Goal: Task Accomplishment & Management: Use online tool/utility

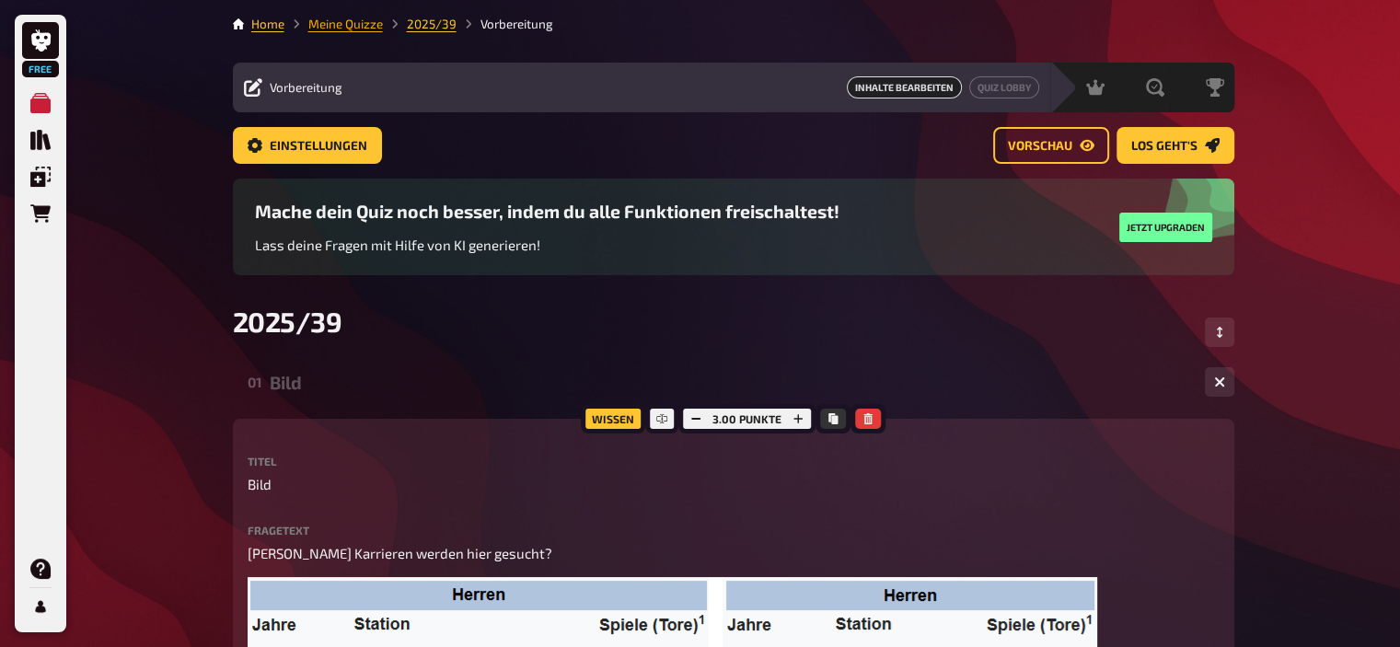
click at [339, 24] on link "Meine Quizze" at bounding box center [345, 24] width 75 height 15
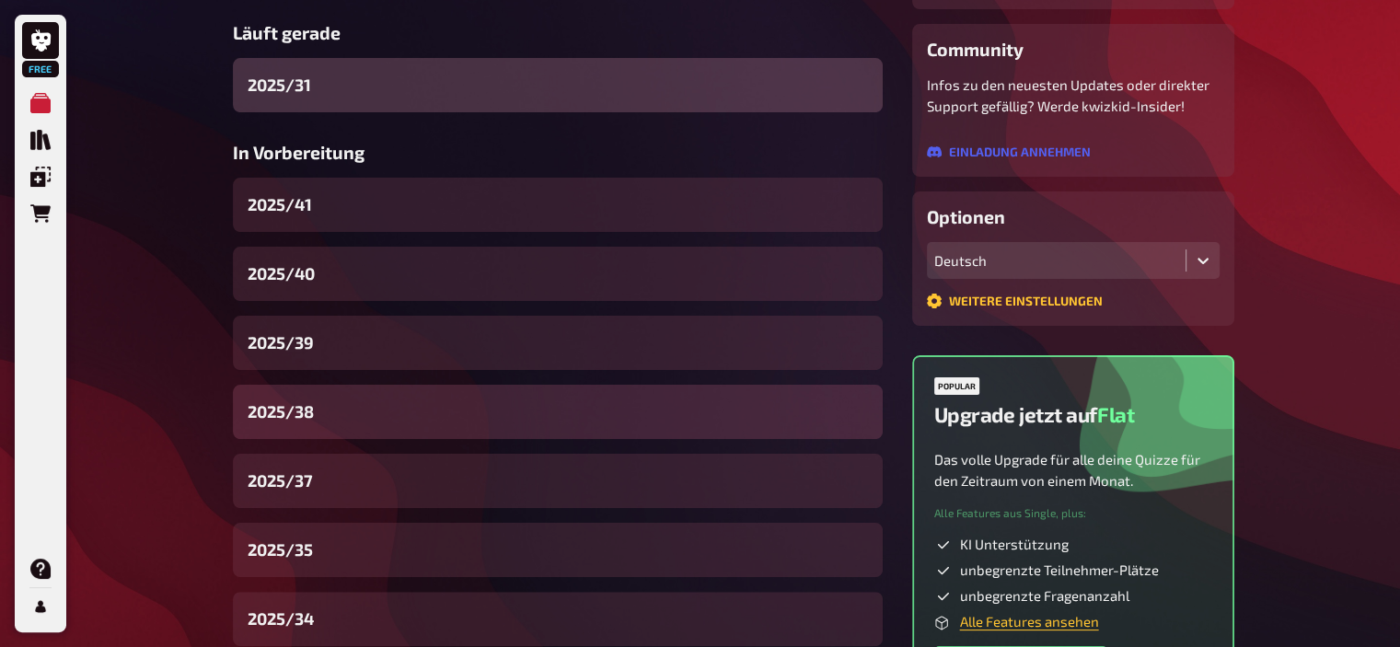
scroll to position [309, 0]
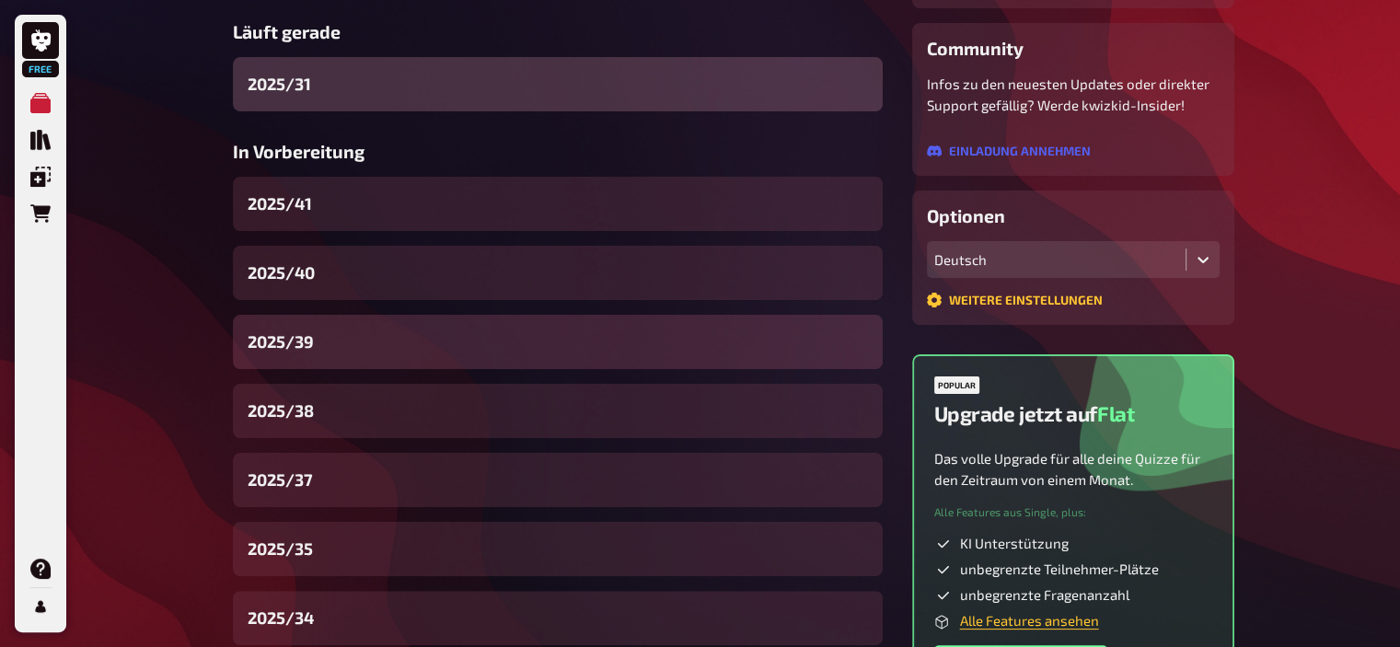
click at [363, 333] on div "2025/39" at bounding box center [558, 342] width 650 height 54
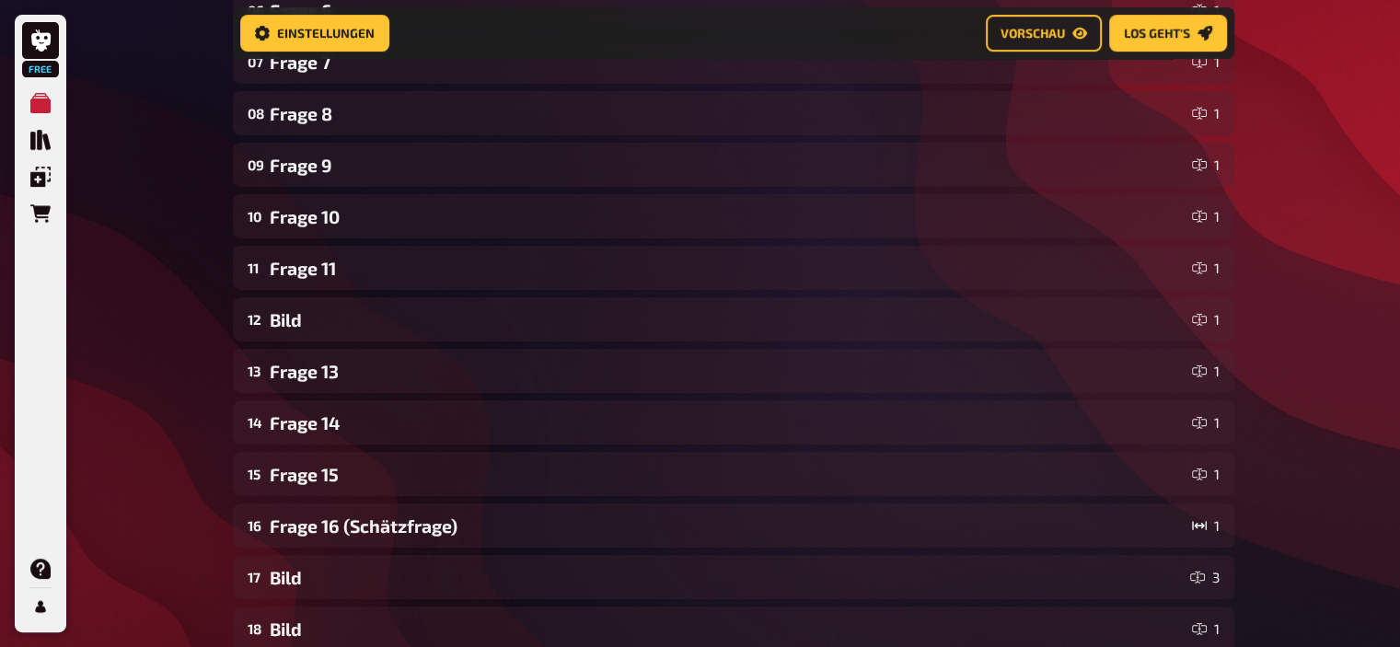
scroll to position [729, 0]
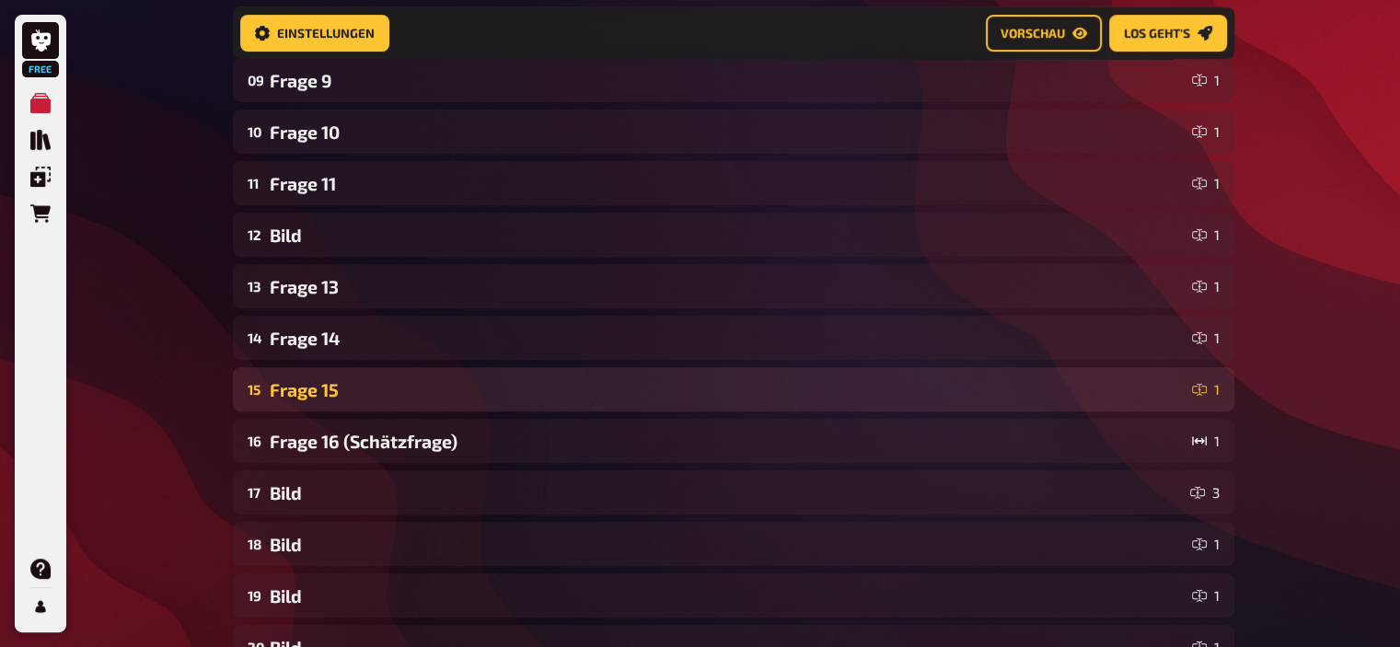
click at [347, 383] on div "Frage 15" at bounding box center [727, 389] width 915 height 21
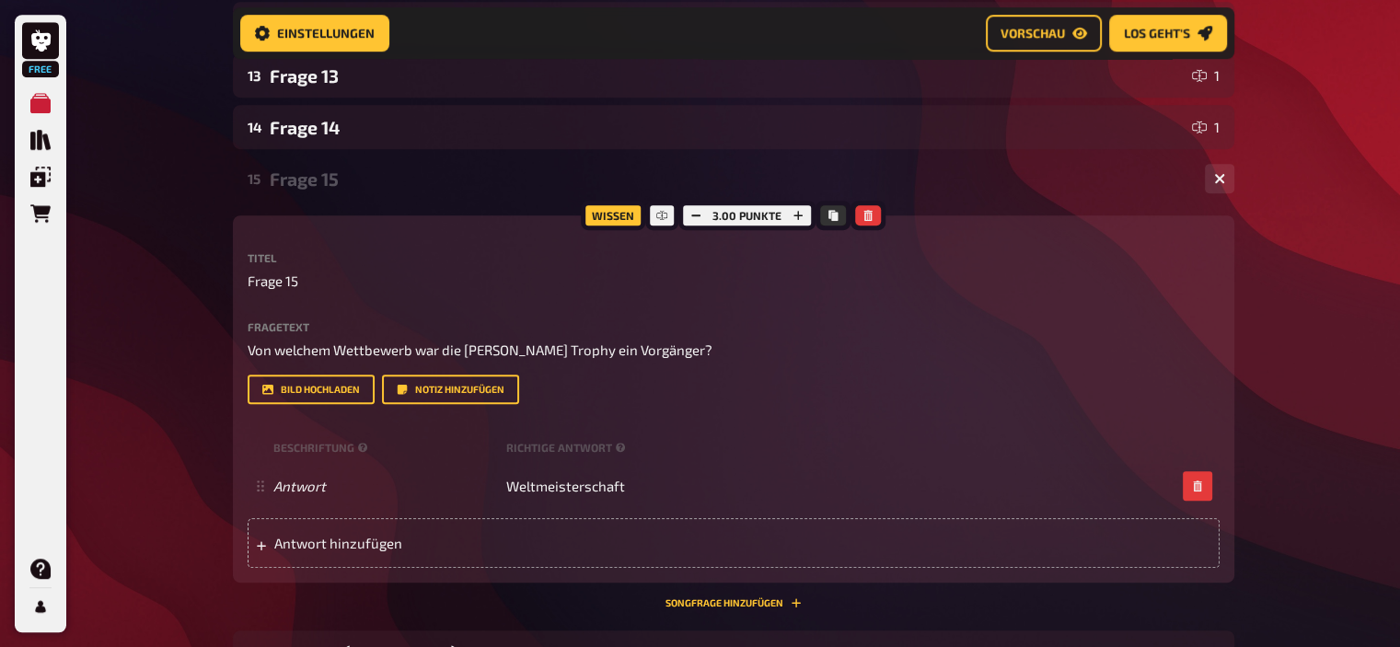
scroll to position [939, 0]
click at [311, 178] on div "Frage 15" at bounding box center [730, 179] width 920 height 21
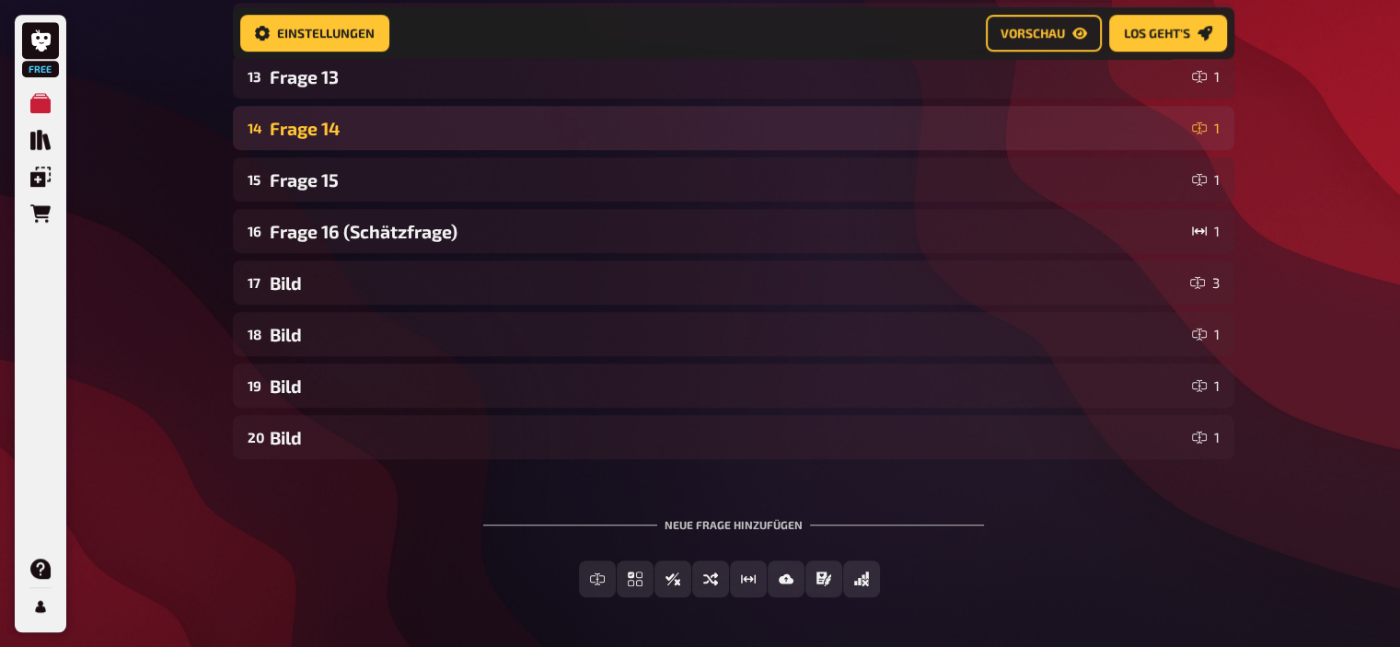
click at [330, 144] on div "14 Frage 14 1" at bounding box center [733, 128] width 1001 height 44
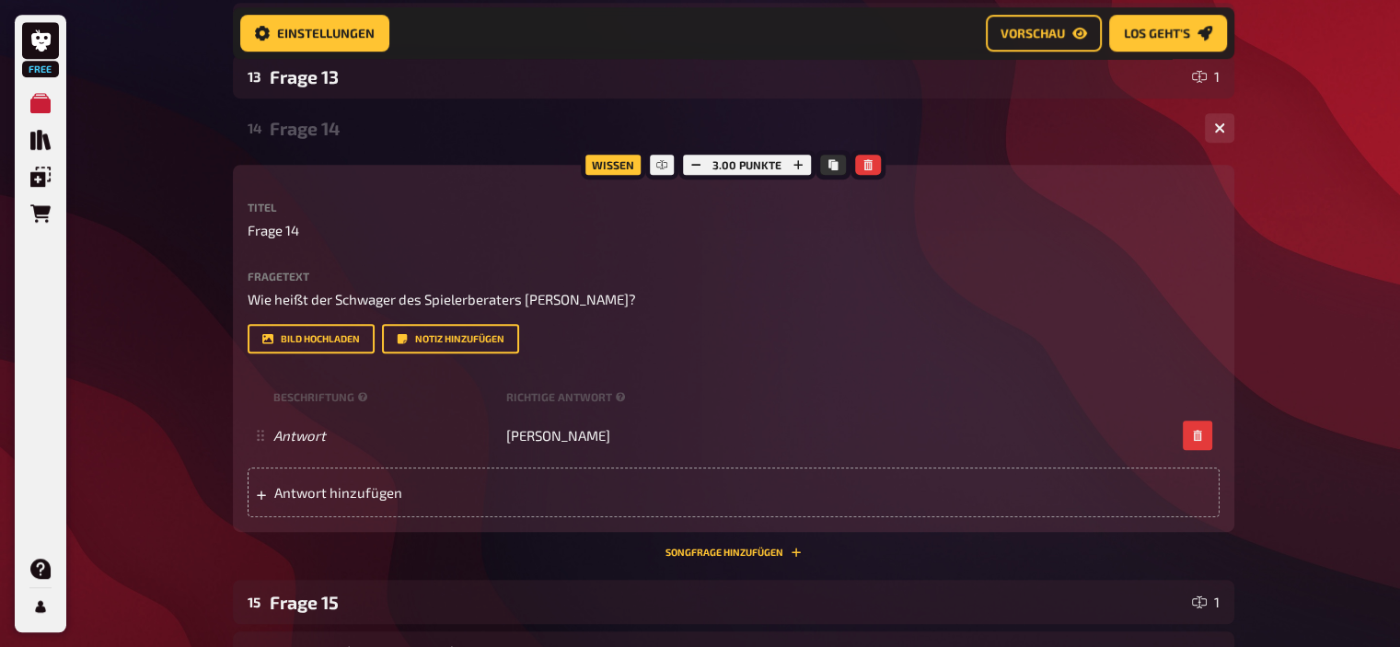
click at [330, 144] on div "14 Frage 14 1" at bounding box center [733, 128] width 1001 height 44
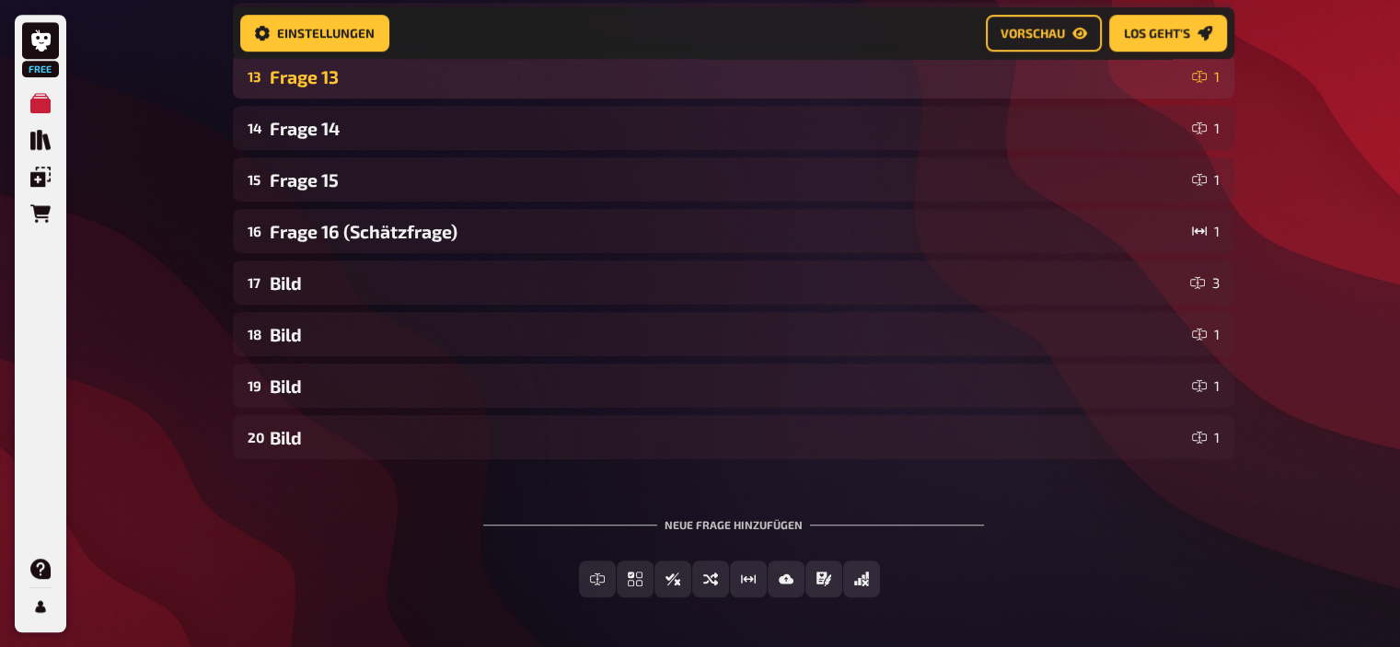
click at [320, 86] on div "Frage 13" at bounding box center [727, 76] width 915 height 21
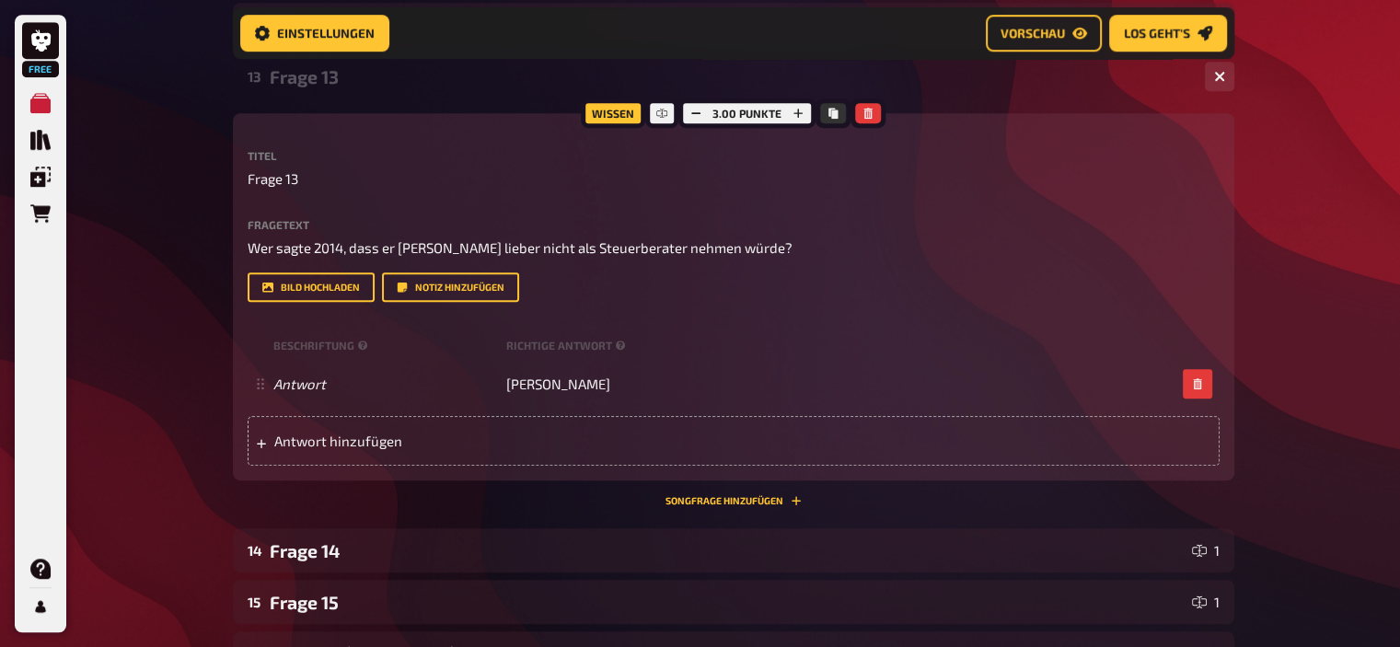
click at [320, 86] on div "Frage 13" at bounding box center [730, 76] width 920 height 21
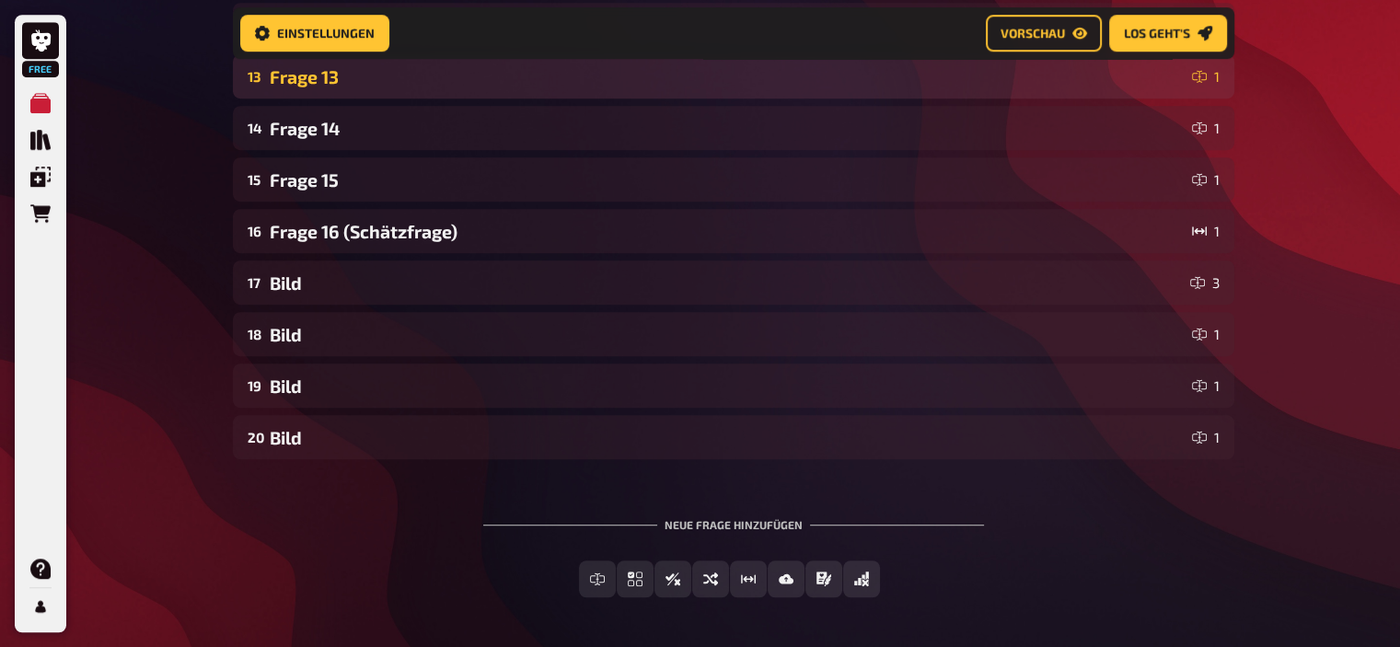
click at [337, 86] on div "Frage 13" at bounding box center [727, 76] width 915 height 21
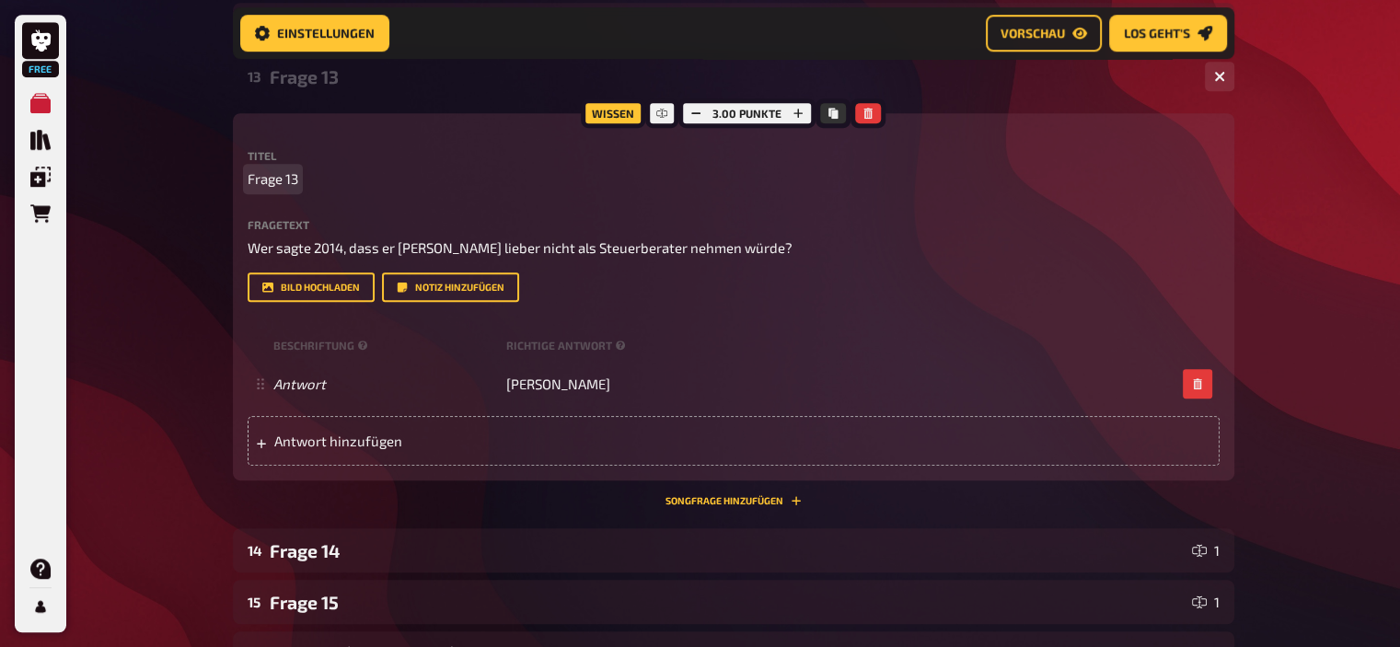
click at [291, 182] on span "Frage 13" at bounding box center [273, 178] width 51 height 21
click at [319, 69] on div "Frage 2" at bounding box center [730, 76] width 920 height 21
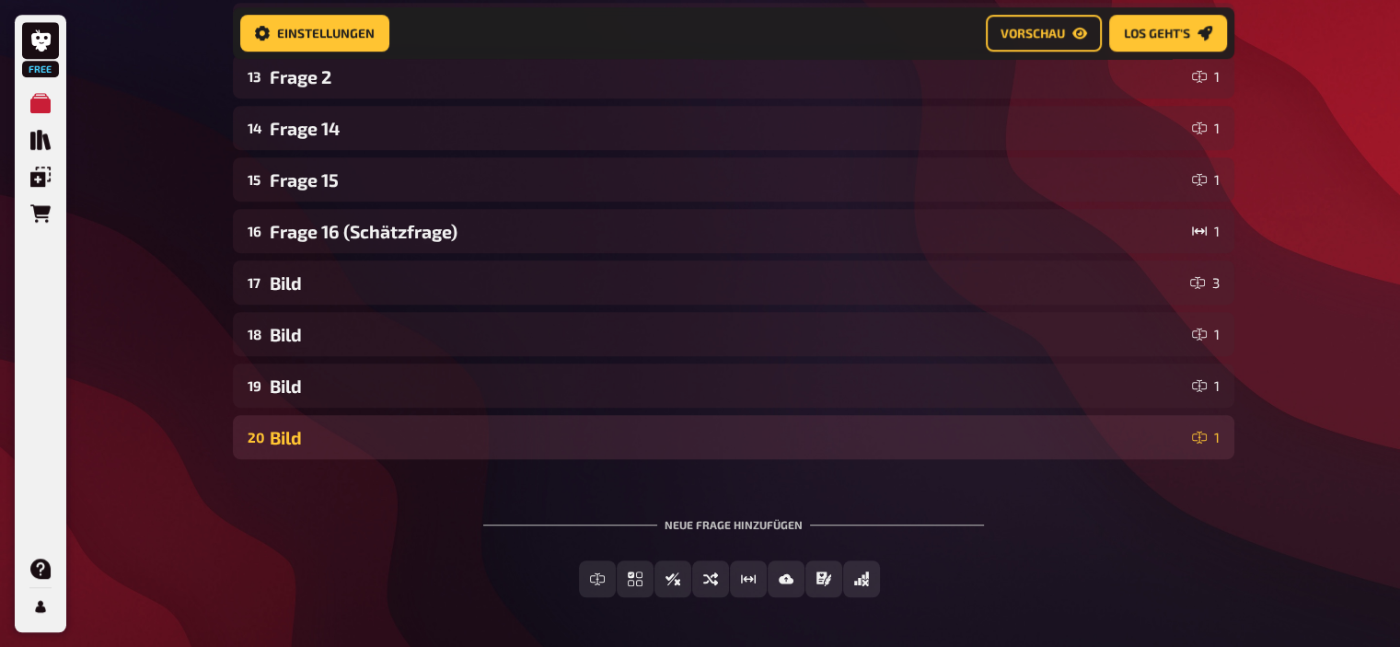
click at [306, 432] on div "Bild" at bounding box center [727, 437] width 915 height 21
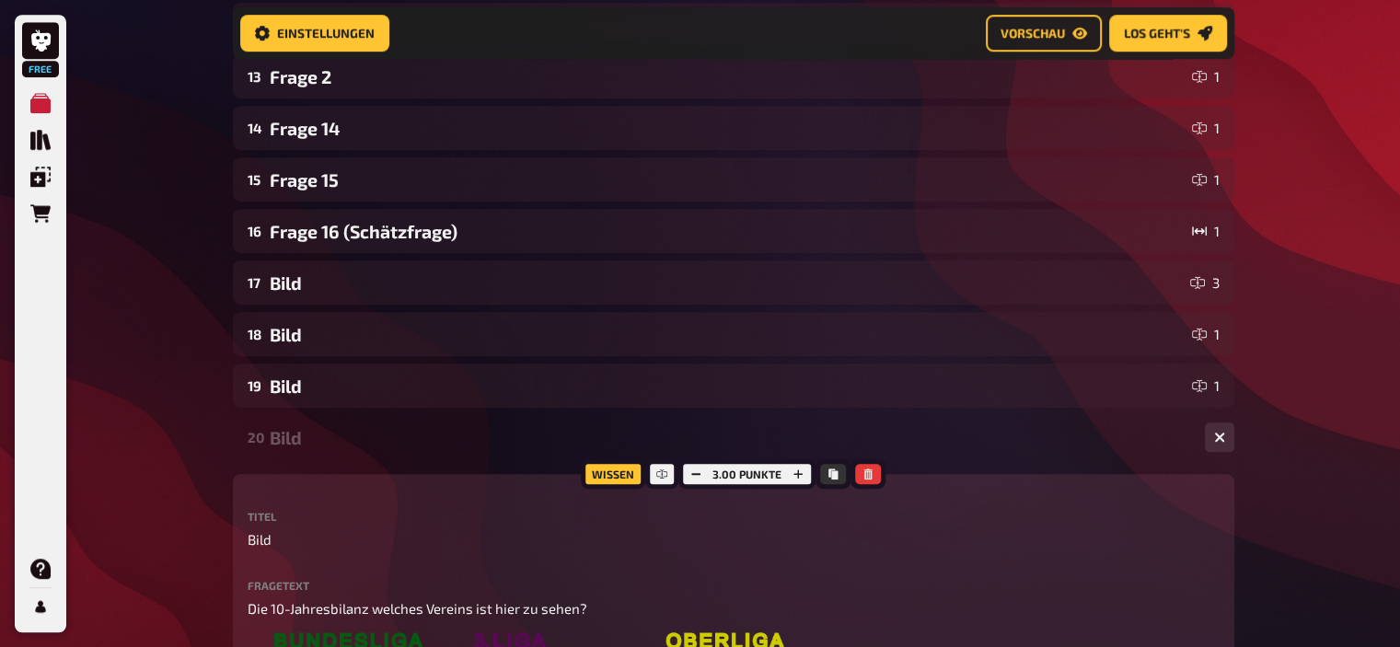
click at [306, 432] on div "Bild" at bounding box center [730, 437] width 920 height 21
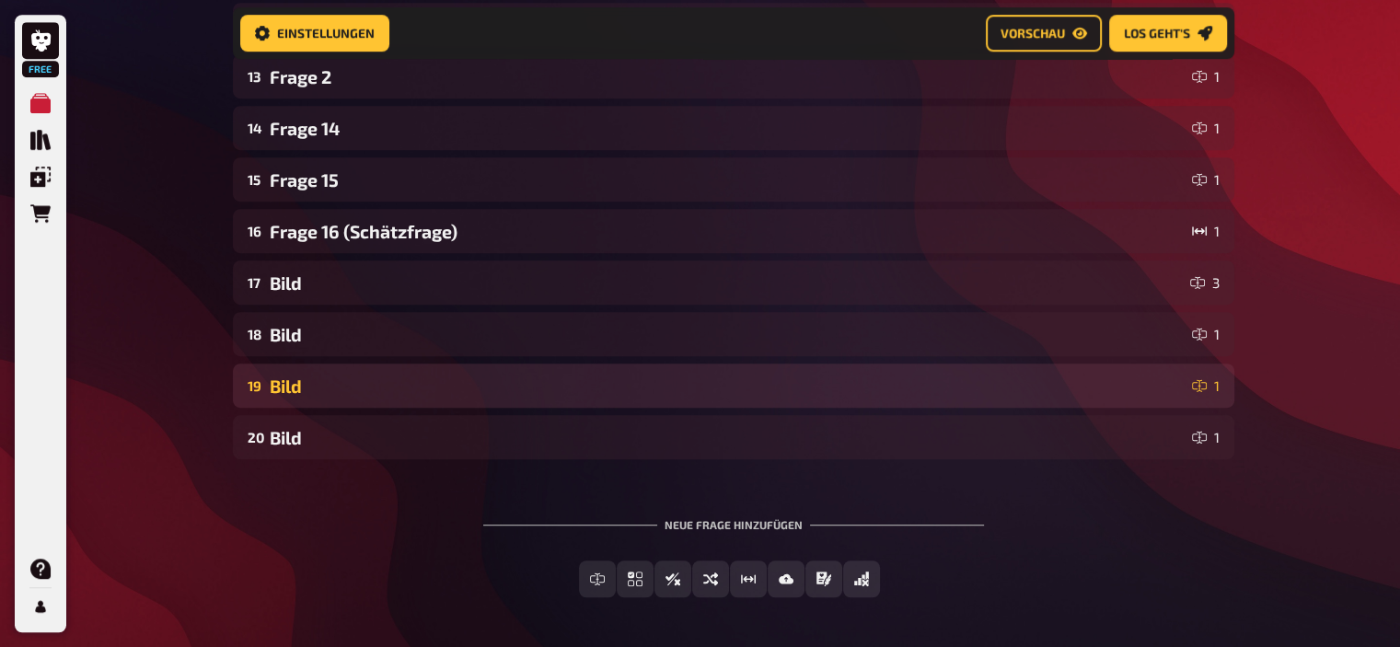
click at [298, 375] on div "Bild" at bounding box center [727, 385] width 915 height 21
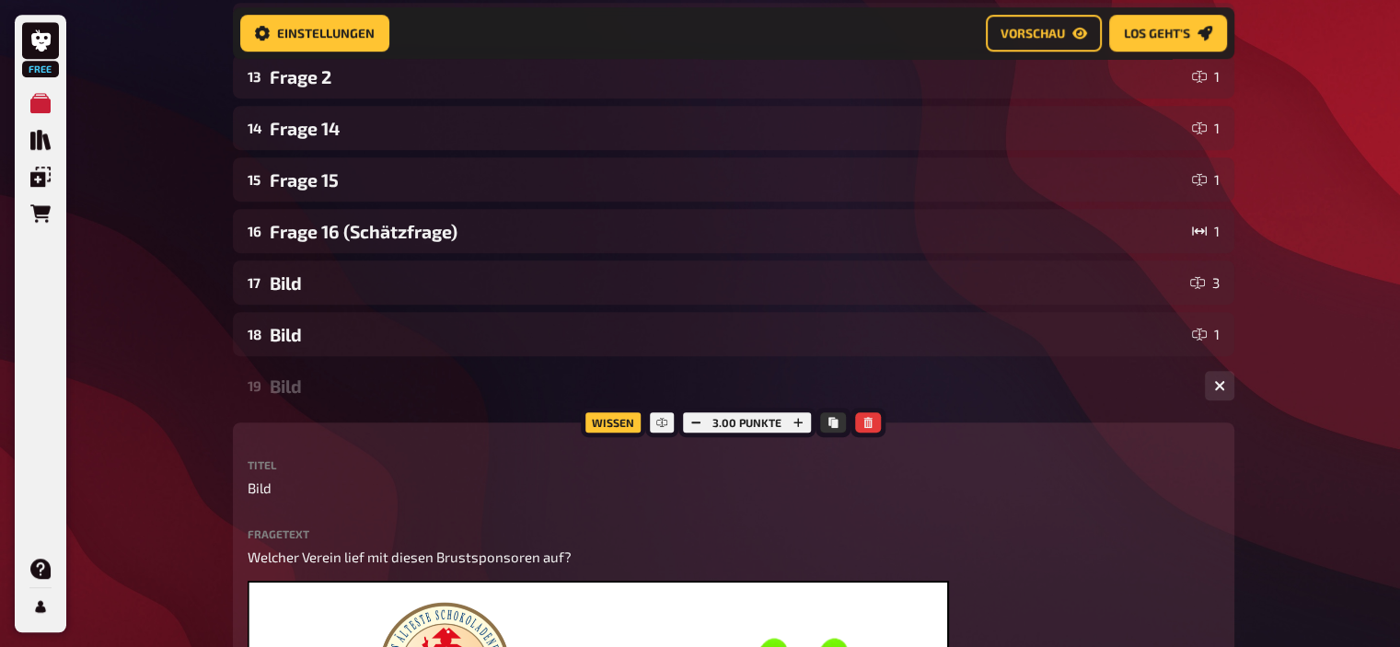
click at [298, 375] on div "Bild" at bounding box center [730, 385] width 920 height 21
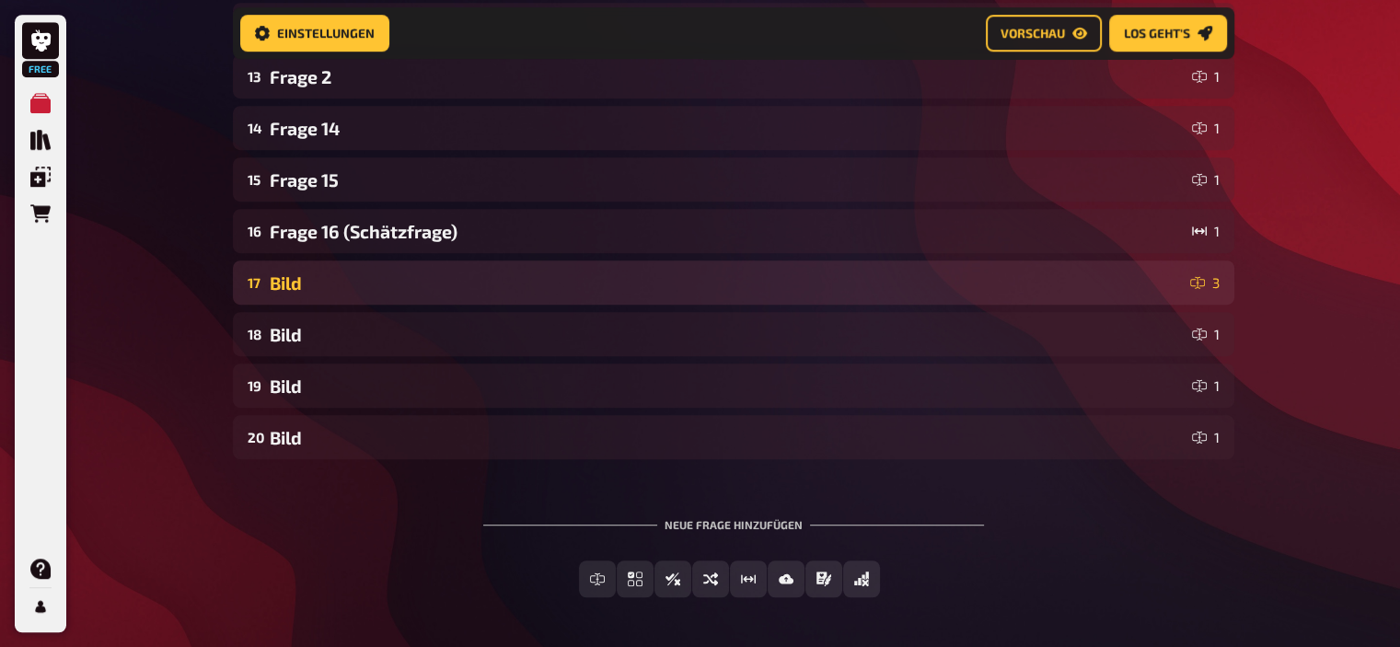
click at [282, 290] on div "Bild" at bounding box center [726, 282] width 913 height 21
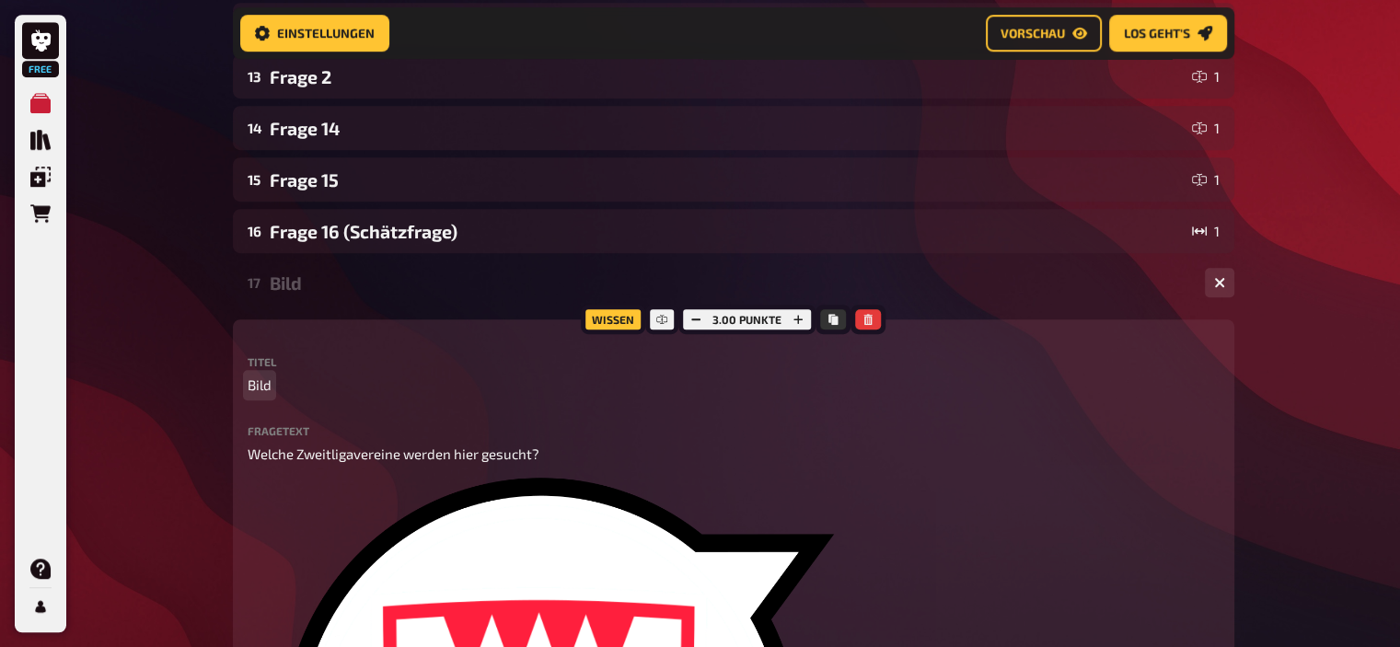
click at [266, 386] on span "Bild" at bounding box center [260, 384] width 24 height 21
click at [328, 282] on div "Frage 3" at bounding box center [730, 282] width 920 height 21
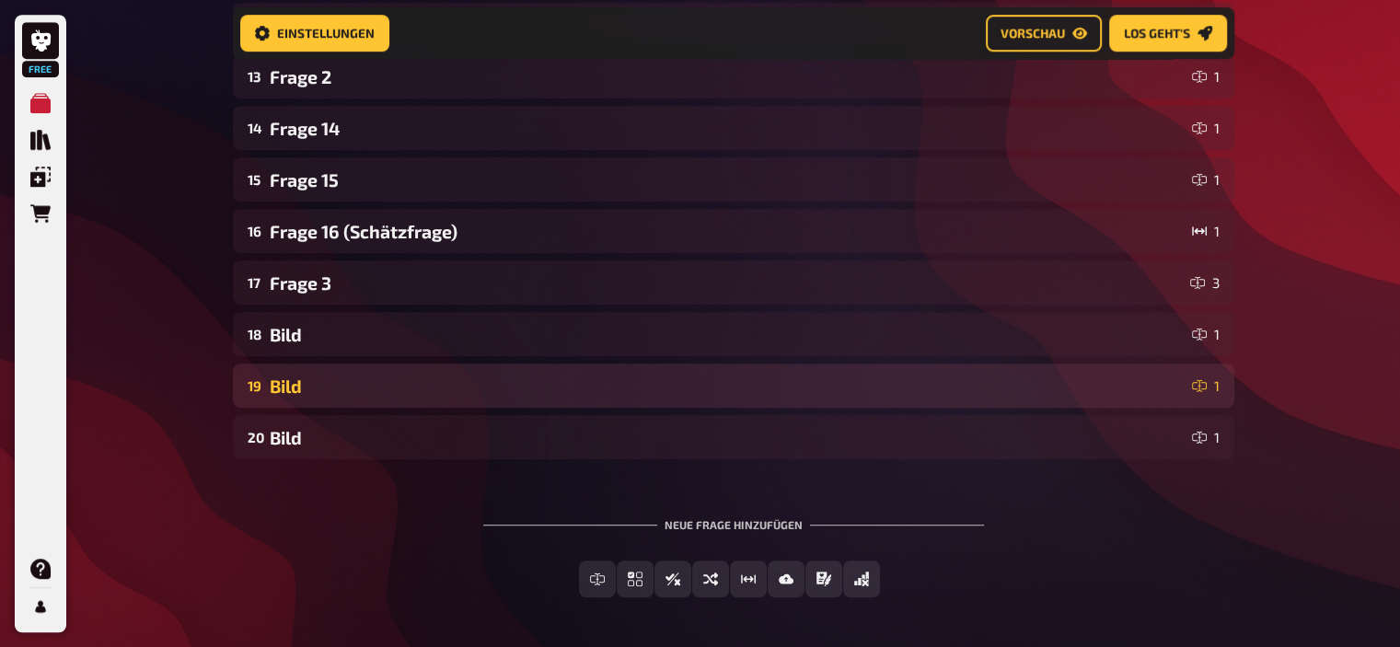
click at [295, 386] on div "Bild" at bounding box center [727, 385] width 915 height 21
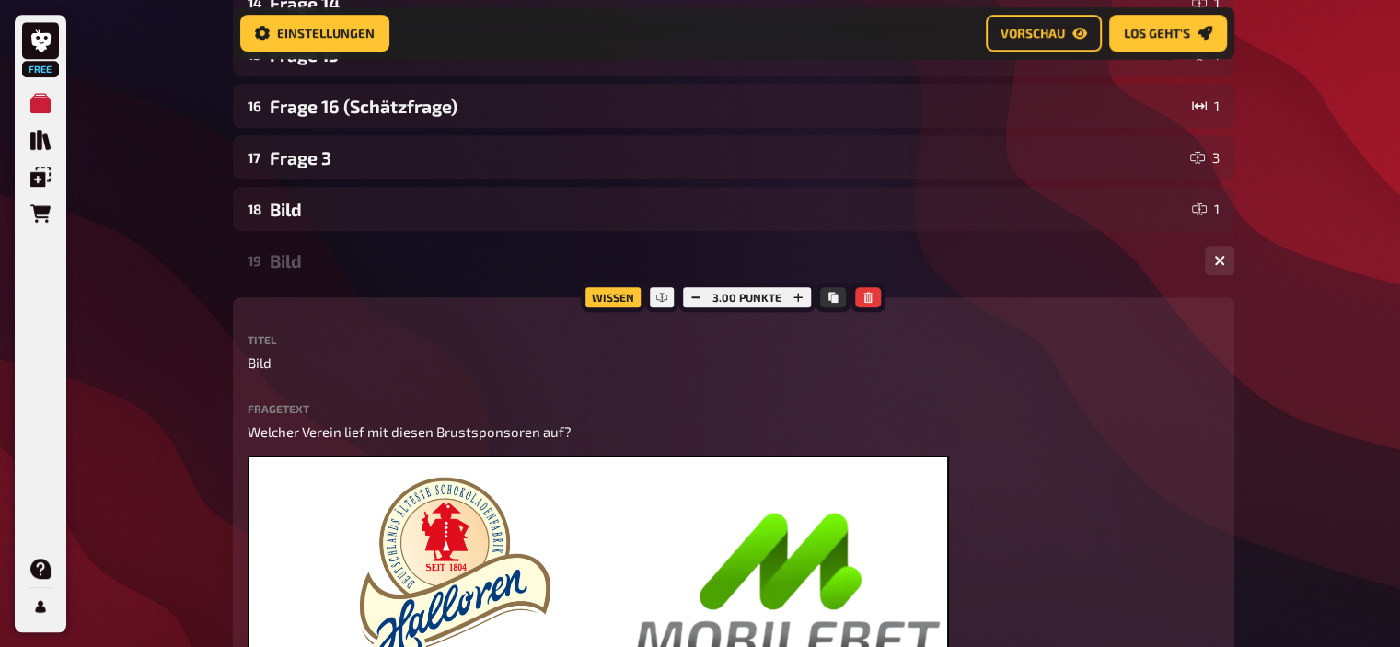
scroll to position [1066, 0]
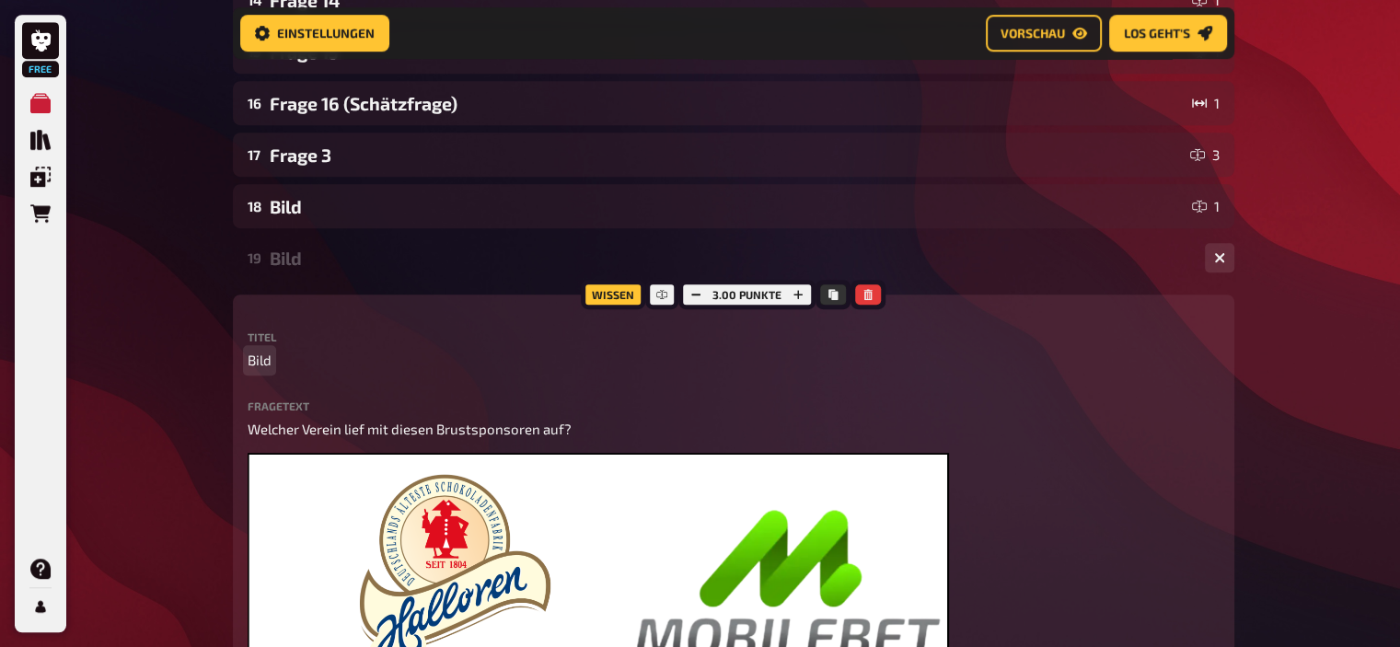
click at [261, 362] on span "Bild" at bounding box center [260, 360] width 24 height 21
click at [712, 232] on div "01 Bild 2 02 Frage 1 1 03 Frage 3 1 04 Frage 4 1 05 Frage 5 1 06 Frage 6 1 07 F…" at bounding box center [733, 299] width 1001 height 1982
click at [311, 259] on div "Frage 18" at bounding box center [730, 258] width 920 height 21
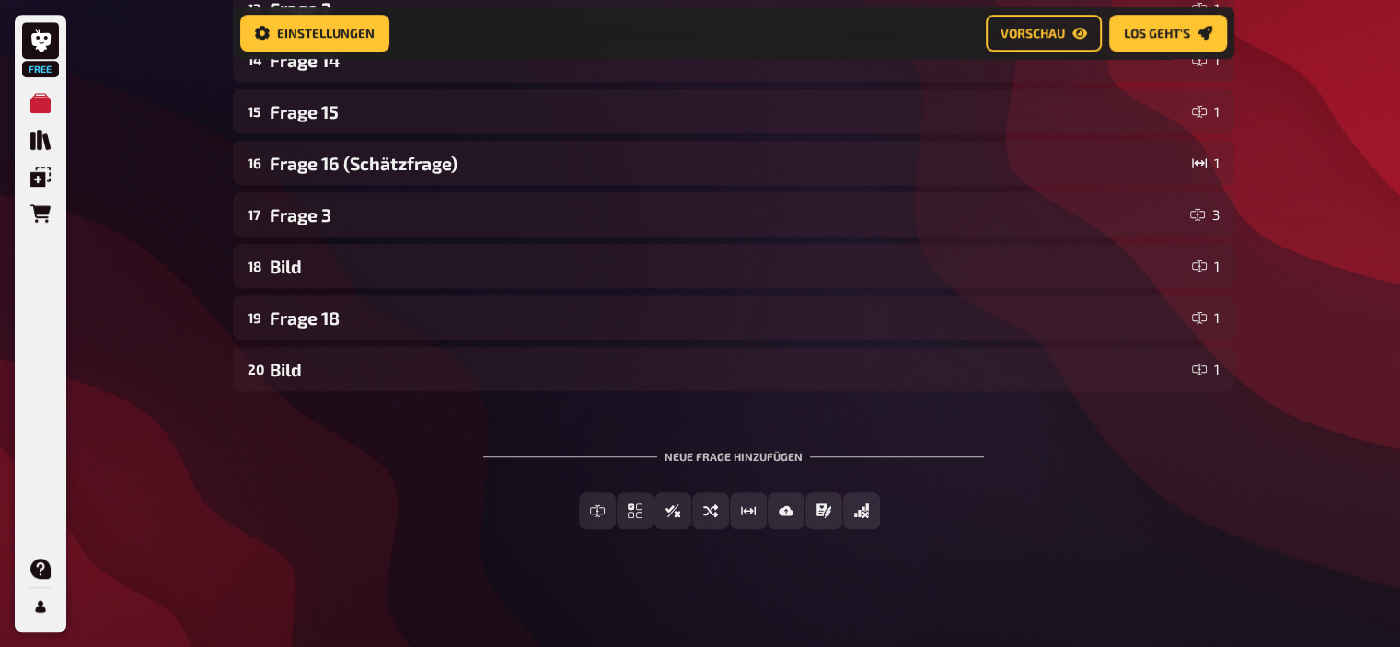
scroll to position [1008, 0]
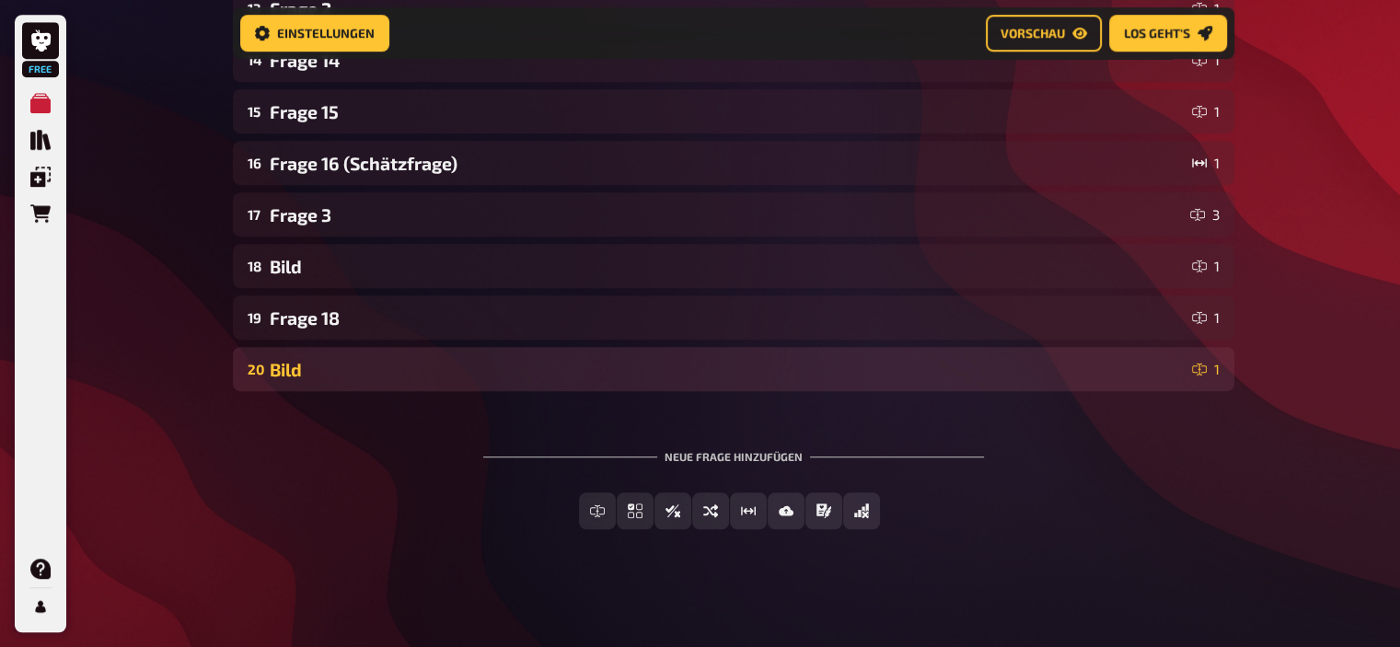
click at [310, 378] on div "Bild" at bounding box center [727, 369] width 915 height 21
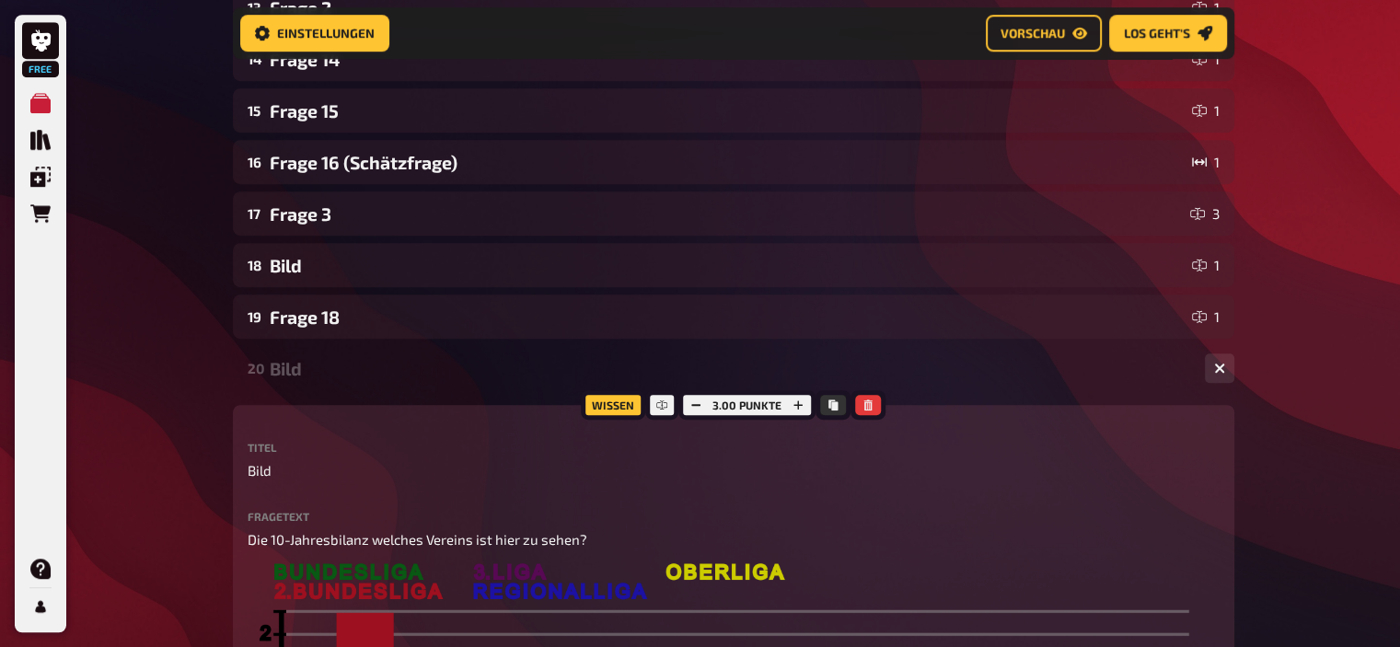
scroll to position [1066, 0]
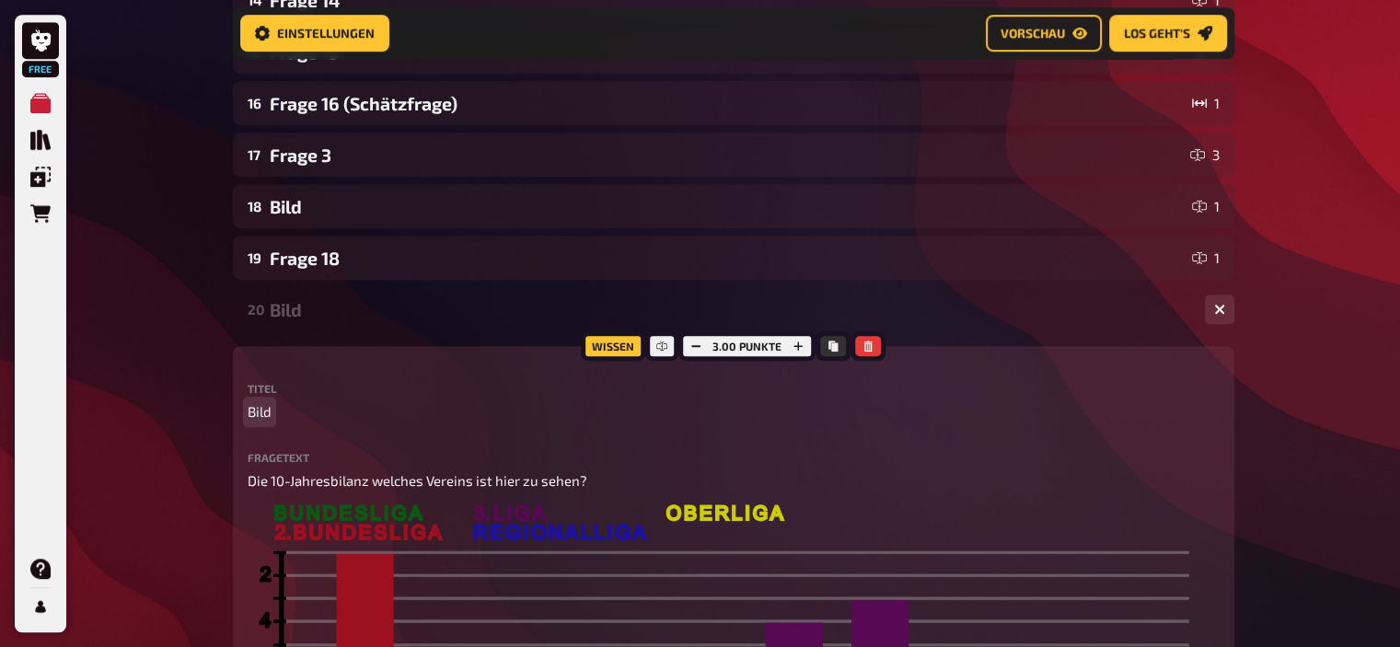
click at [261, 417] on span "Bild" at bounding box center [260, 411] width 24 height 21
click at [291, 310] on div "Frage 12" at bounding box center [730, 309] width 920 height 21
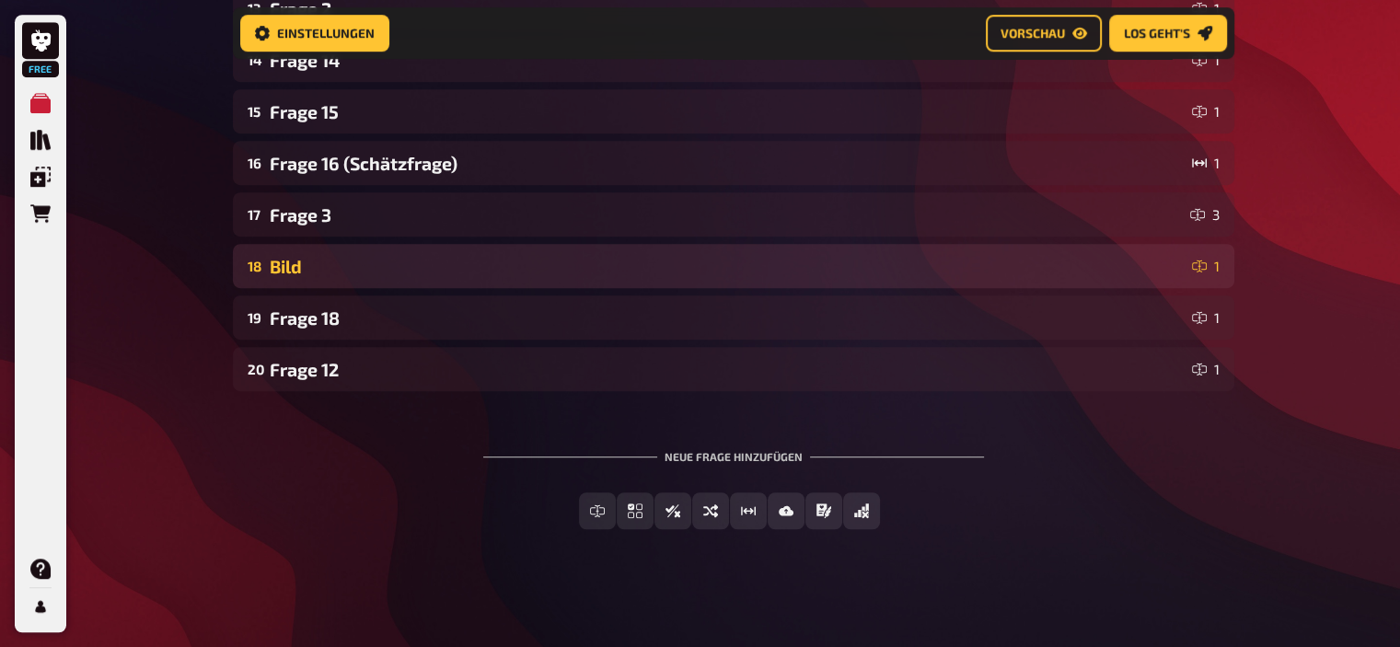
click at [294, 266] on div "Bild" at bounding box center [727, 266] width 915 height 21
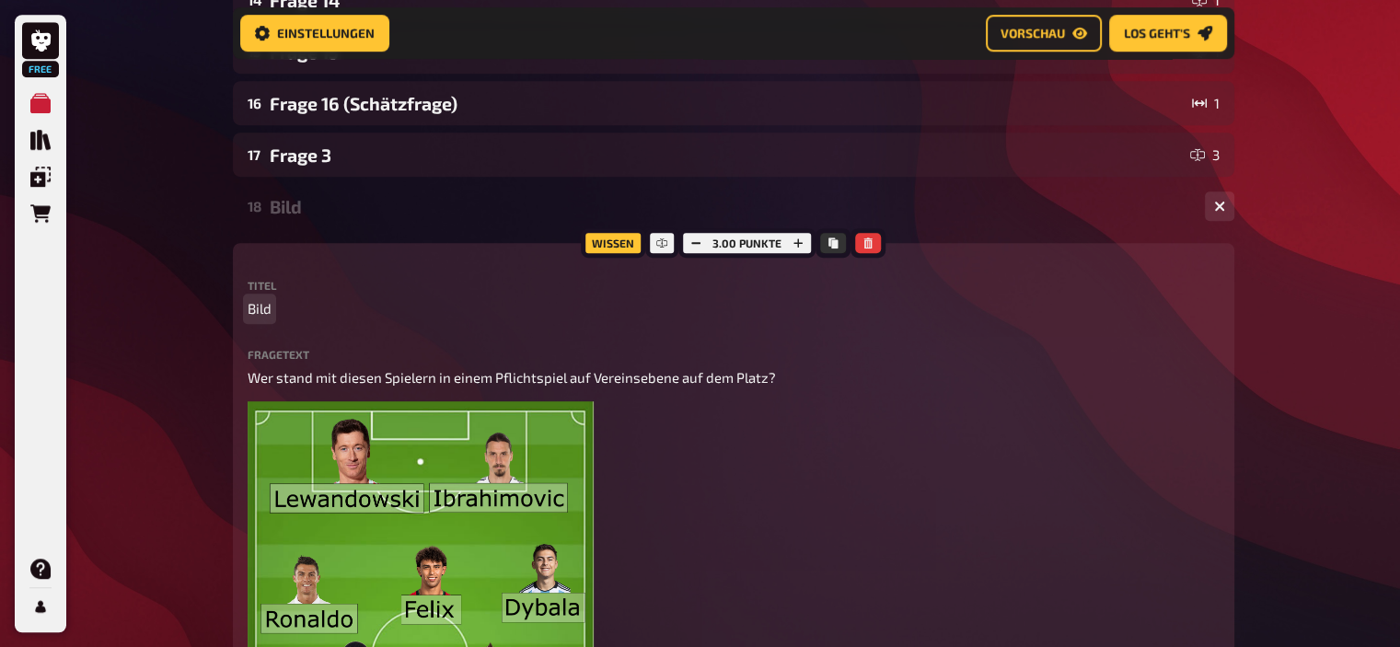
click at [256, 309] on span "Bild" at bounding box center [260, 308] width 24 height 21
click at [303, 215] on div "Frage 6" at bounding box center [730, 206] width 920 height 21
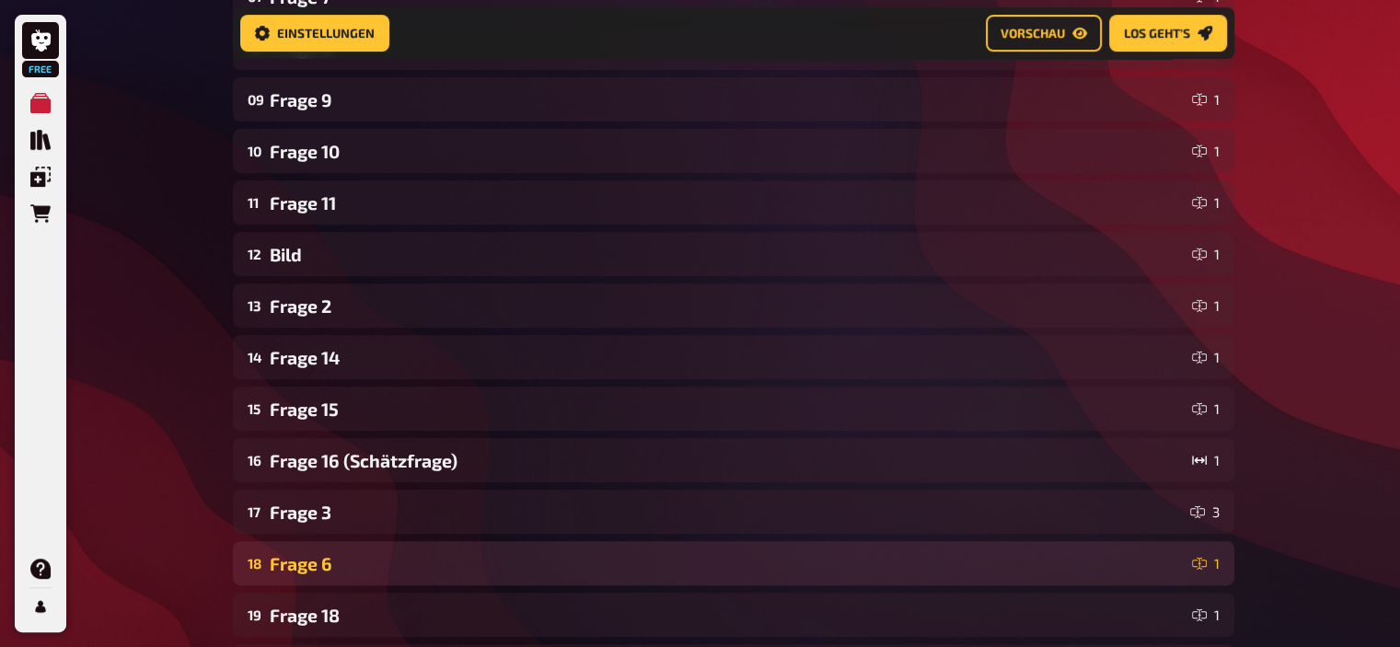
scroll to position [669, 0]
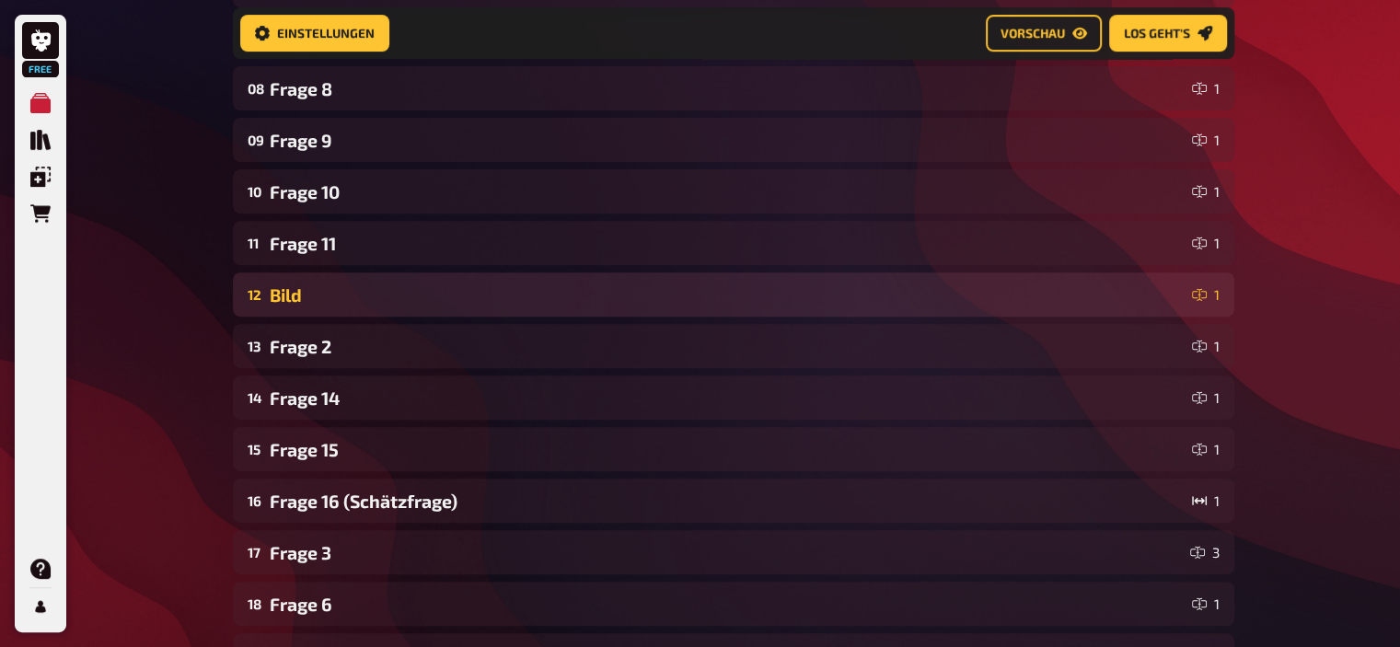
click at [302, 302] on div "Bild" at bounding box center [727, 294] width 915 height 21
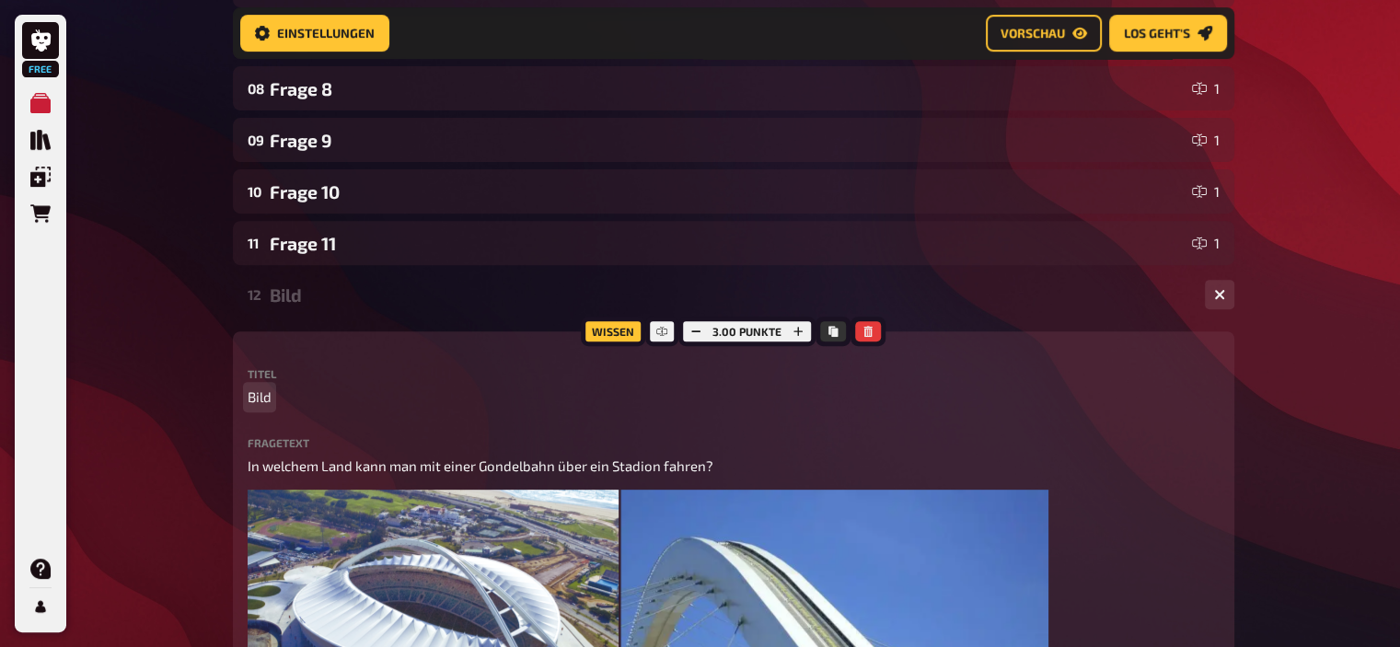
click at [256, 400] on span "Bild" at bounding box center [260, 396] width 24 height 21
click at [303, 289] on div "Frage 15" at bounding box center [730, 294] width 920 height 21
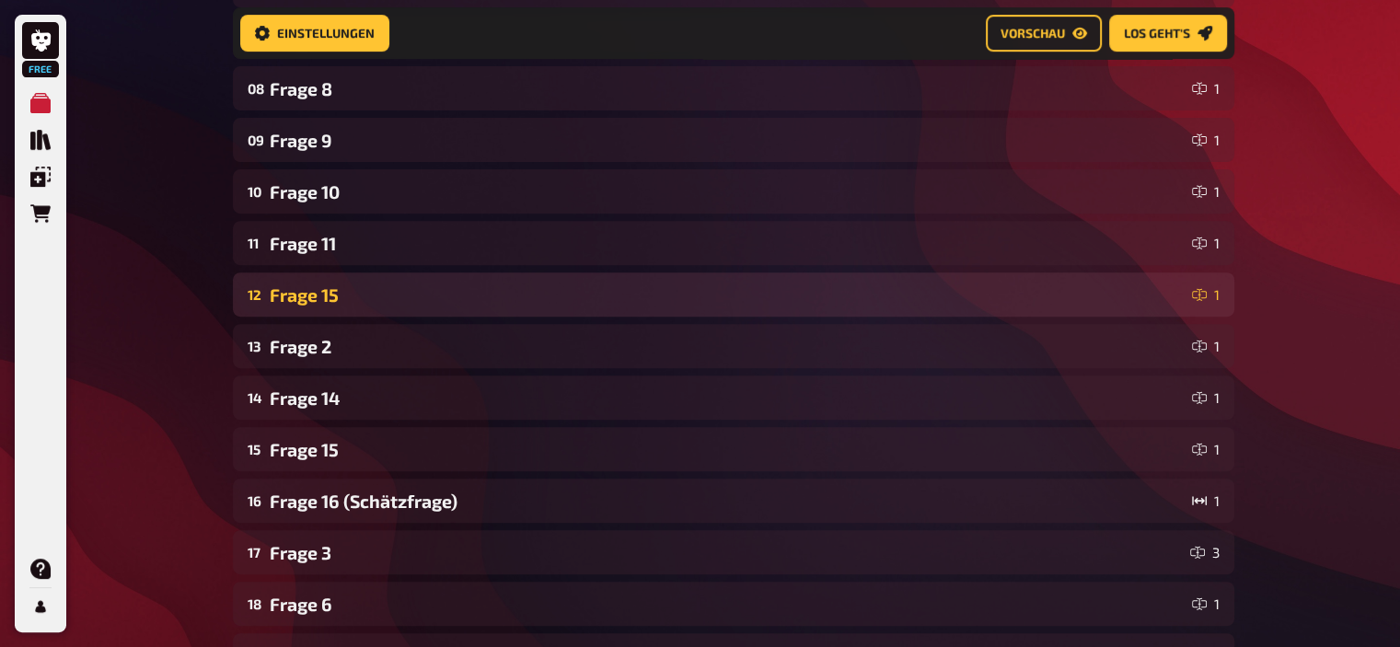
scroll to position [0, 0]
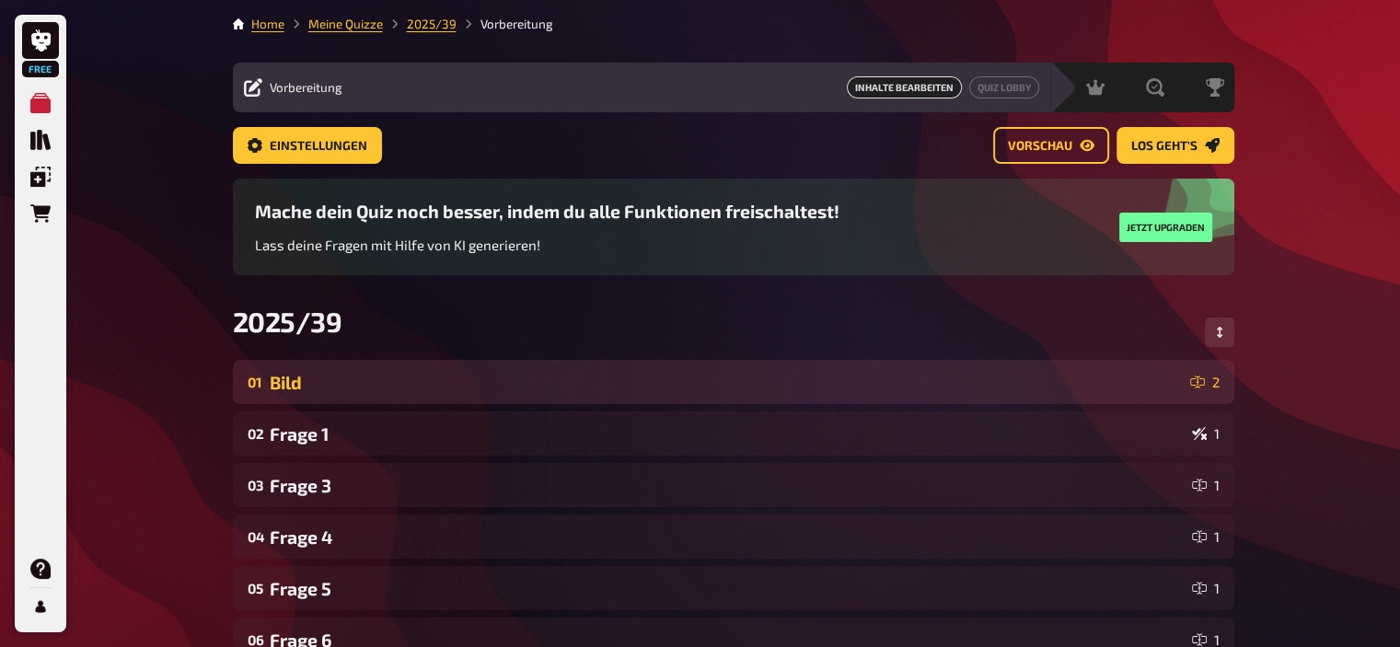
click at [292, 383] on div "Bild" at bounding box center [726, 382] width 913 height 21
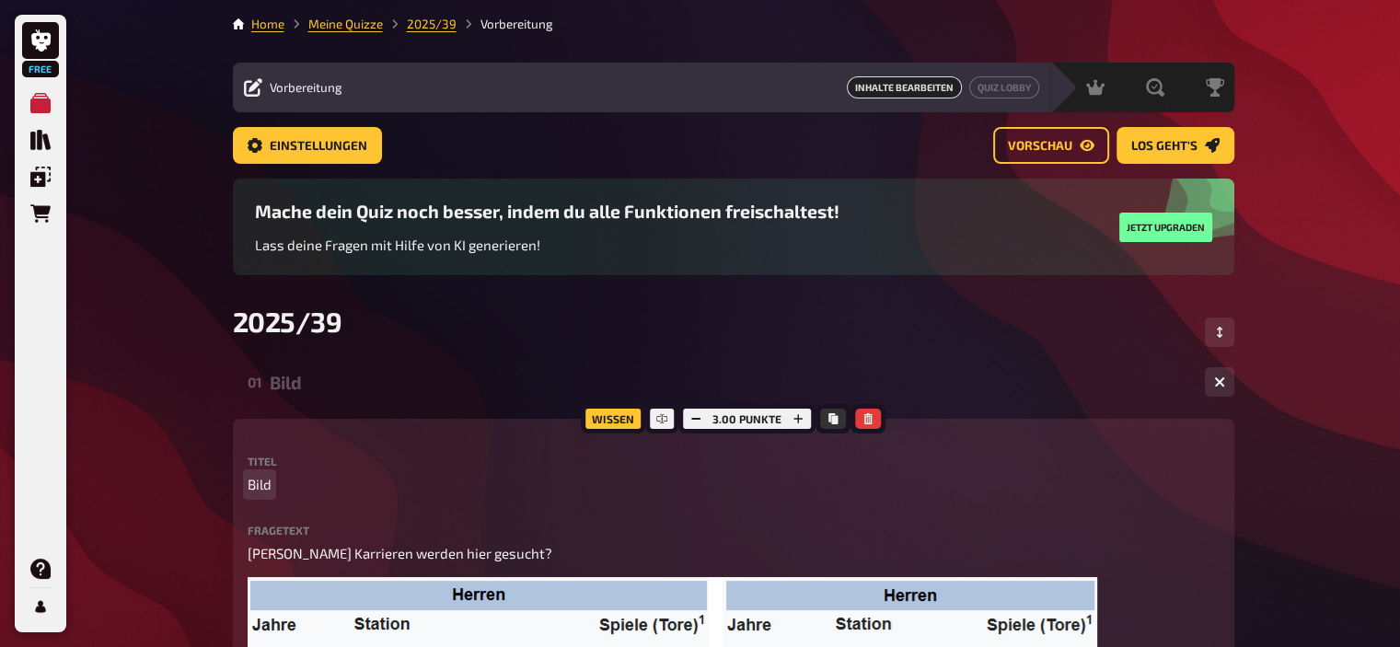
click at [266, 489] on span "Bild" at bounding box center [260, 484] width 24 height 21
click at [317, 382] on div "Frage 9" at bounding box center [730, 382] width 920 height 21
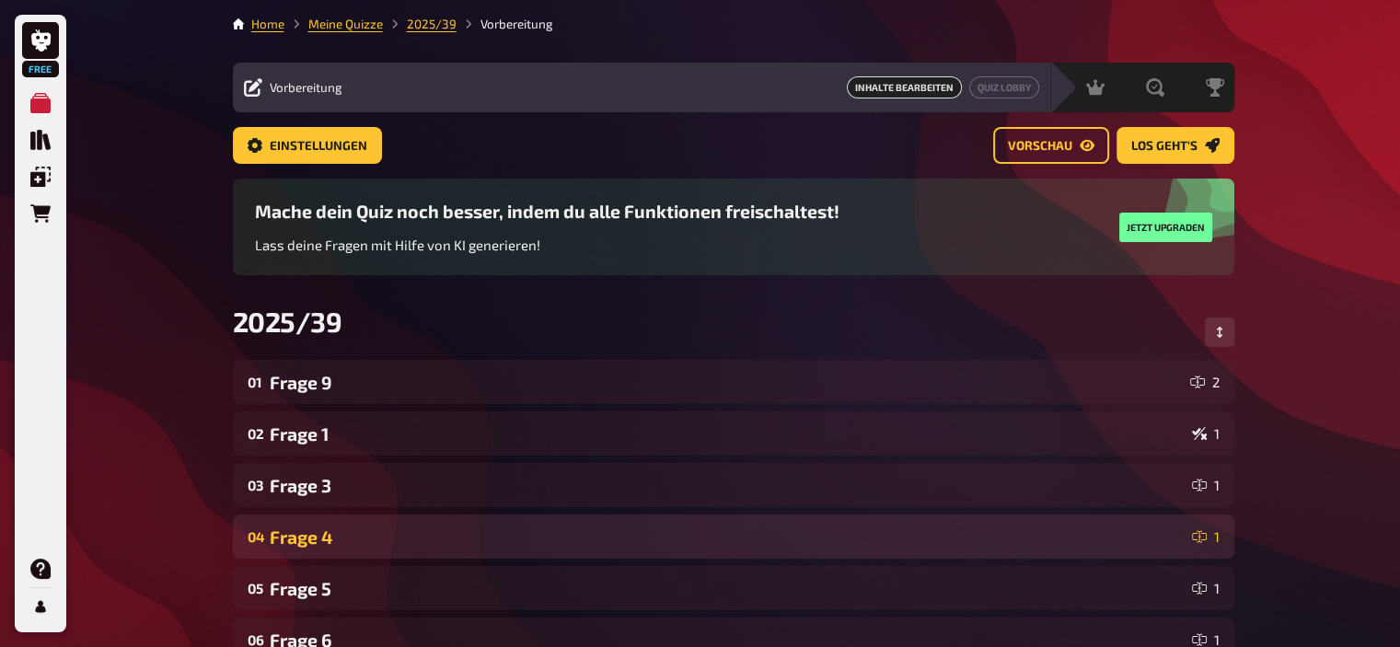
scroll to position [69, 0]
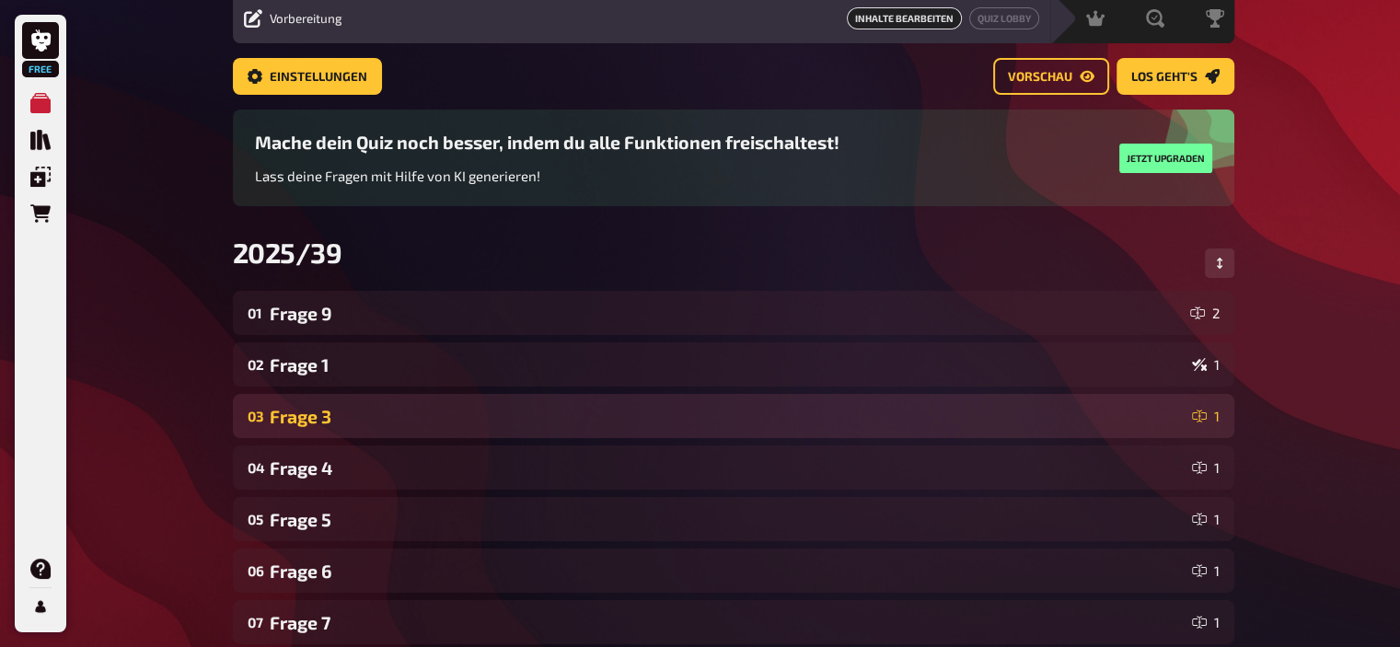
click at [688, 416] on div "Frage 3" at bounding box center [727, 416] width 915 height 21
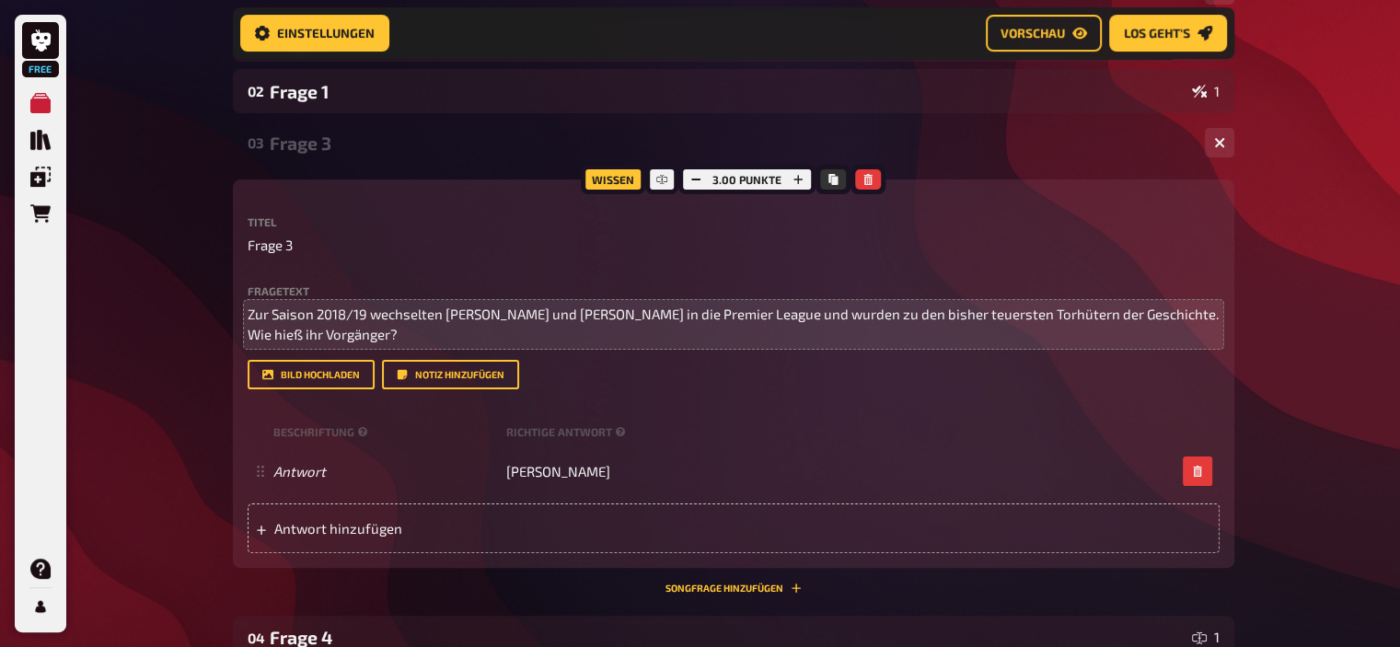
scroll to position [359, 0]
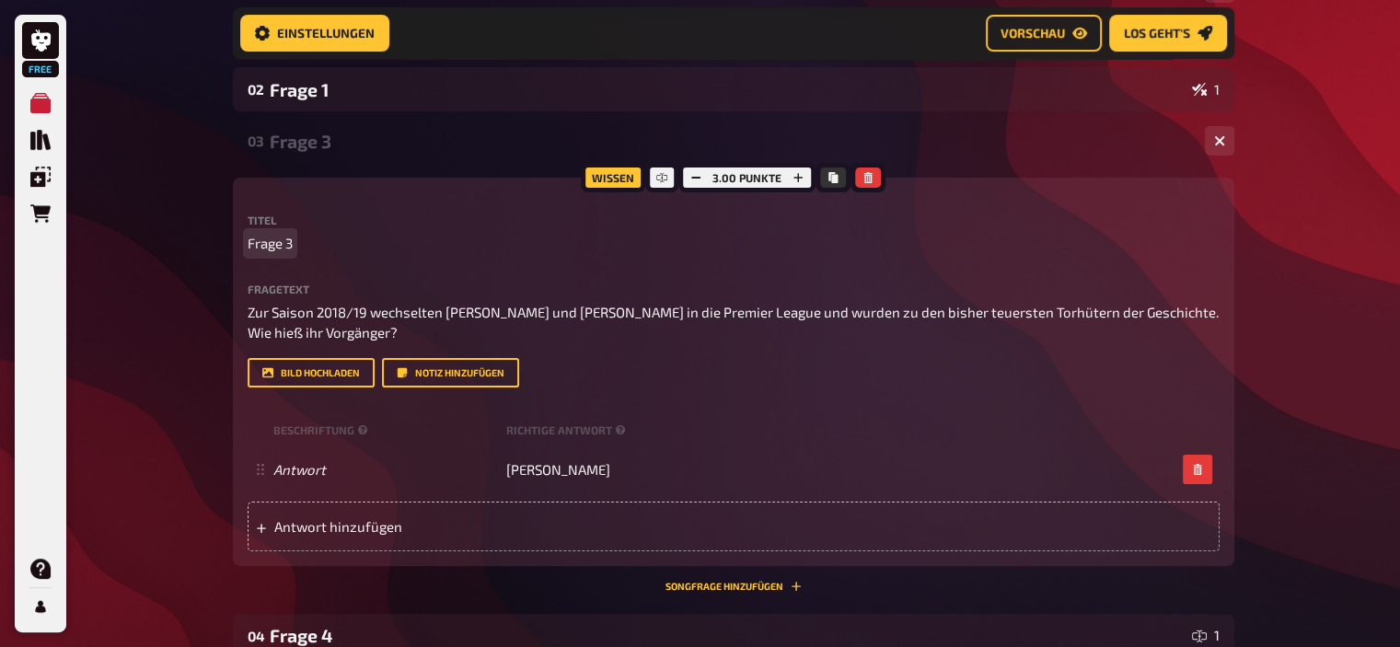
click at [289, 244] on span "Frage 3" at bounding box center [270, 243] width 45 height 21
click at [292, 144] on div "Frage 4" at bounding box center [730, 141] width 920 height 21
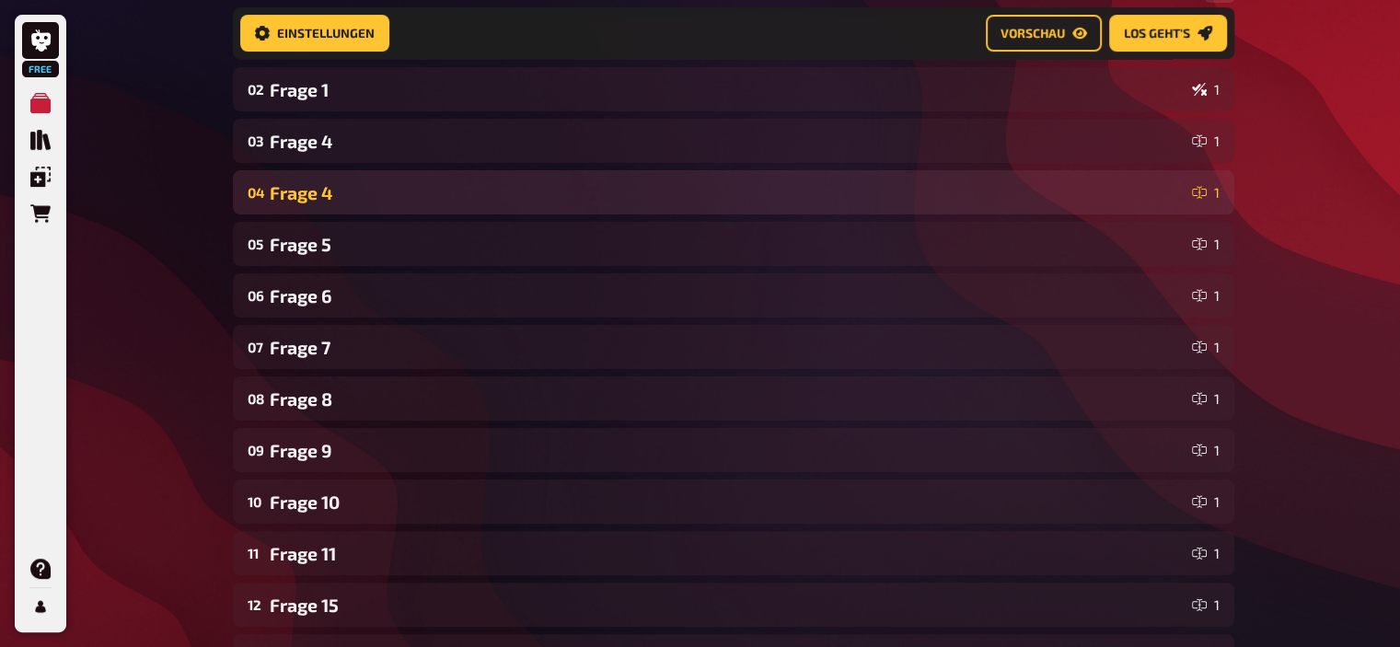
click at [296, 194] on div "Frage 4" at bounding box center [727, 192] width 915 height 21
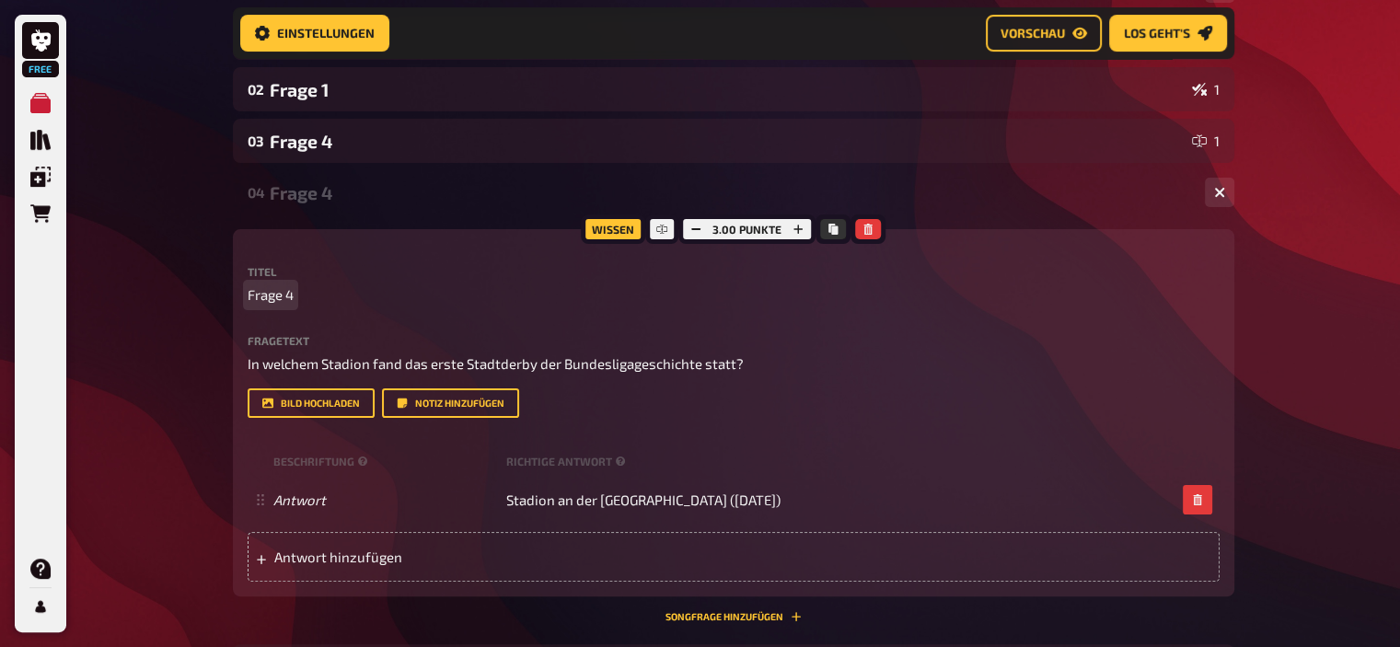
click at [294, 295] on span "Frage 4" at bounding box center [271, 294] width 46 height 21
click at [271, 187] on div "Frage 7" at bounding box center [730, 192] width 920 height 21
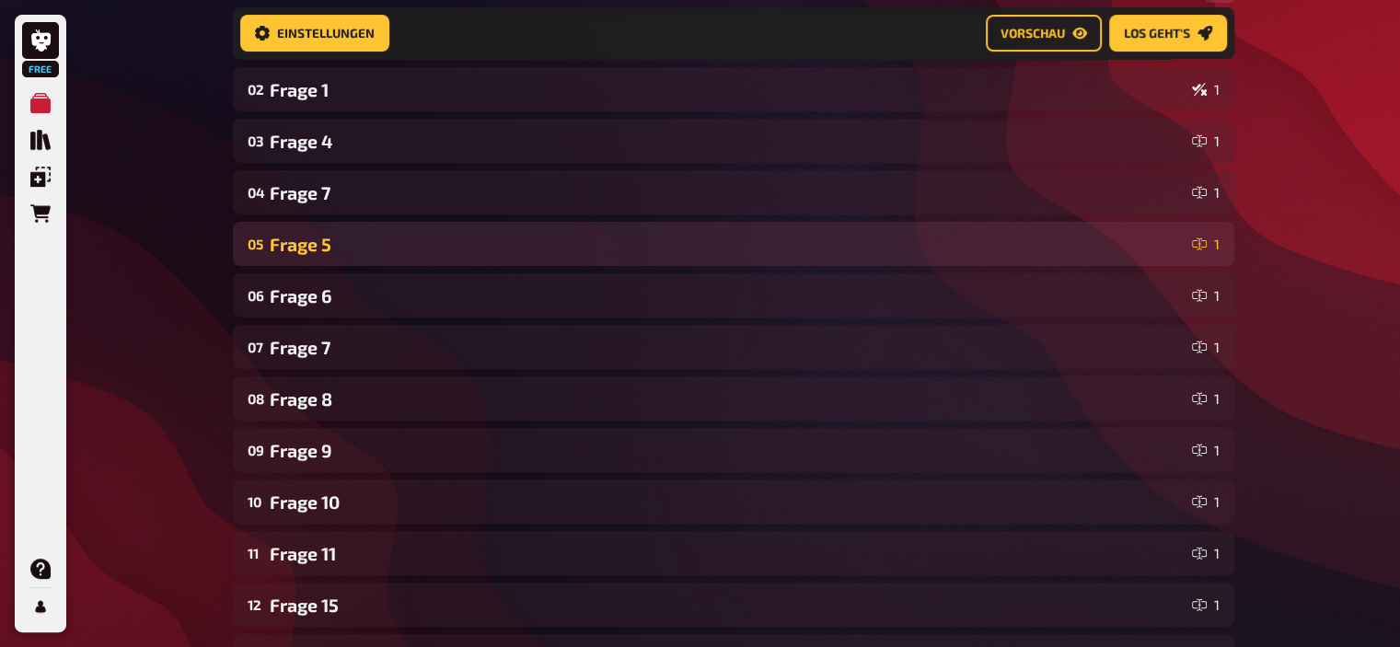
click at [285, 240] on div "Frage 5" at bounding box center [727, 244] width 915 height 21
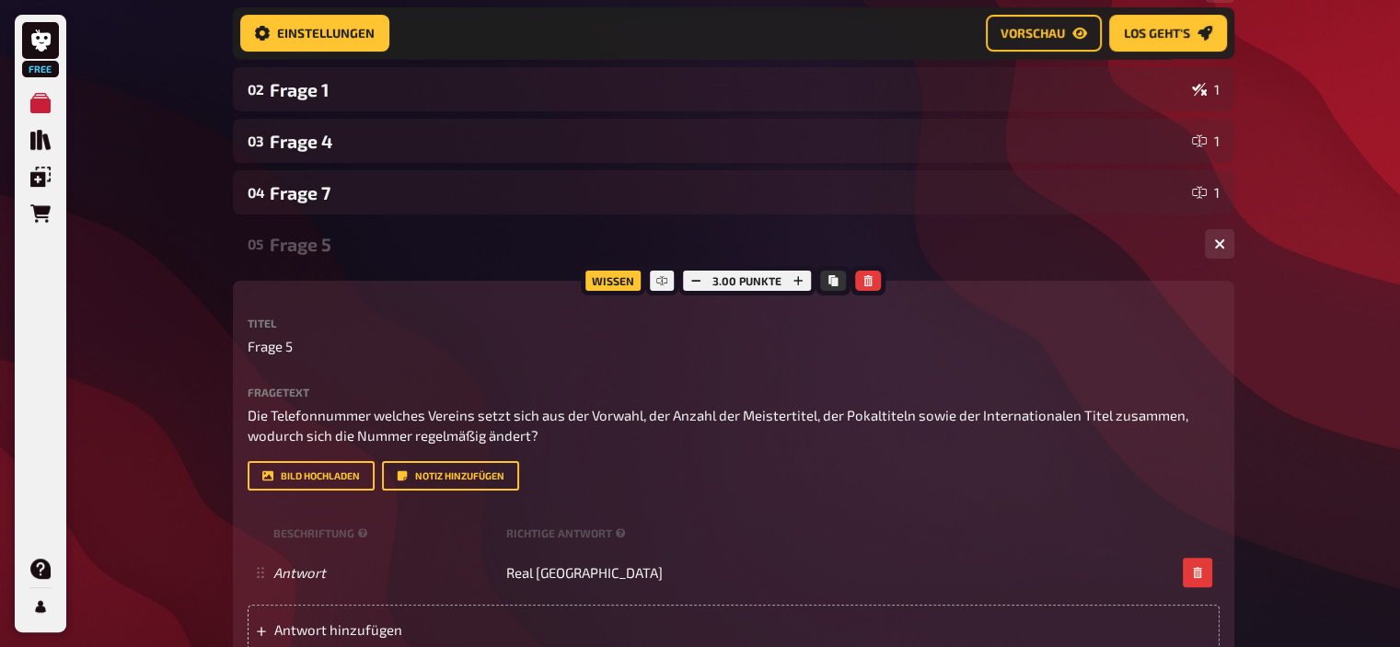
click at [285, 240] on div "Frage 5" at bounding box center [730, 244] width 920 height 21
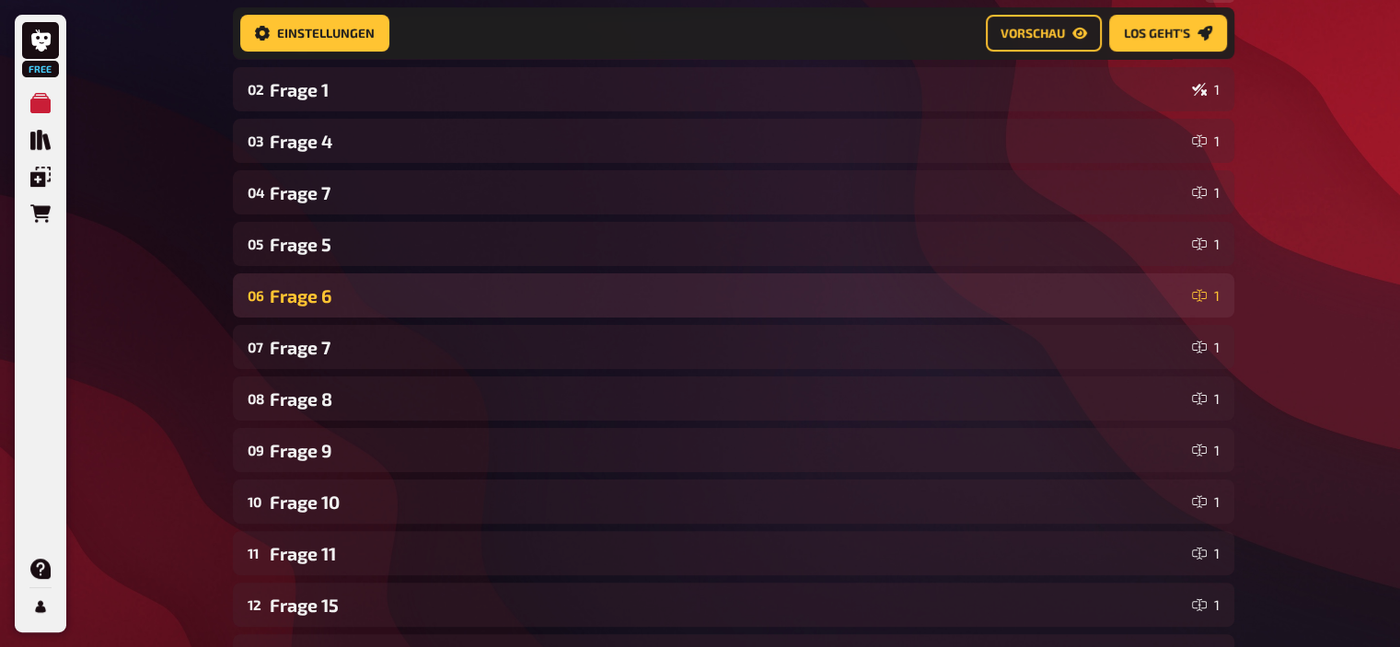
click at [308, 310] on div "06 Frage 6 1" at bounding box center [733, 295] width 1001 height 44
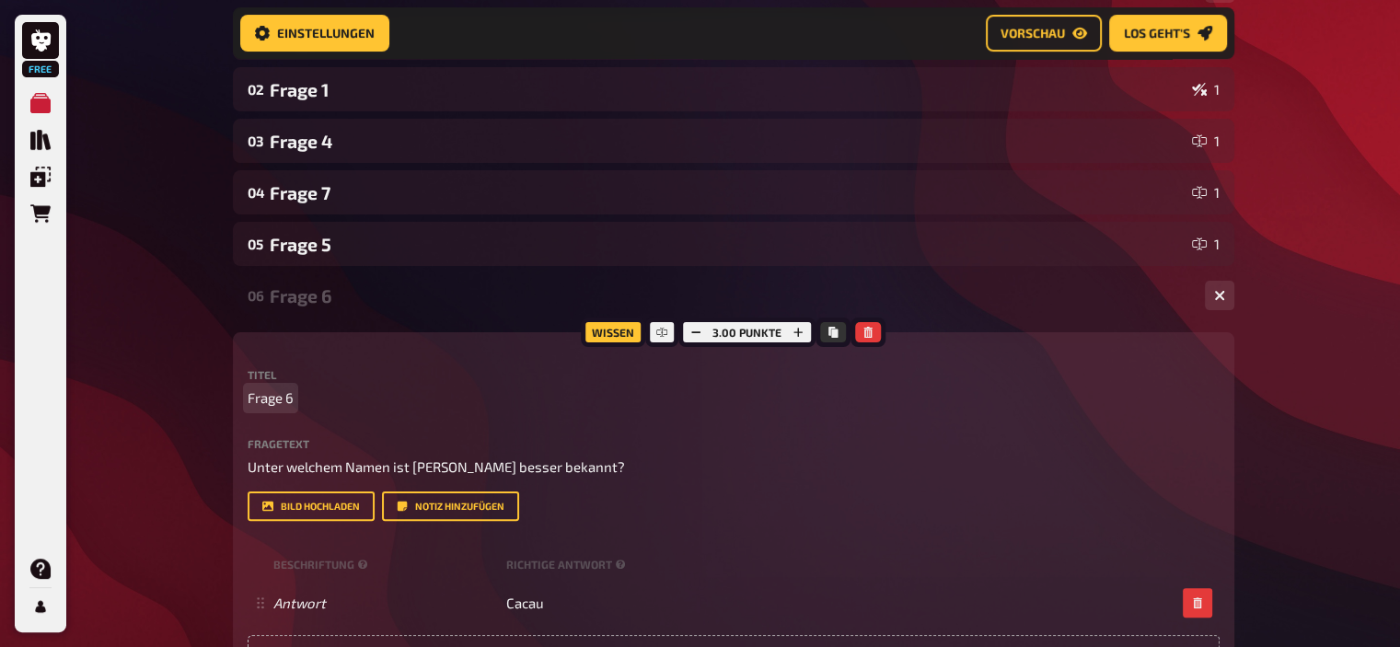
click at [293, 395] on span "Frage 6" at bounding box center [271, 397] width 46 height 21
click at [322, 297] on div "Frage 19" at bounding box center [730, 295] width 920 height 21
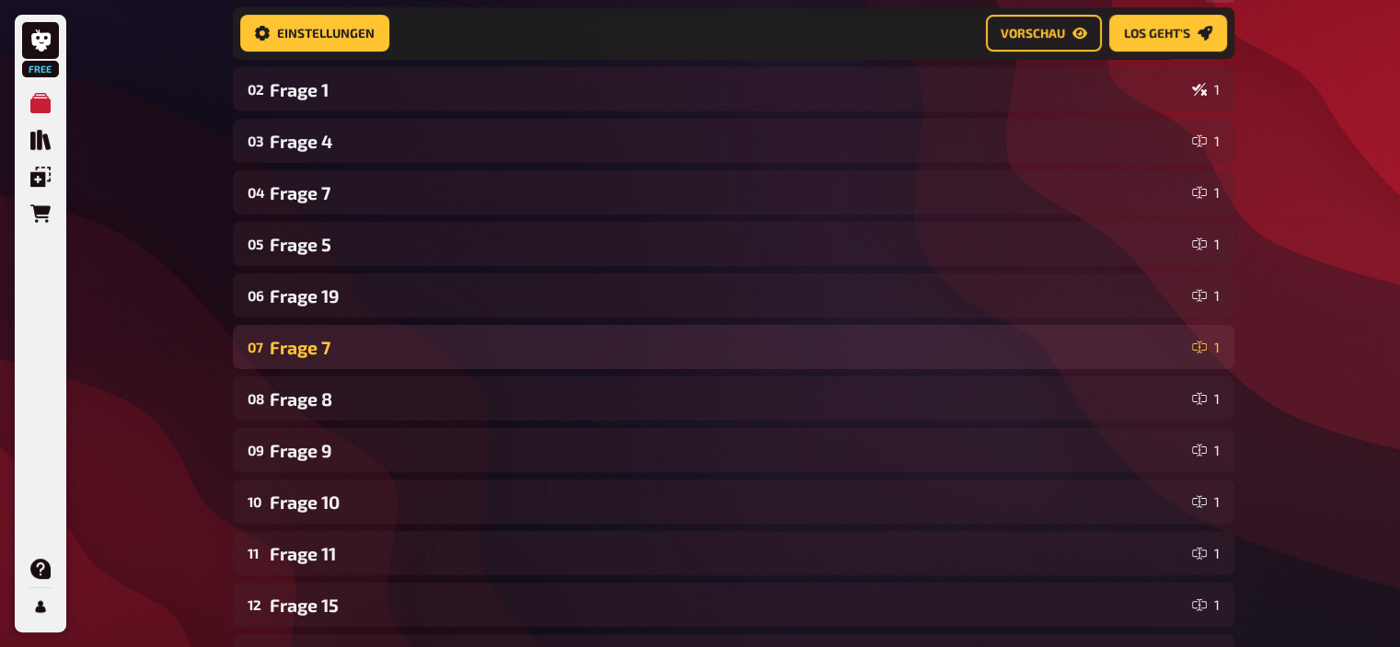
click at [315, 349] on div "Frage 7" at bounding box center [727, 347] width 915 height 21
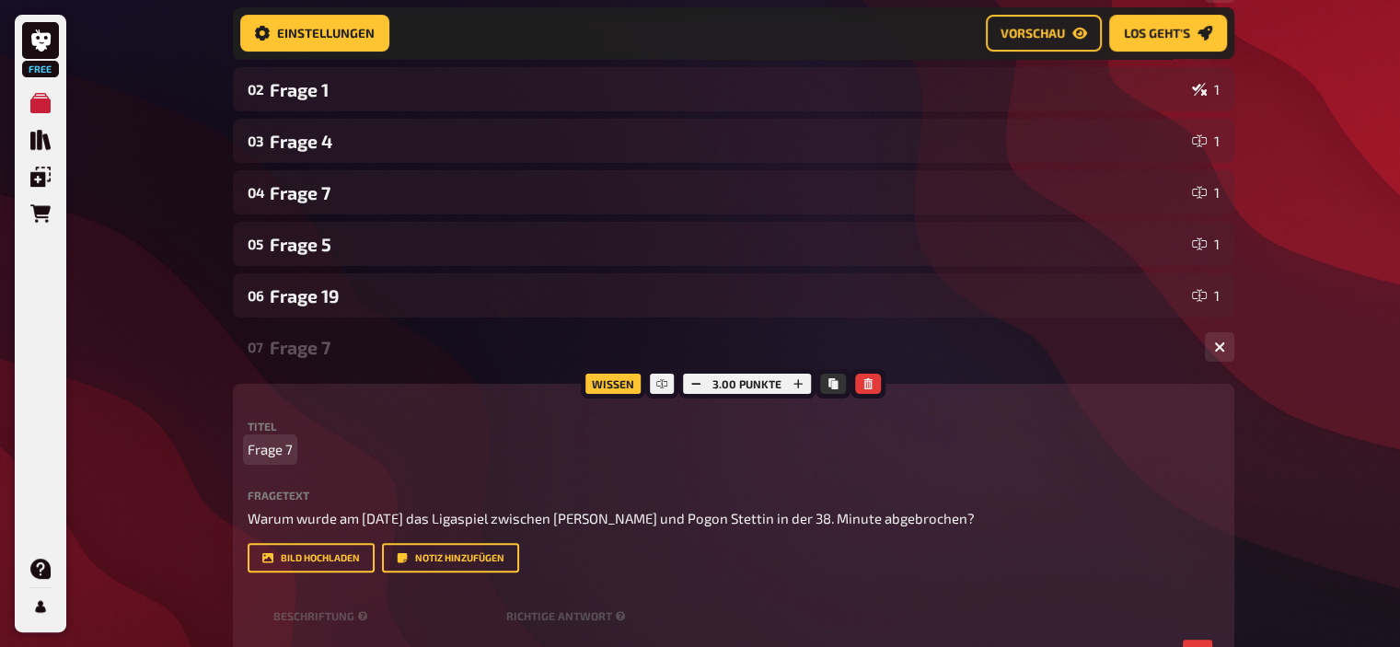
click at [288, 446] on span "Frage 7" at bounding box center [270, 449] width 45 height 21
click at [329, 343] on div "Frage 10" at bounding box center [730, 347] width 920 height 21
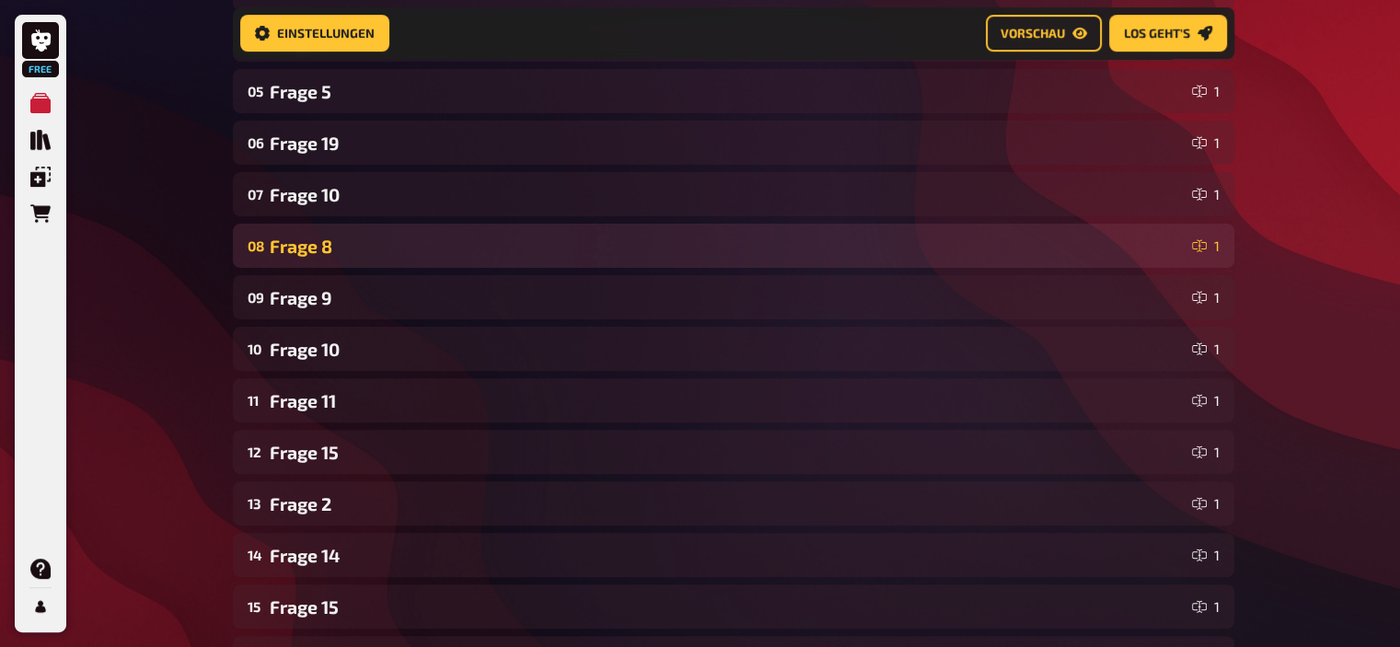
scroll to position [513, 0]
click at [305, 237] on div "Frage 8" at bounding box center [727, 244] width 915 height 21
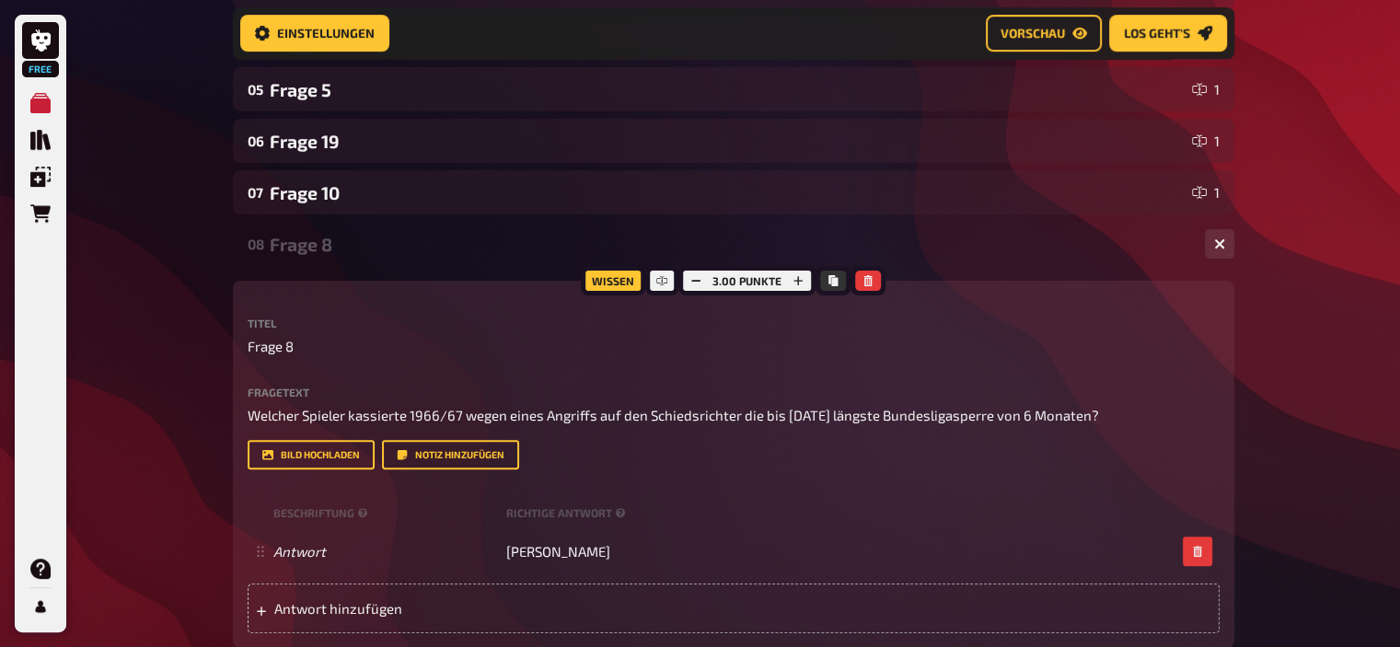
click at [305, 237] on div "Frage 8" at bounding box center [730, 244] width 920 height 21
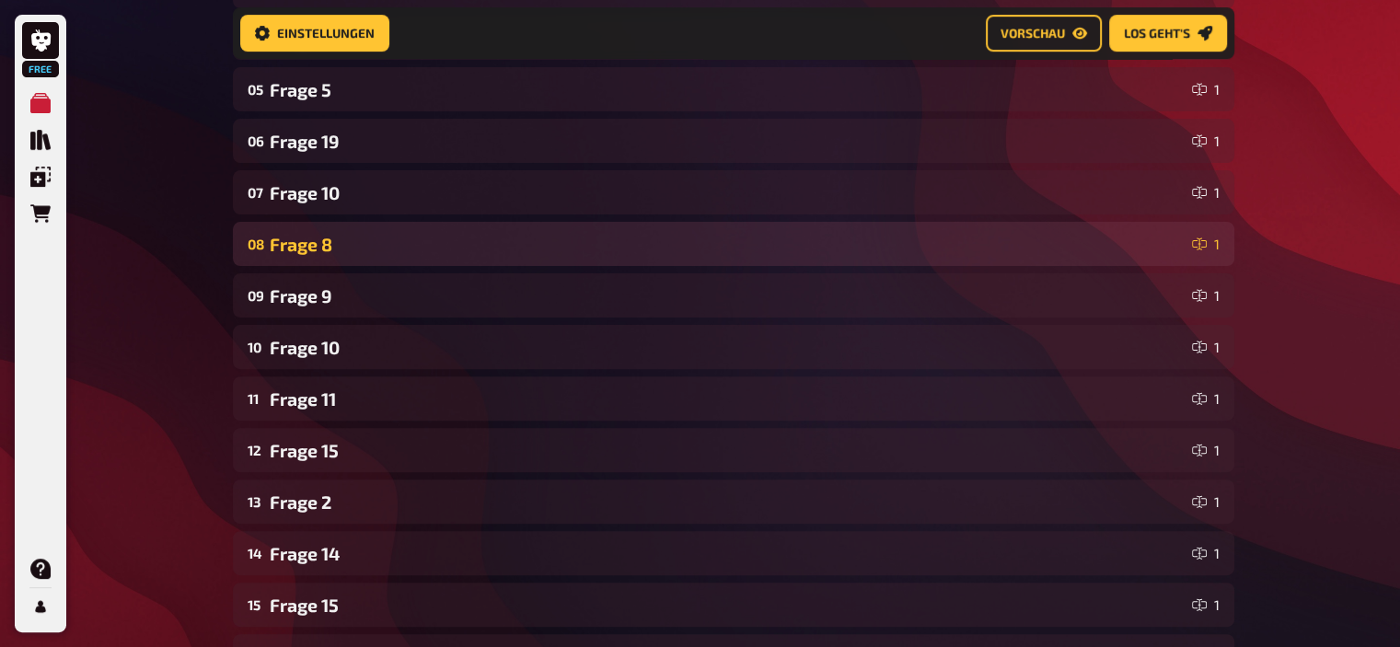
click at [327, 244] on div "Frage 8" at bounding box center [727, 244] width 915 height 21
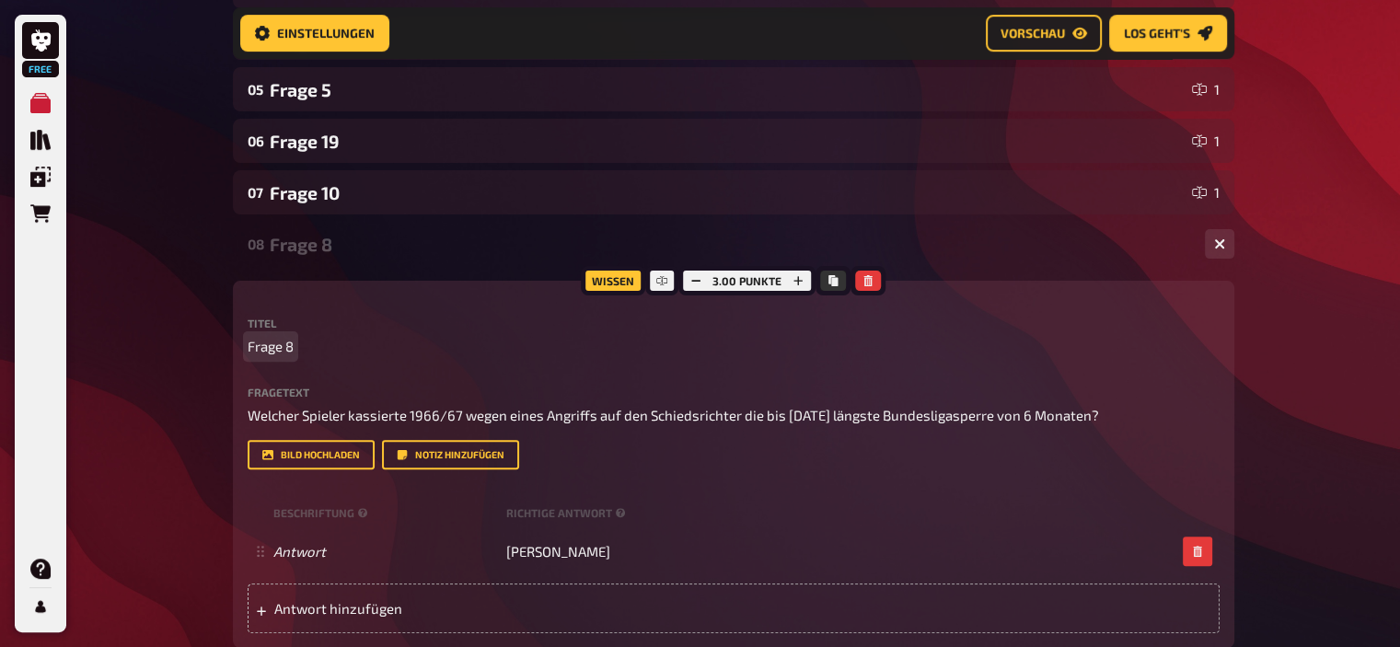
click at [291, 346] on span "Frage 8" at bounding box center [271, 346] width 46 height 21
click at [300, 244] on div "Frage 20" at bounding box center [730, 244] width 920 height 21
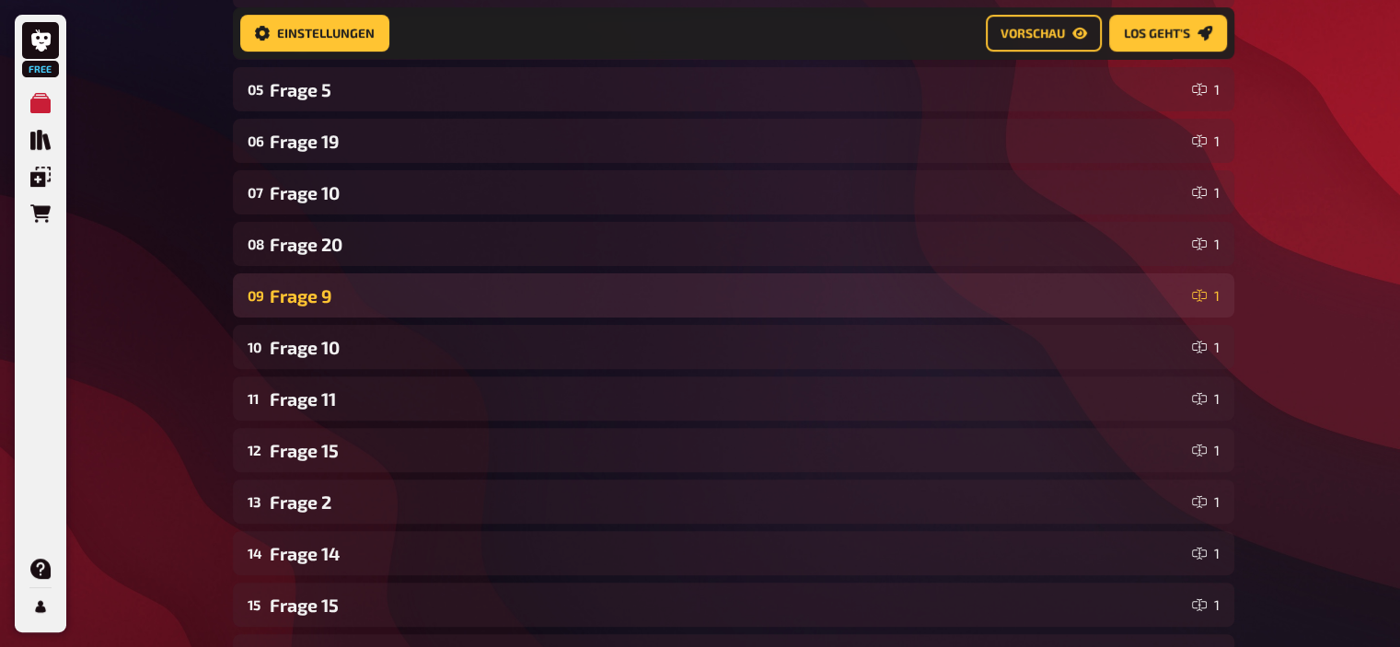
click at [299, 294] on div "Frage 9" at bounding box center [727, 295] width 915 height 21
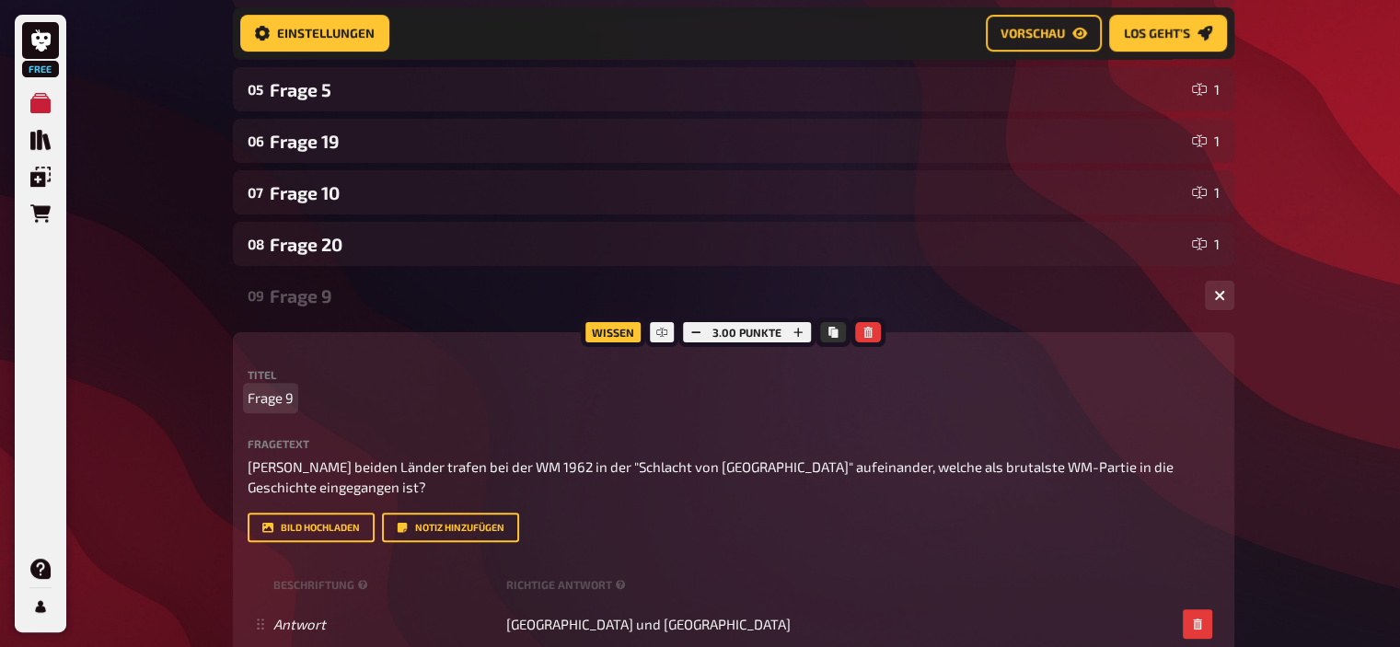
click at [285, 398] on span "Frage 9" at bounding box center [271, 397] width 46 height 21
click at [333, 290] on div "Frage 17" at bounding box center [730, 295] width 920 height 21
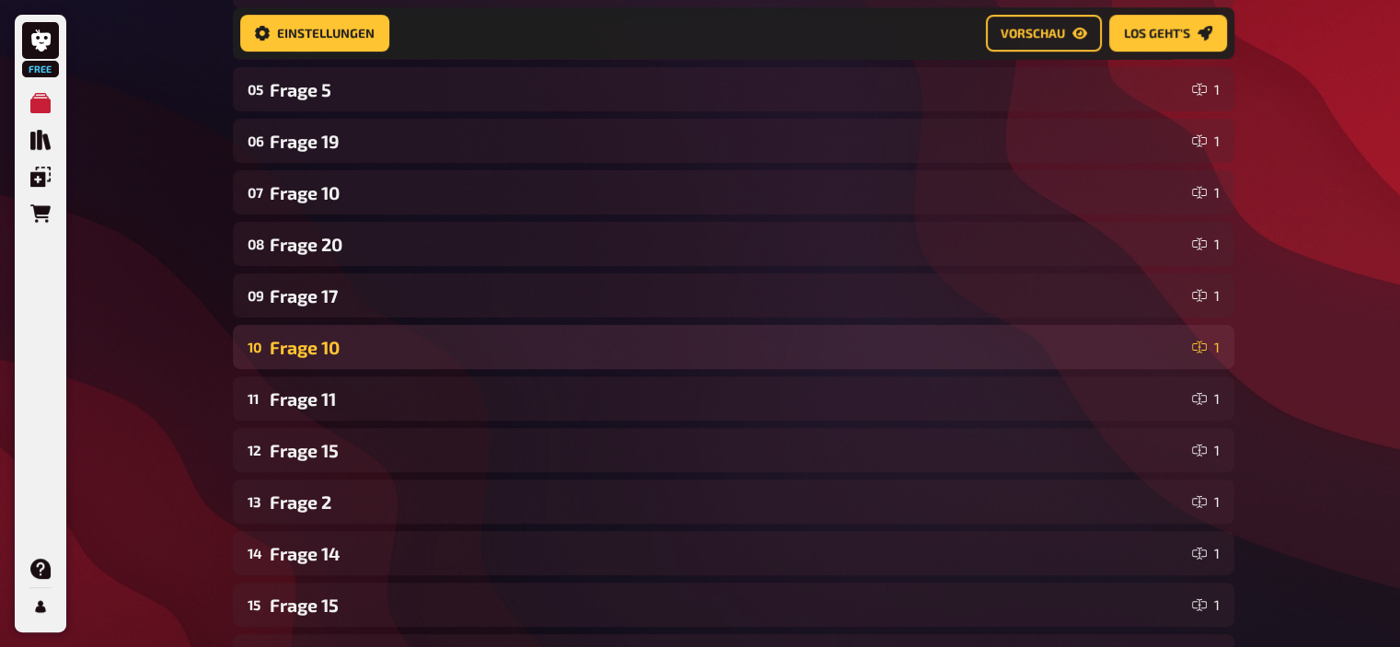
click at [330, 352] on div "Frage 10" at bounding box center [727, 347] width 915 height 21
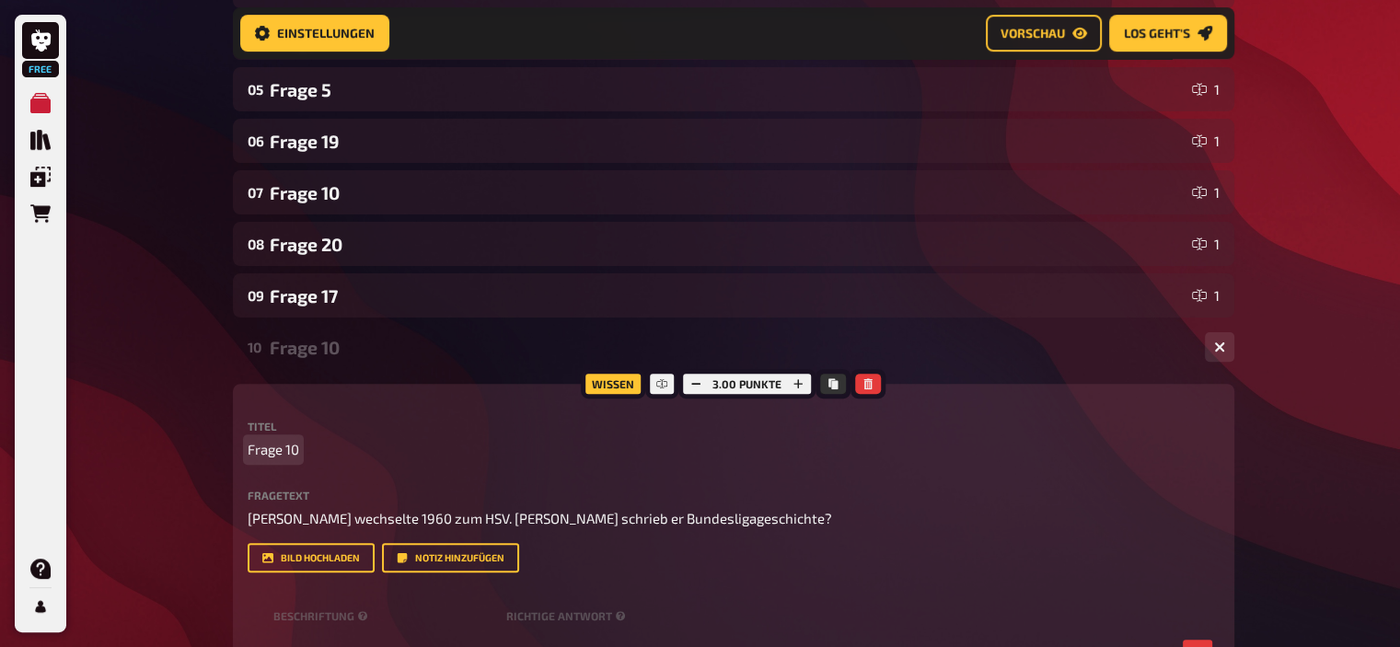
click at [293, 444] on span "Frage 10" at bounding box center [274, 449] width 52 height 21
click at [317, 339] on div "Frage 11" at bounding box center [730, 347] width 920 height 21
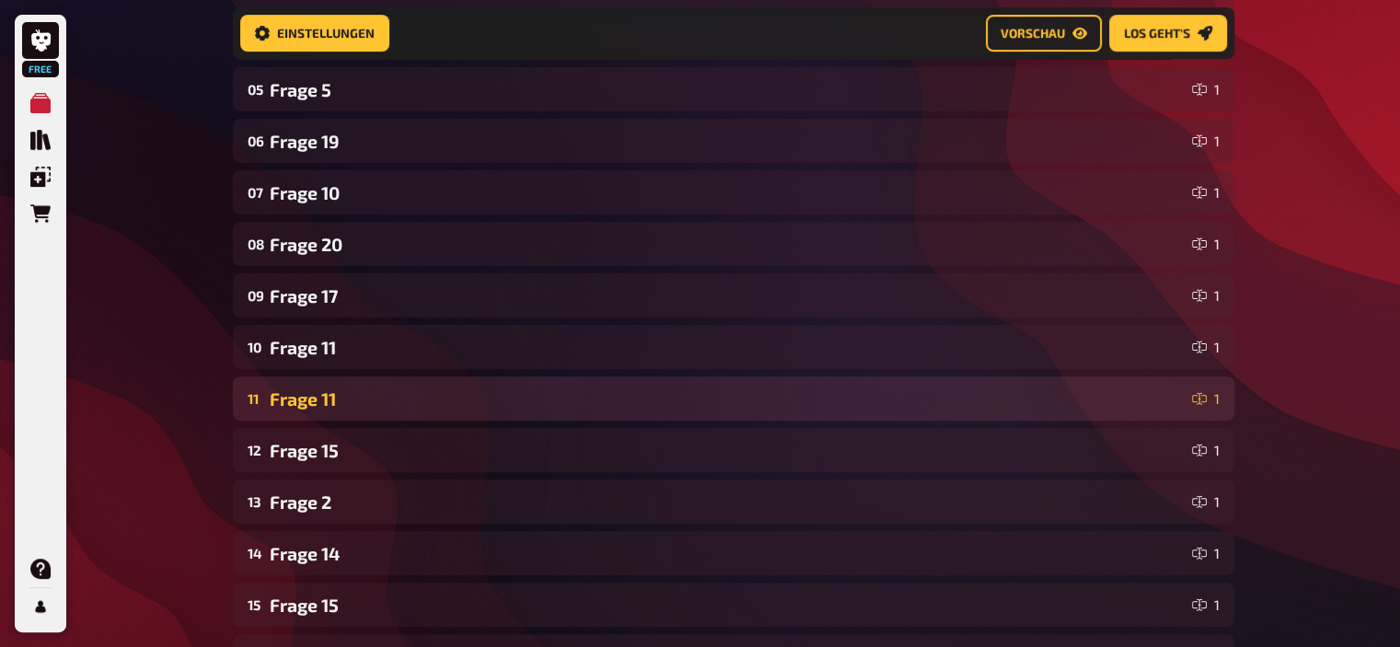
click at [309, 400] on div "Frage 11" at bounding box center [727, 398] width 915 height 21
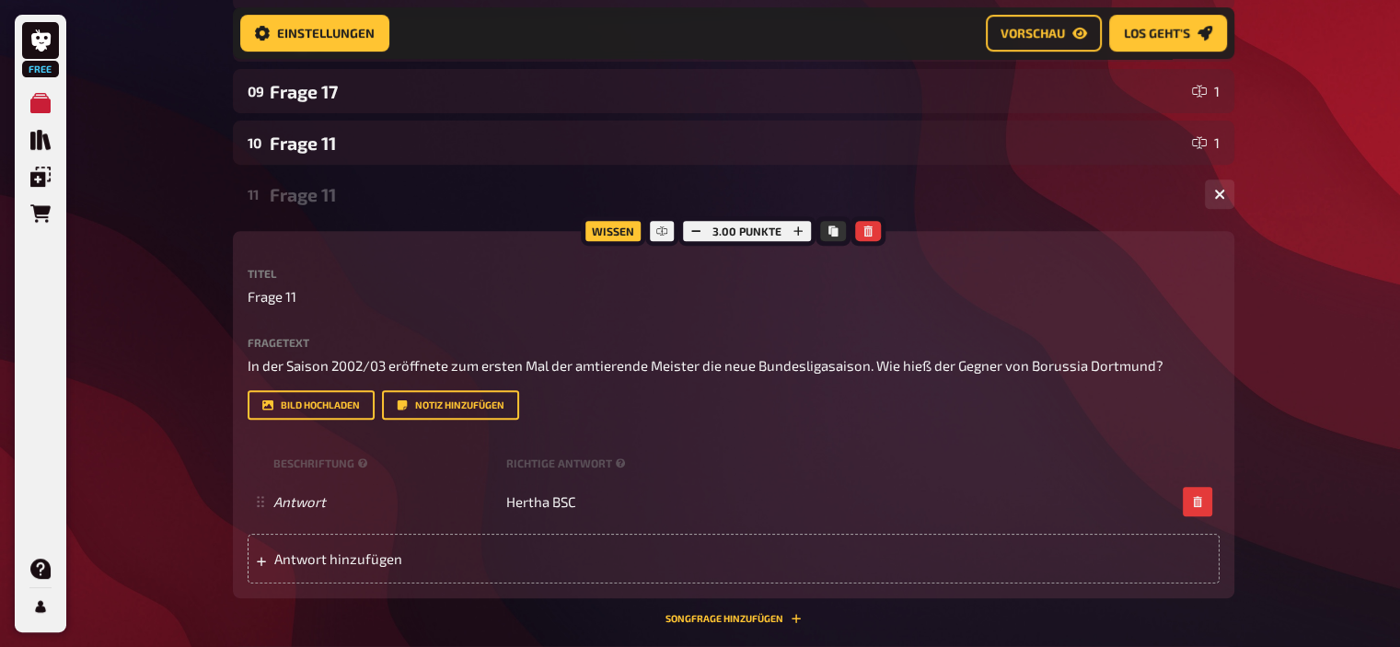
scroll to position [720, 0]
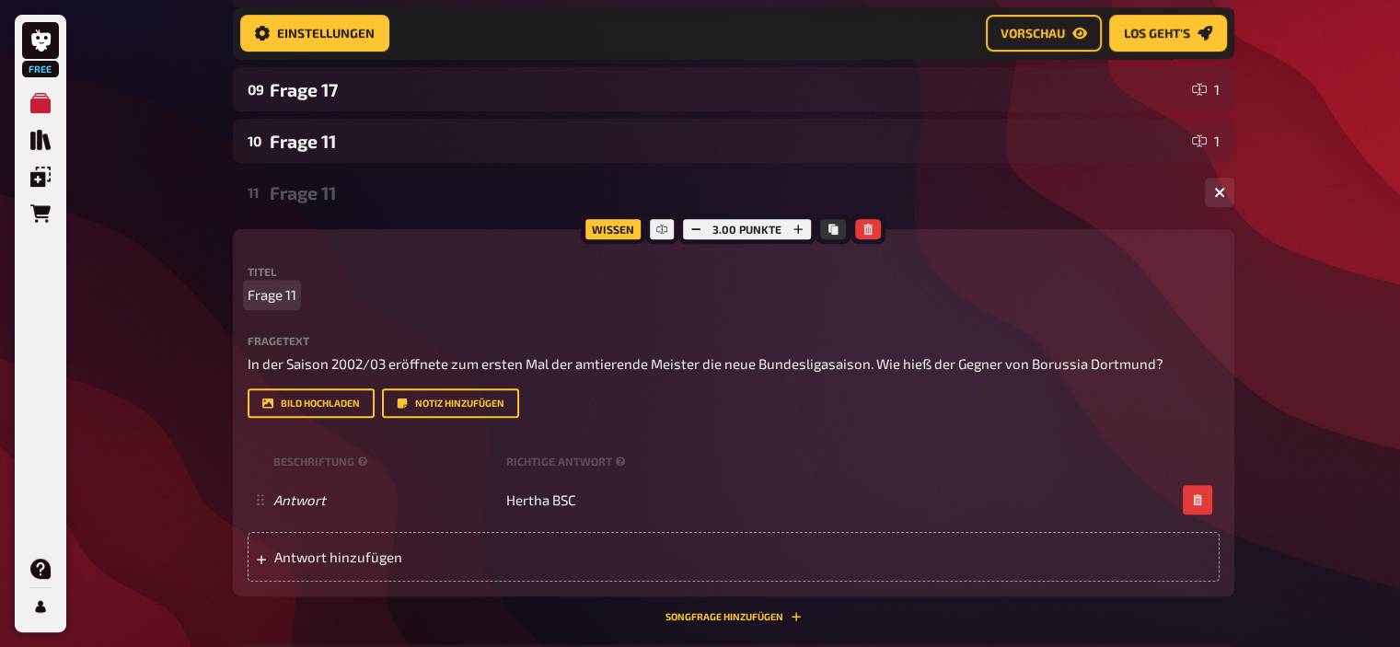
click at [293, 297] on span "Frage 11" at bounding box center [272, 294] width 49 height 21
click at [319, 187] on div "Frage 13" at bounding box center [730, 192] width 920 height 21
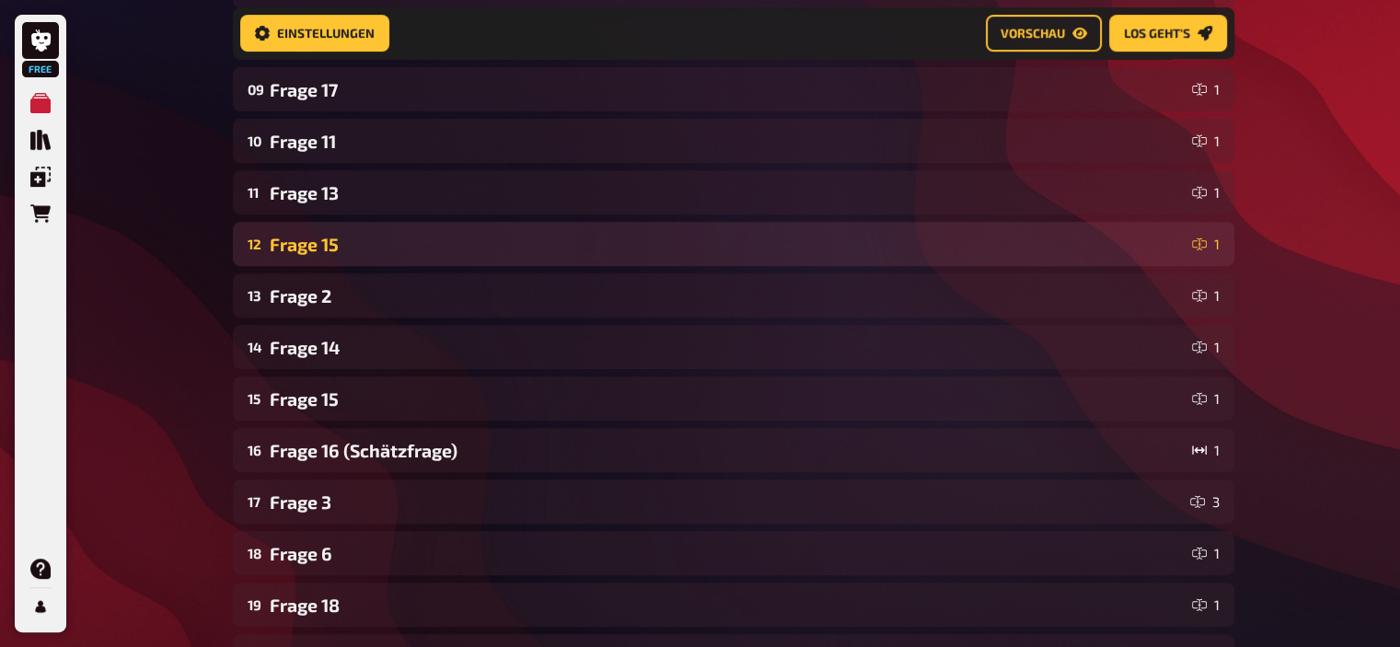
click at [319, 249] on div "Frage 15" at bounding box center [727, 244] width 915 height 21
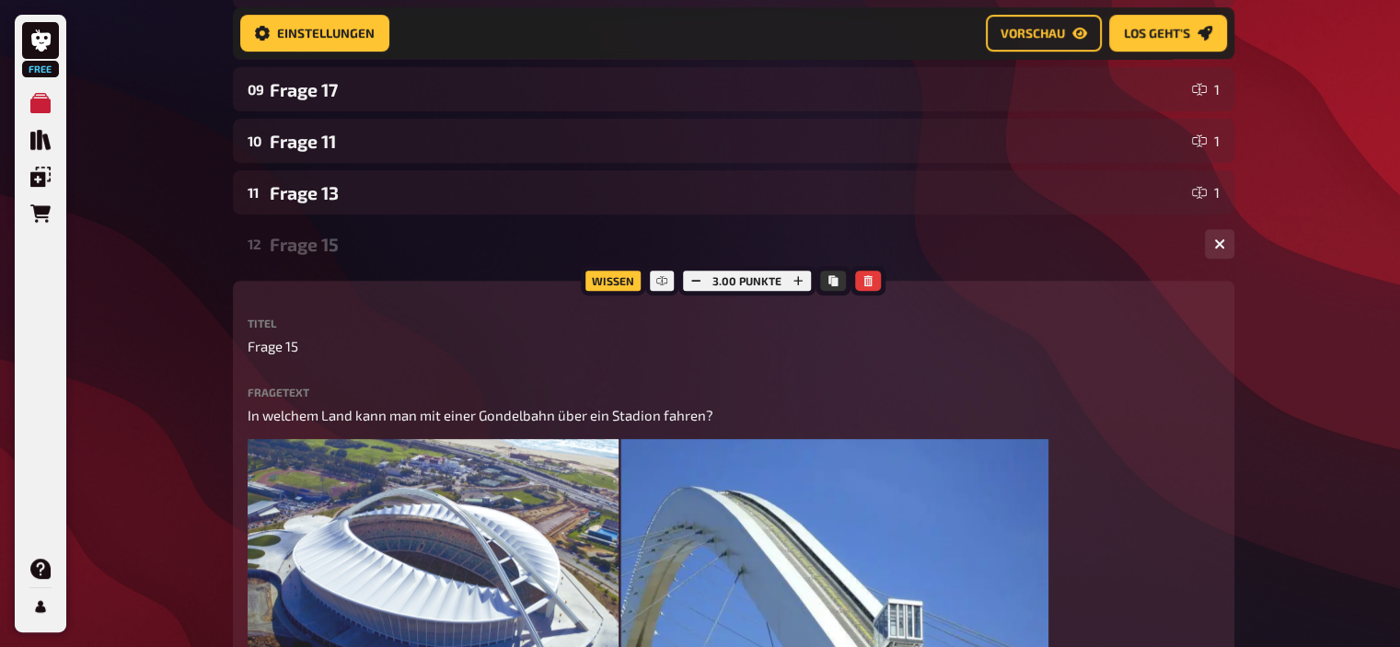
click at [319, 249] on div "Frage 15" at bounding box center [730, 244] width 920 height 21
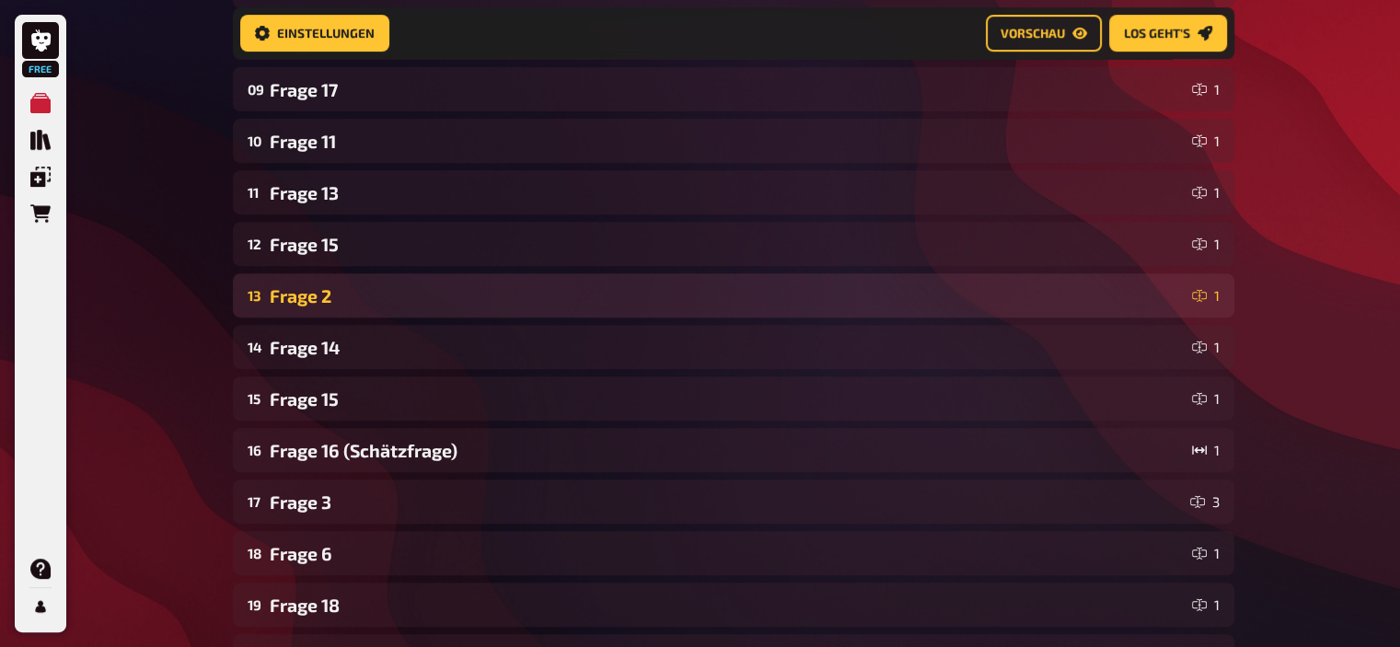
click at [319, 290] on div "Frage 2" at bounding box center [727, 295] width 915 height 21
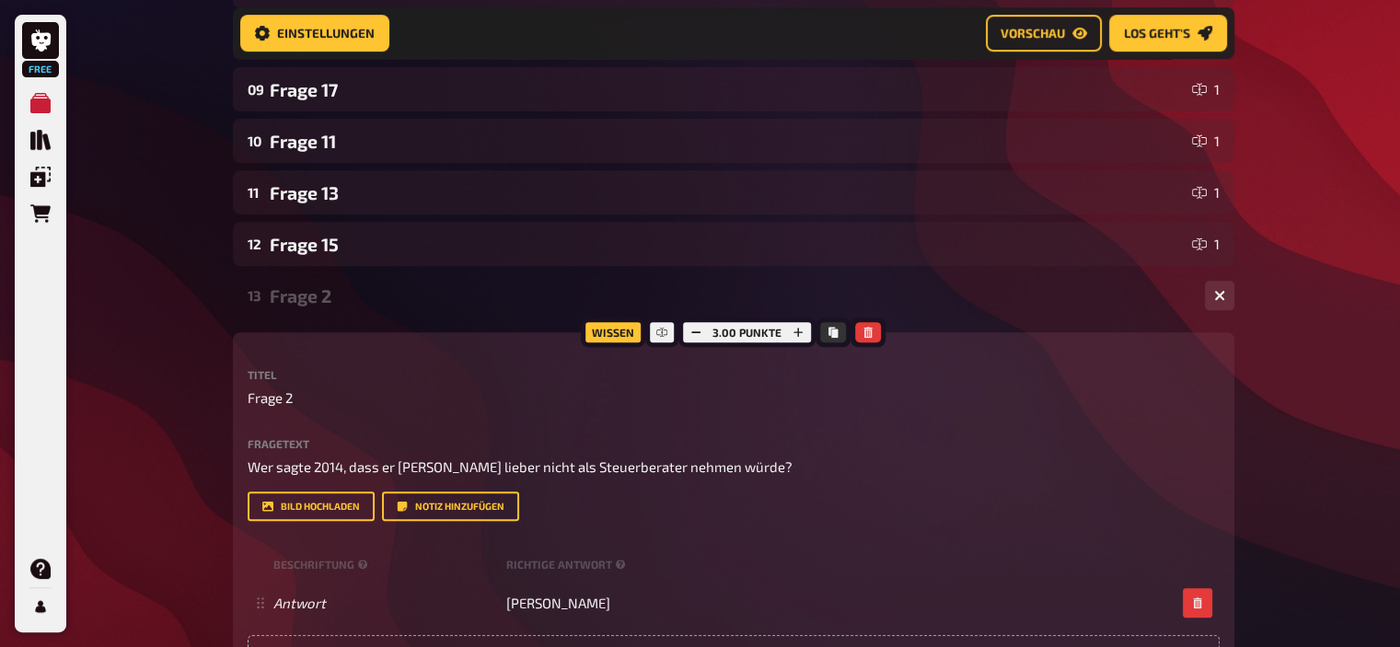
click at [319, 290] on div "Frage 2" at bounding box center [730, 295] width 920 height 21
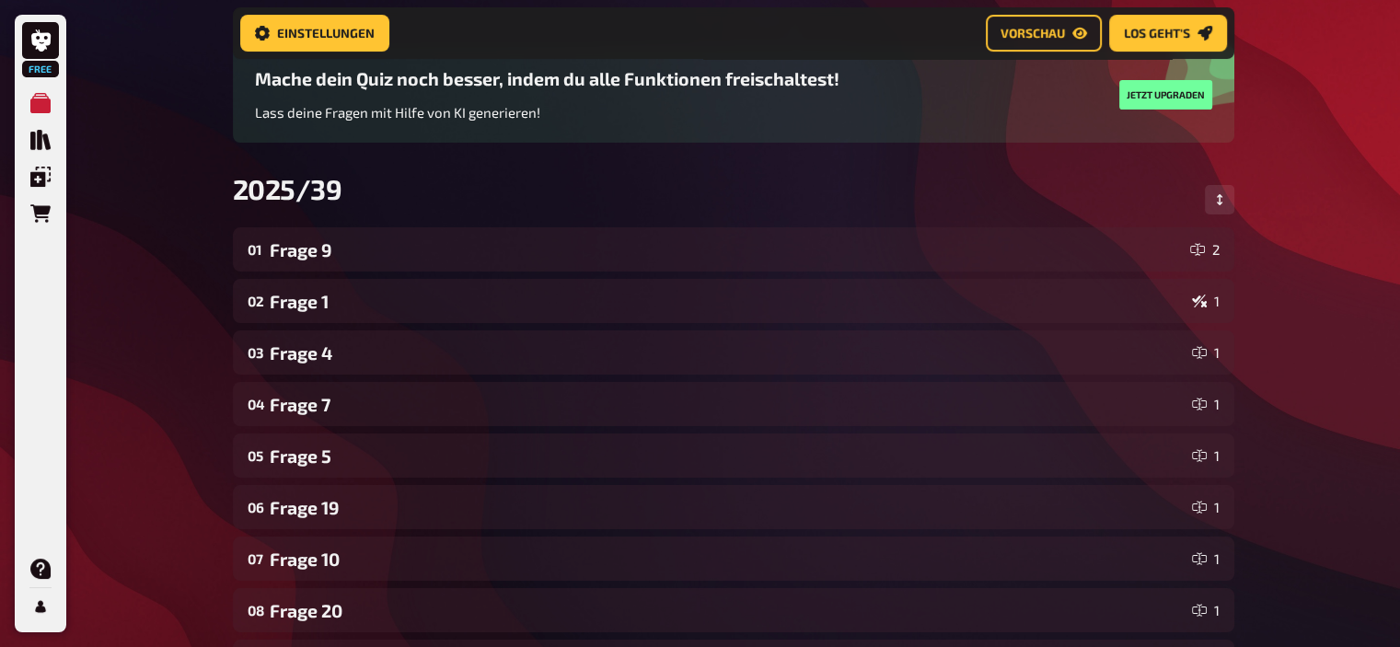
scroll to position [145, 0]
click at [1218, 202] on icon "Reihenfolge anpassen" at bounding box center [1218, 201] width 6 height 11
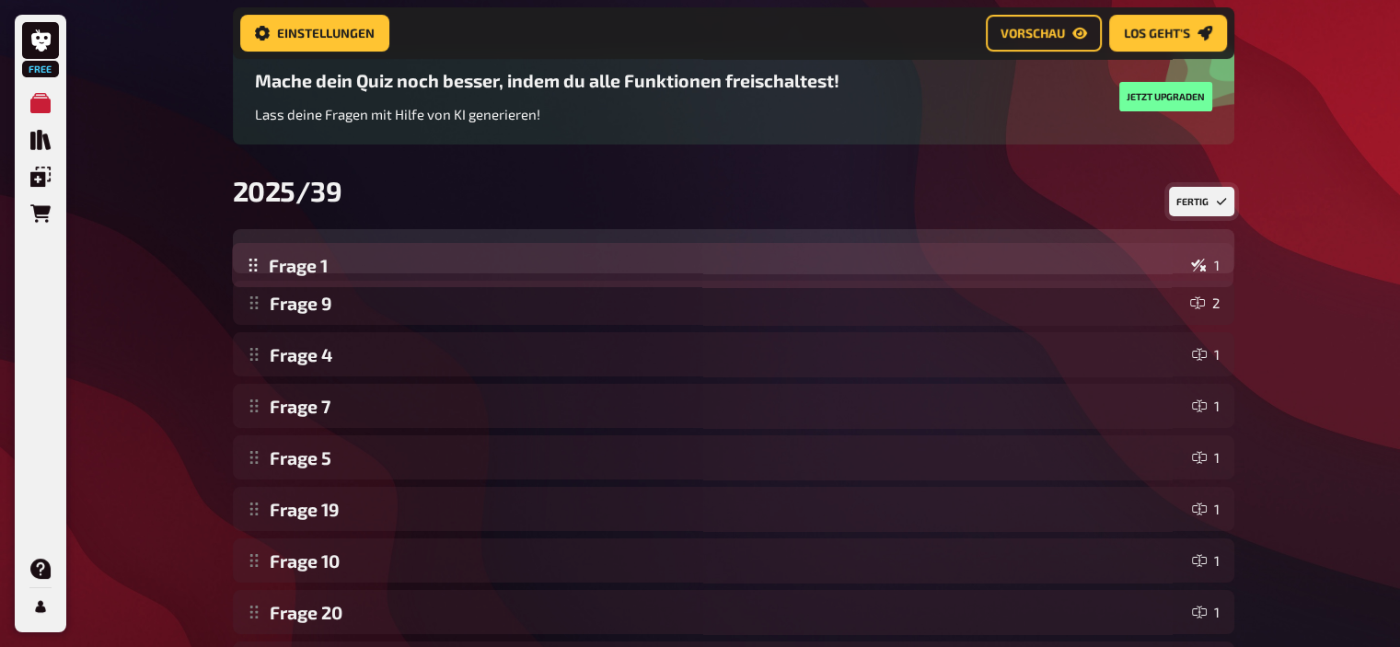
drag, startPoint x: 254, startPoint y: 308, endPoint x: 248, endPoint y: 265, distance: 43.6
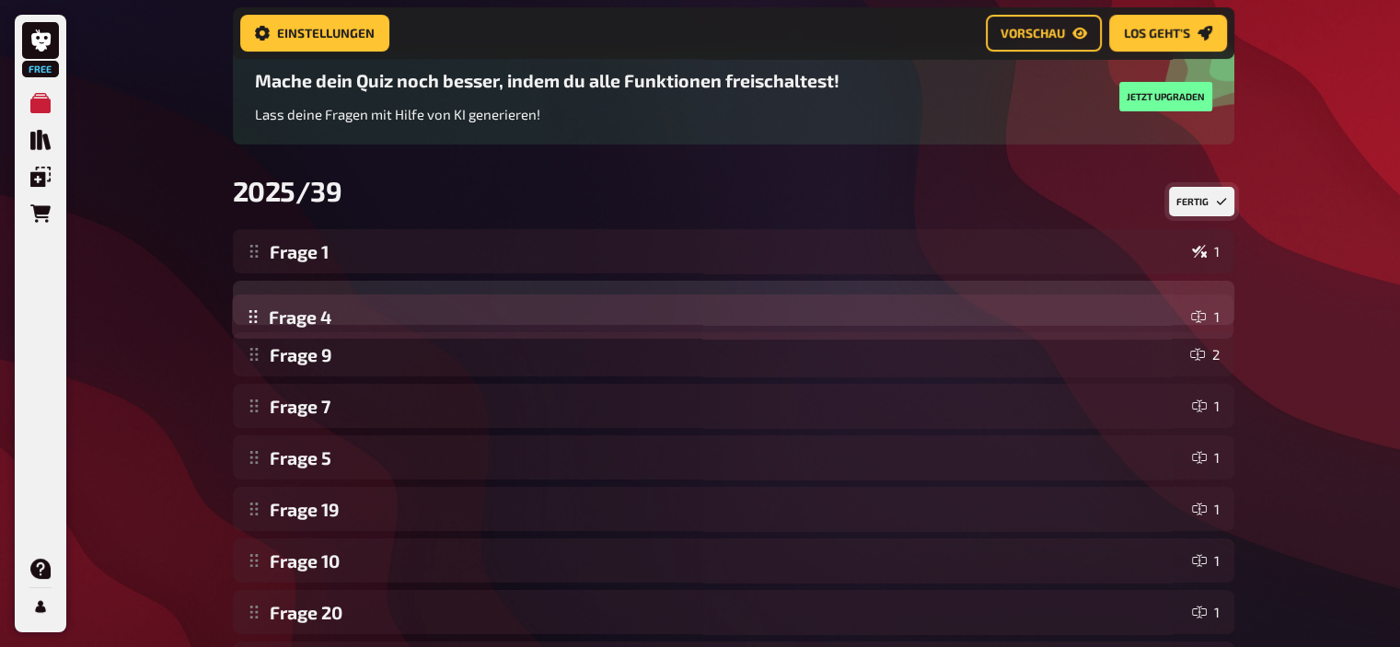
drag, startPoint x: 254, startPoint y: 362, endPoint x: 252, endPoint y: 323, distance: 38.7
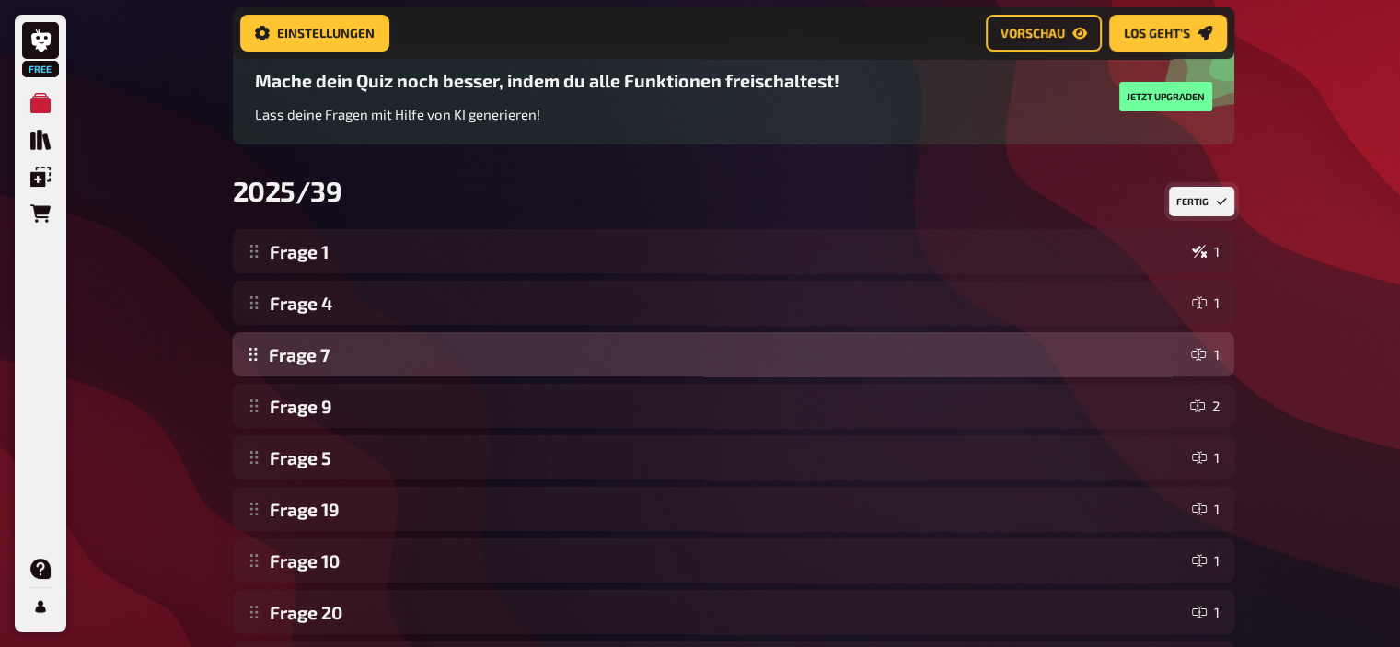
drag, startPoint x: 250, startPoint y: 410, endPoint x: 250, endPoint y: 356, distance: 54.3
drag, startPoint x: 254, startPoint y: 454, endPoint x: 253, endPoint y: 349, distance: 104.9
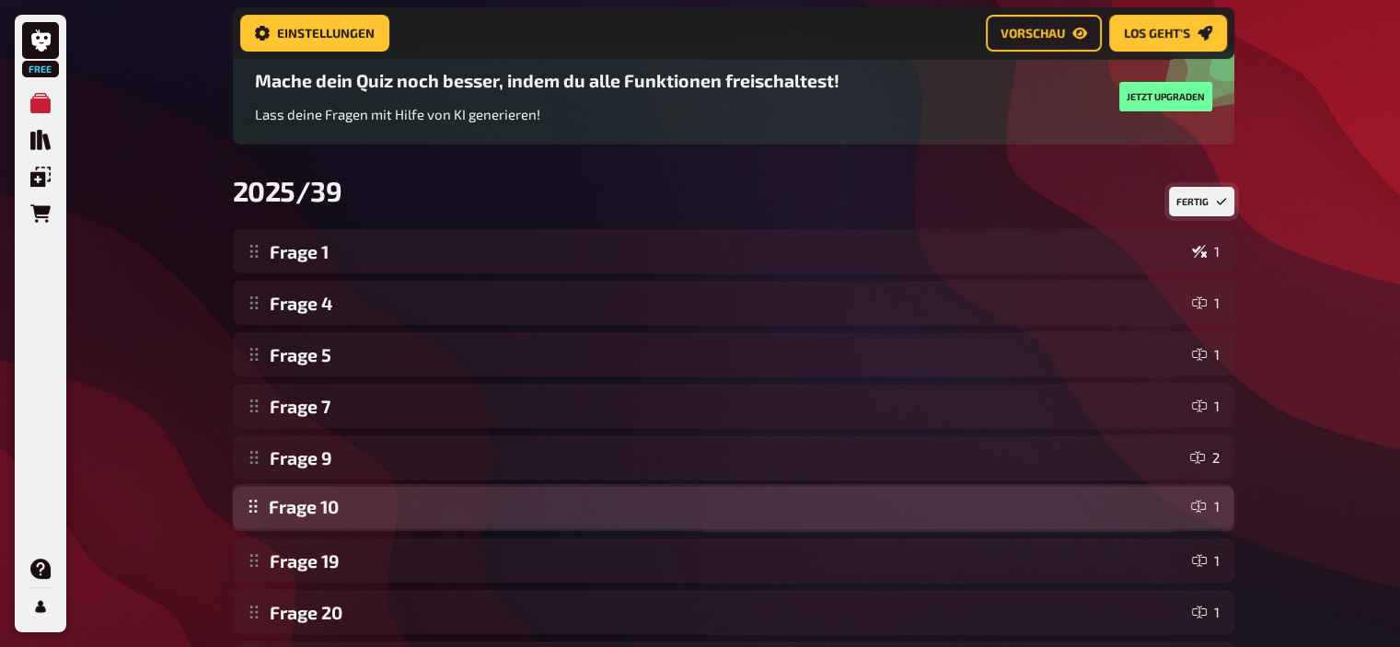
drag, startPoint x: 252, startPoint y: 566, endPoint x: 257, endPoint y: 511, distance: 55.4
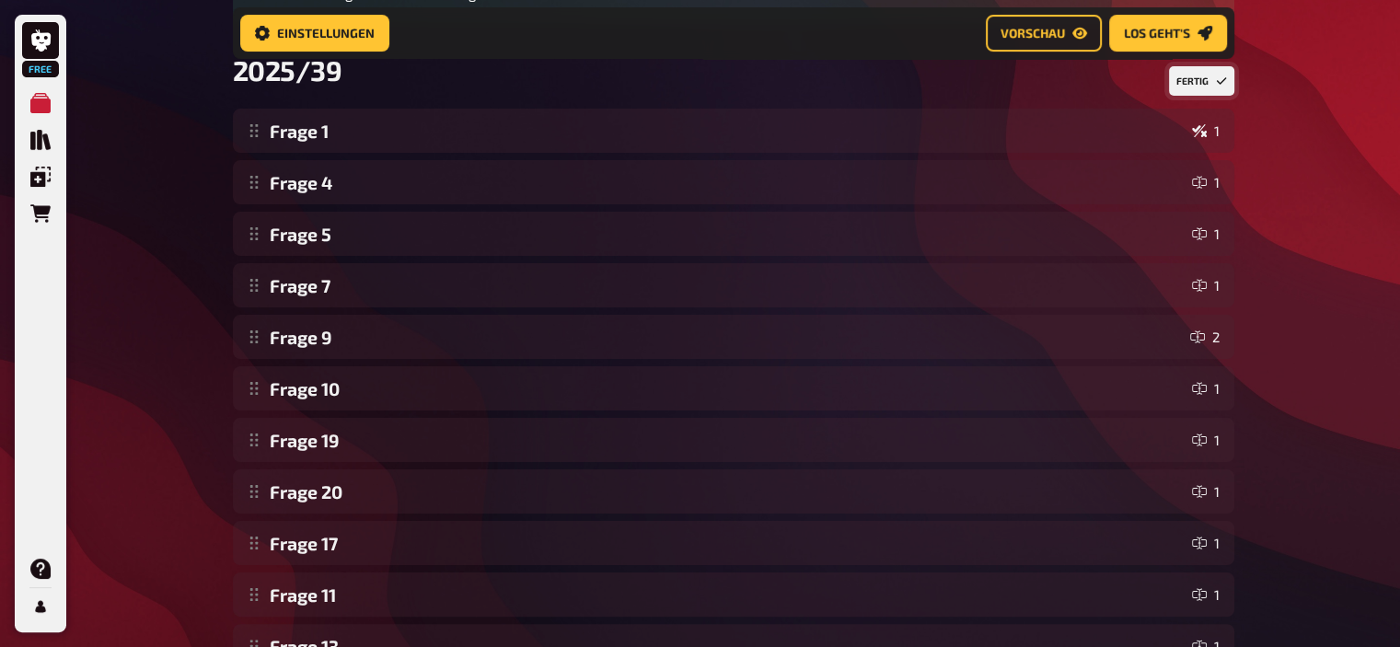
scroll to position [267, 0]
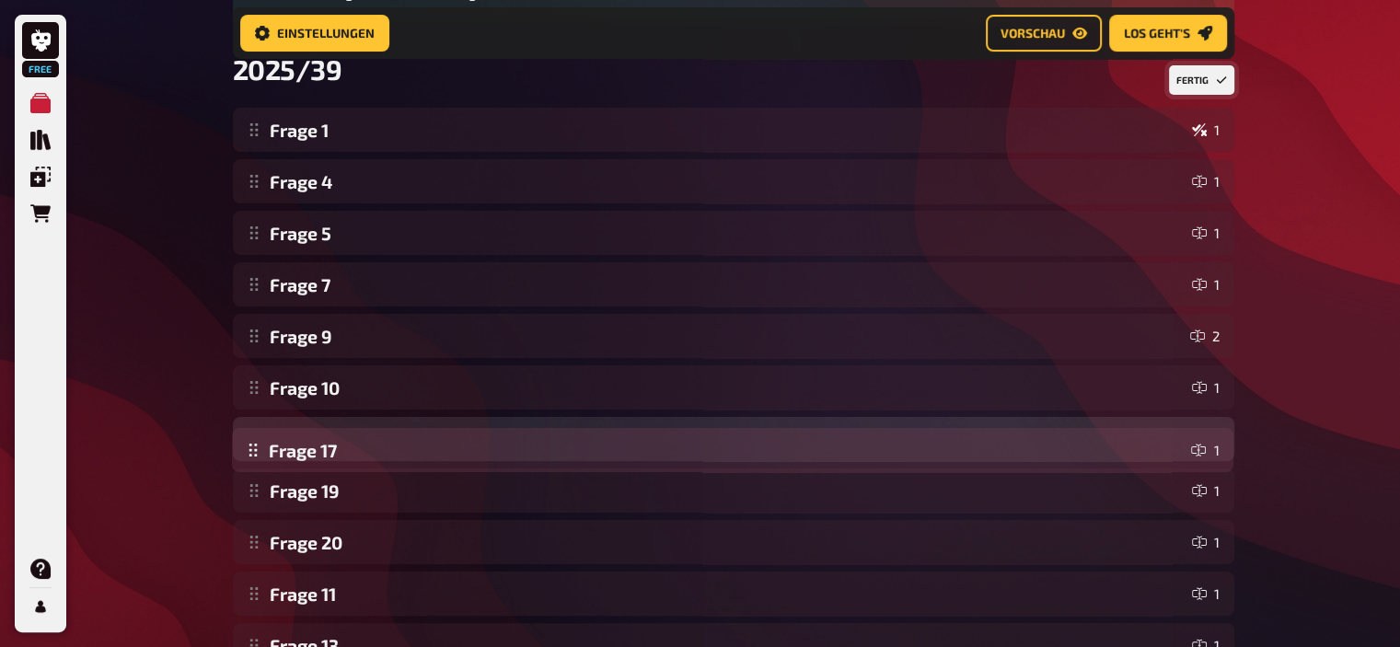
drag, startPoint x: 259, startPoint y: 545, endPoint x: 255, endPoint y: 453, distance: 92.1
click at [255, 453] on div "Frage 1 1 Frage 4 1 Frage 5 1 Frage 7 1 Frage 9 2 Frage 10 1 Frage 19 1 Frage 2…" at bounding box center [733, 619] width 1001 height 1023
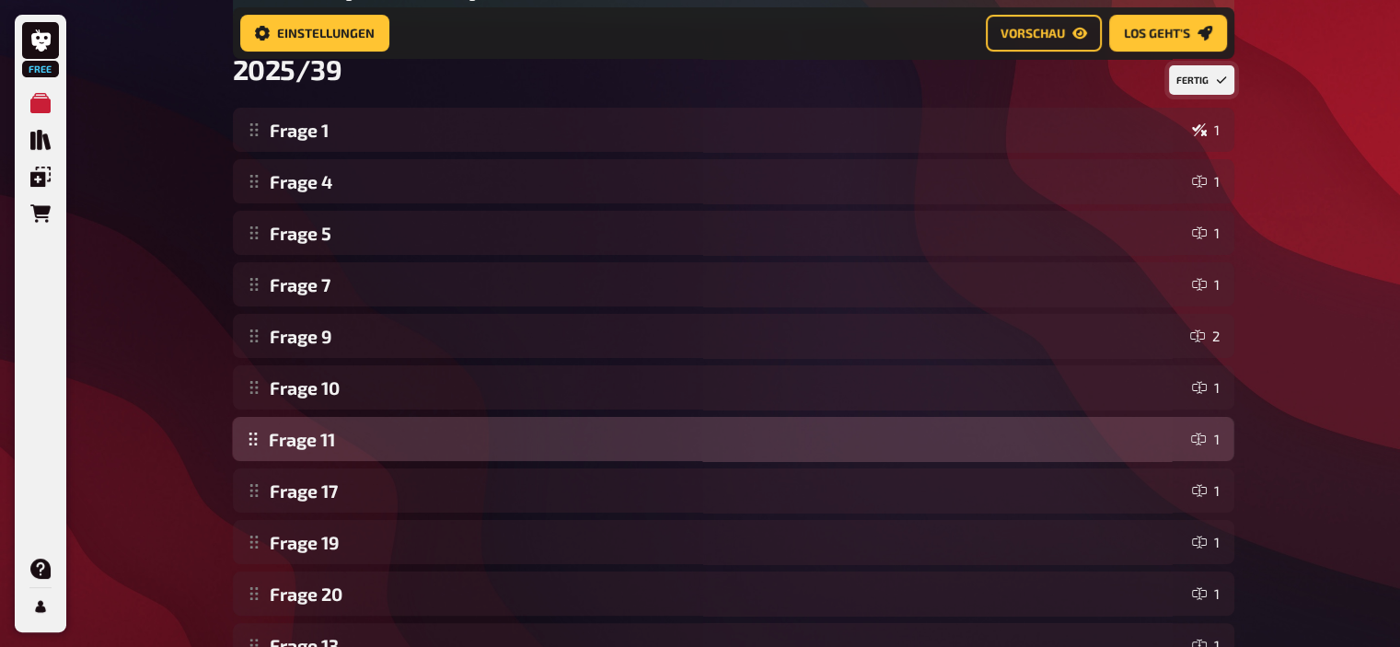
drag, startPoint x: 254, startPoint y: 596, endPoint x: 261, endPoint y: 441, distance: 155.7
click at [261, 441] on div "Frage 1 1 Frage 4 1 Frage 5 1 Frage 7 1 Frage 9 2 Frage 10 1 Frage 17 1 Frage 1…" at bounding box center [733, 619] width 1001 height 1023
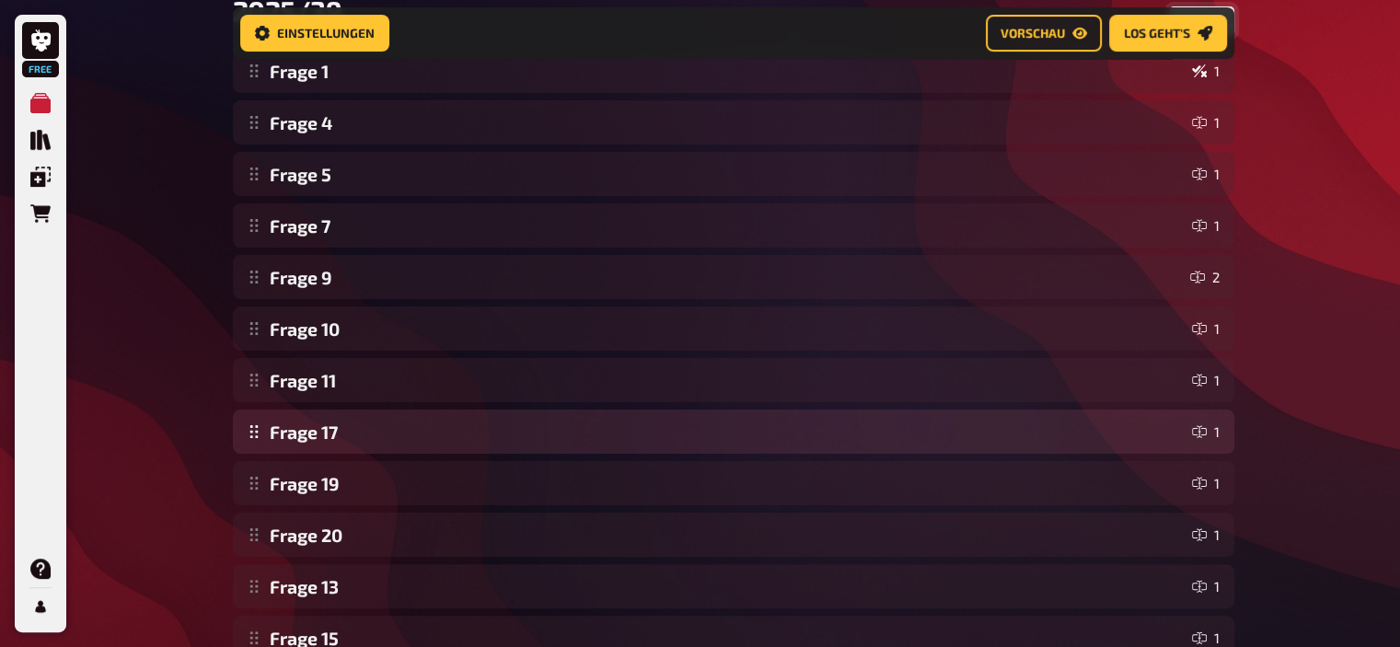
scroll to position [328, 0]
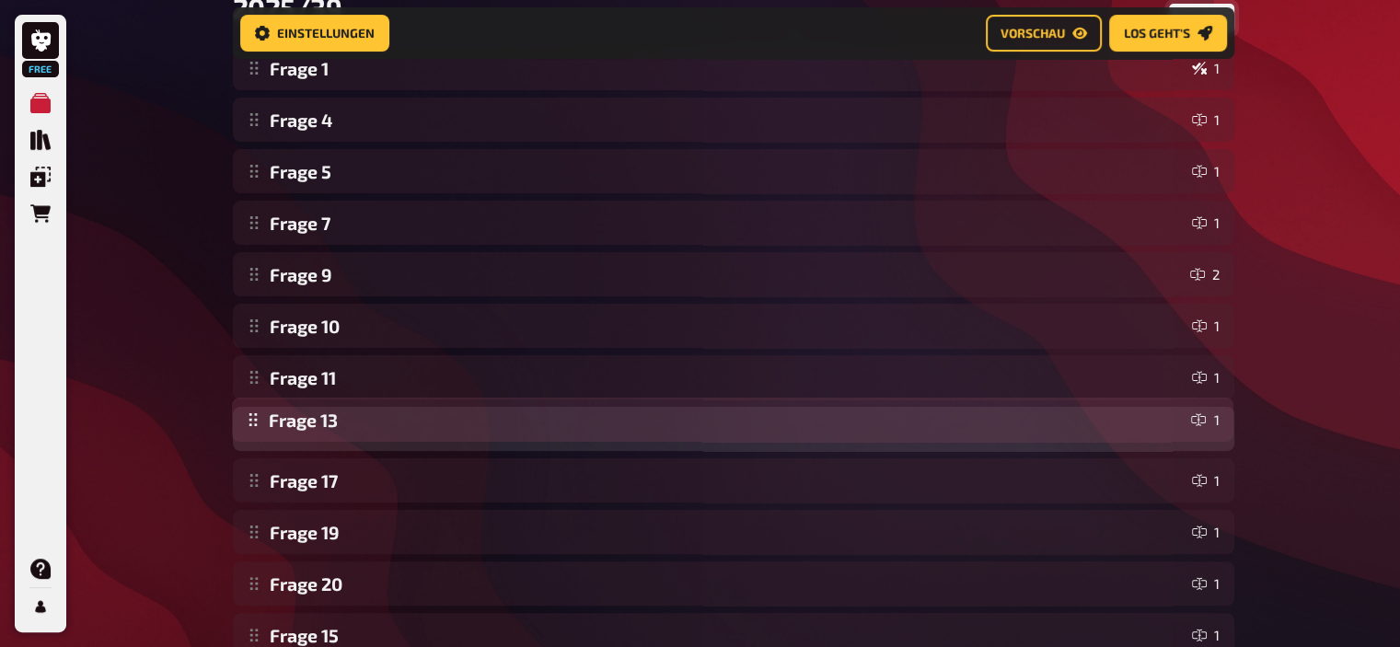
drag, startPoint x: 262, startPoint y: 584, endPoint x: 278, endPoint y: 423, distance: 161.8
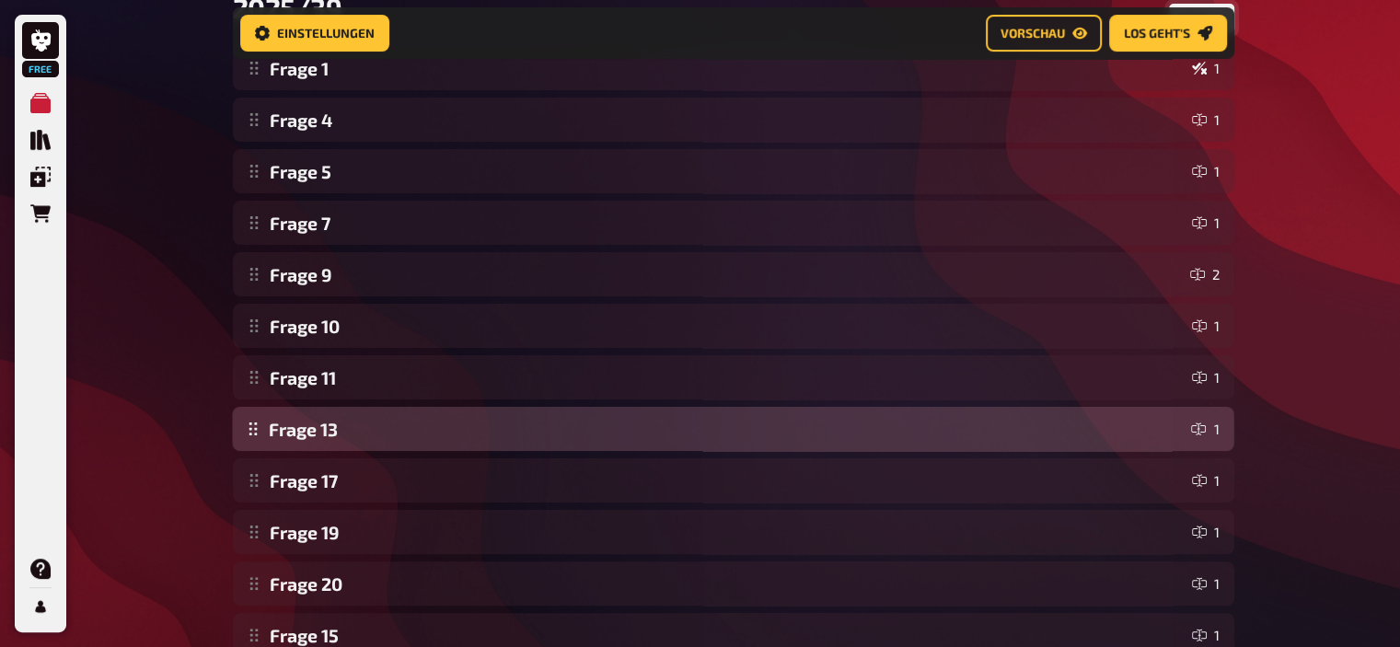
click at [278, 423] on div "Frage 1 1 Frage 4 1 Frage 5 1 Frage 7 1 Frage 9 2 Frage 10 1 Frage 11 1 Frage 1…" at bounding box center [733, 557] width 1001 height 1023
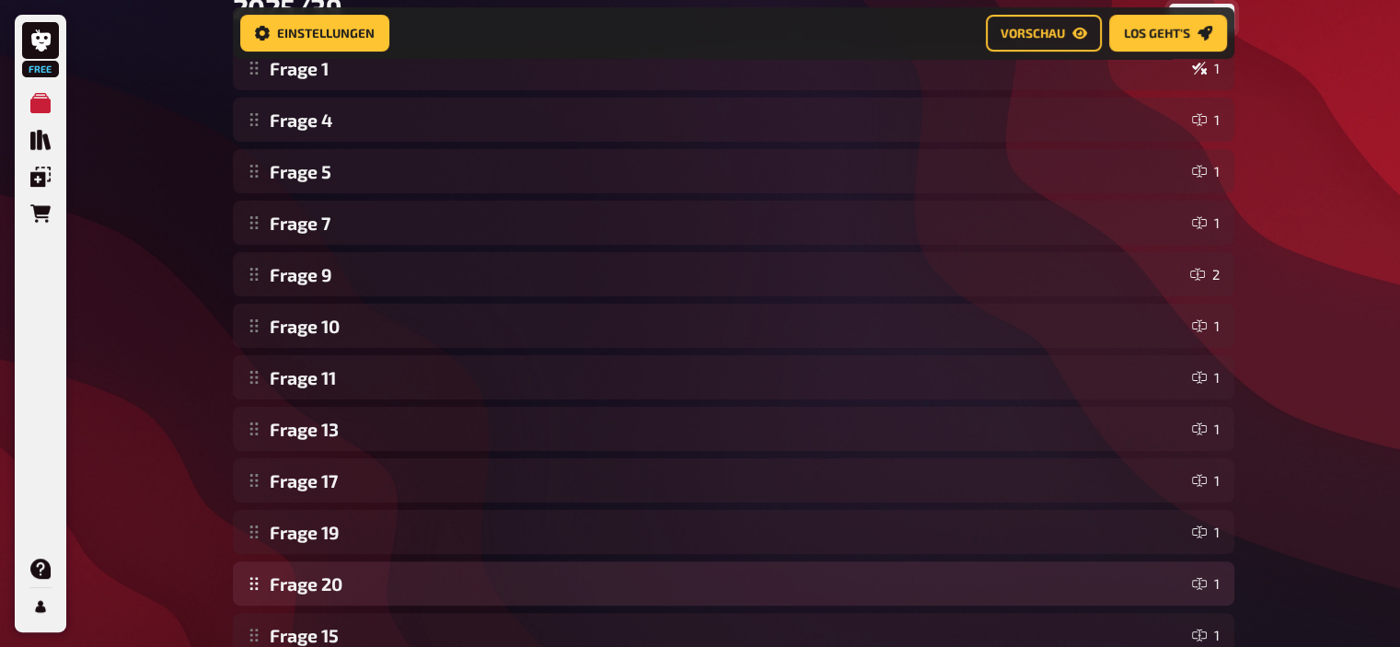
scroll to position [366, 0]
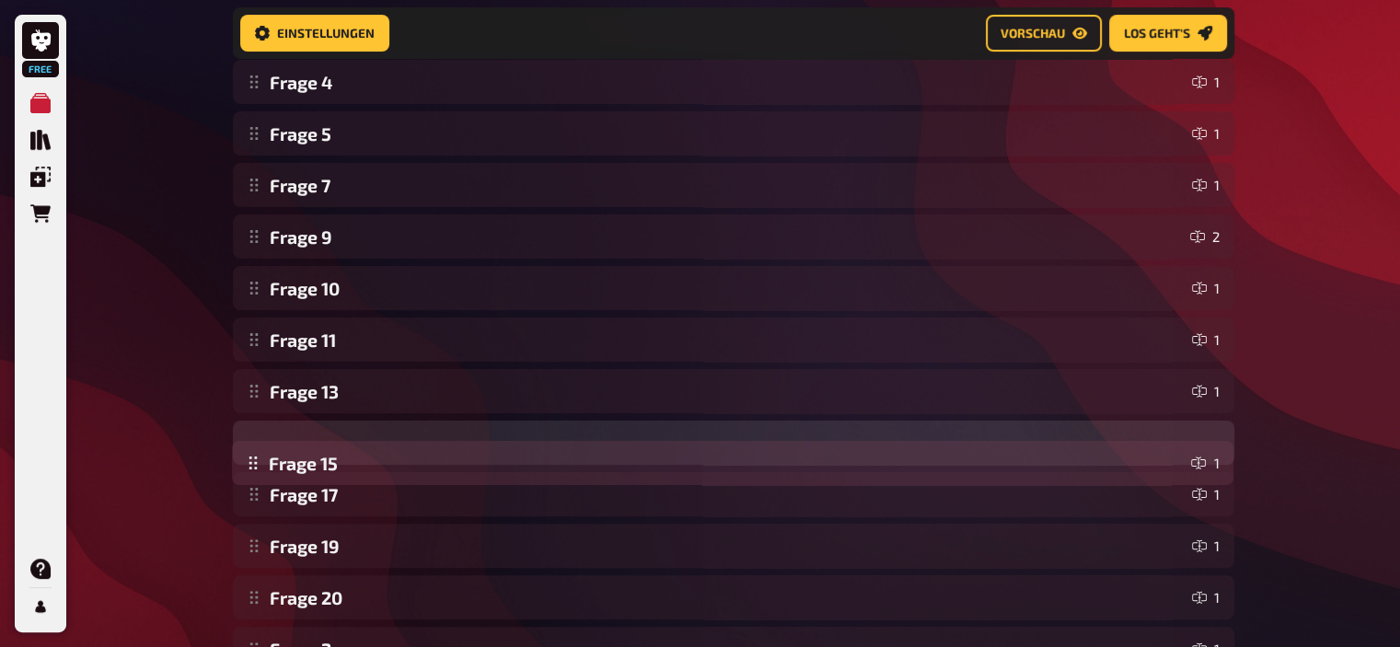
drag, startPoint x: 259, startPoint y: 608, endPoint x: 280, endPoint y: 470, distance: 139.6
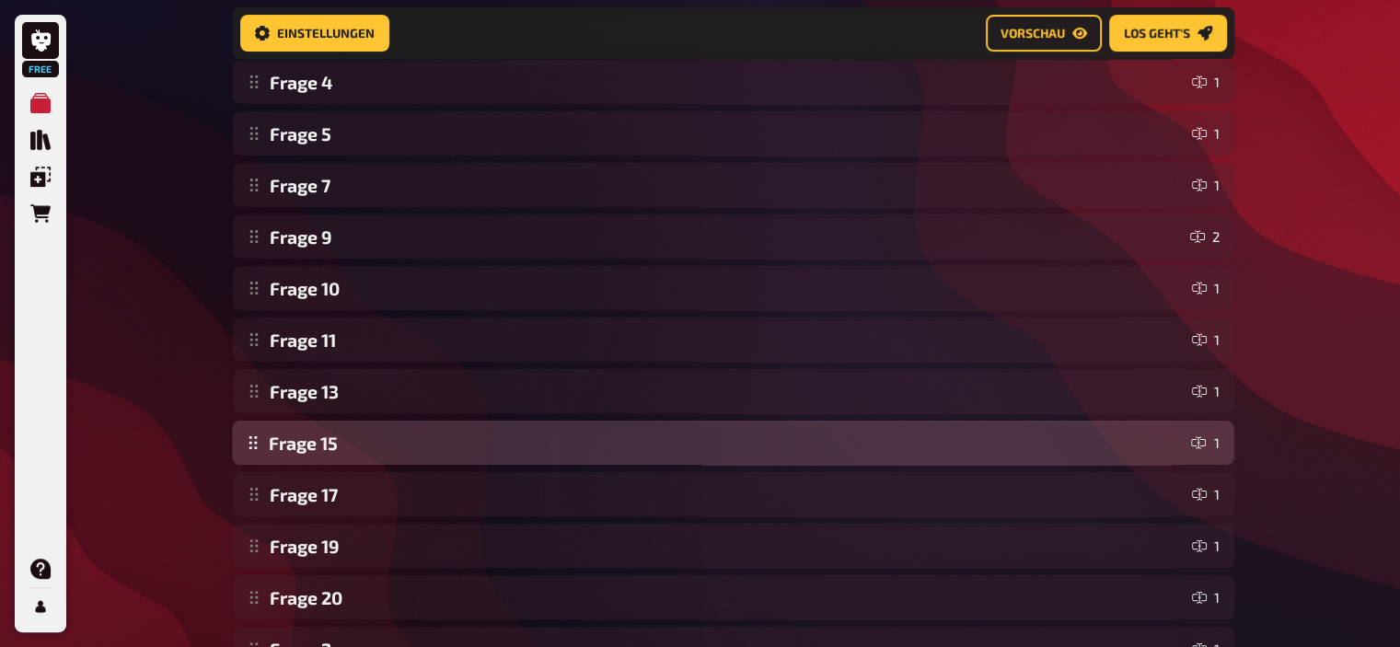
click at [280, 470] on div "Frage 1 1 Frage 4 1 Frage 5 1 Frage 7 1 Frage 9 2 Frage 10 1 Frage 11 1 Frage 1…" at bounding box center [733, 519] width 1001 height 1023
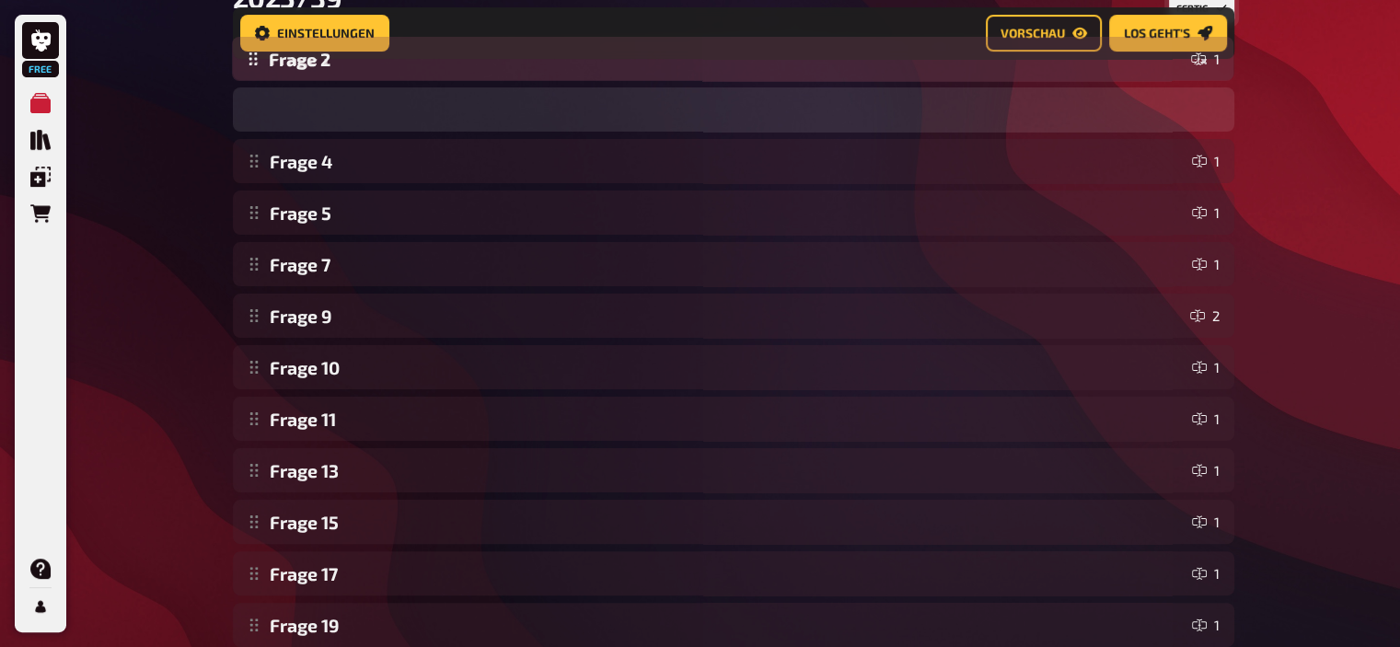
scroll to position [335, 0]
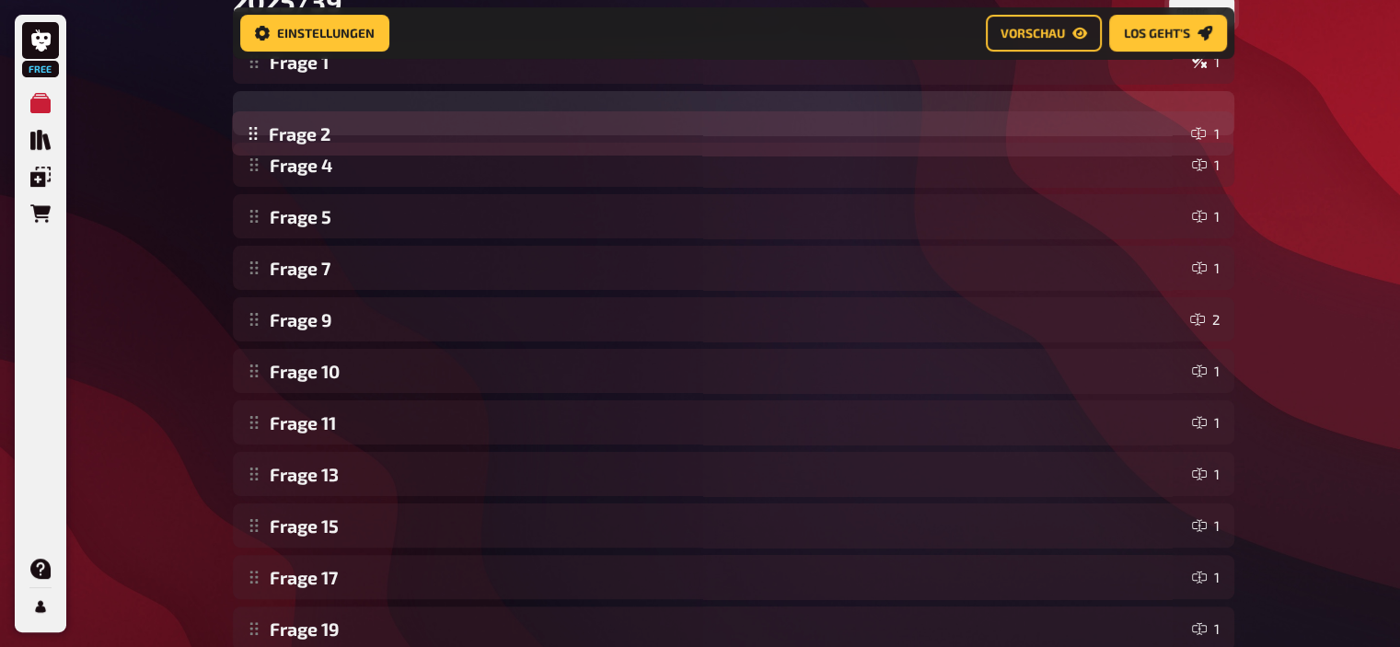
drag, startPoint x: 264, startPoint y: 513, endPoint x: 309, endPoint y: 137, distance: 379.0
click at [309, 137] on div "Frage 1 1 Frage 4 1 Frage 5 1 Frage 7 1 Frage 9 2 Frage 10 1 Frage 11 1 Frage 1…" at bounding box center [733, 551] width 1001 height 1023
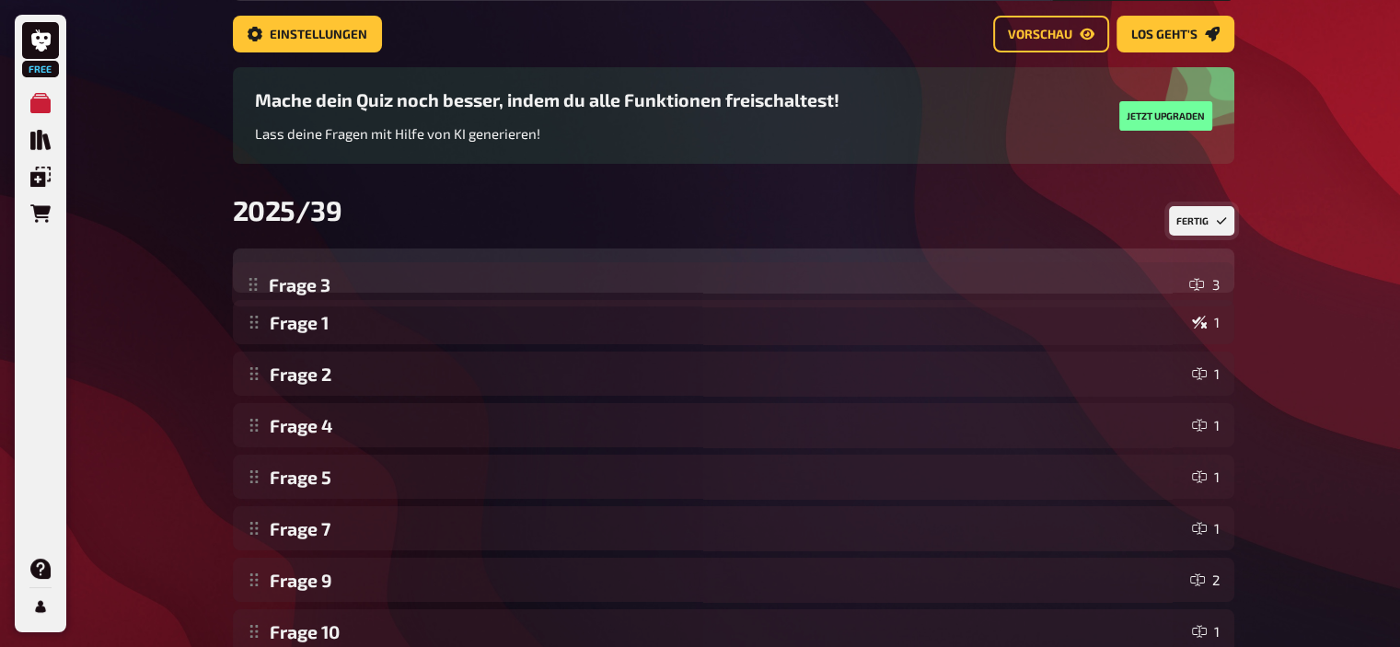
scroll to position [110, 0]
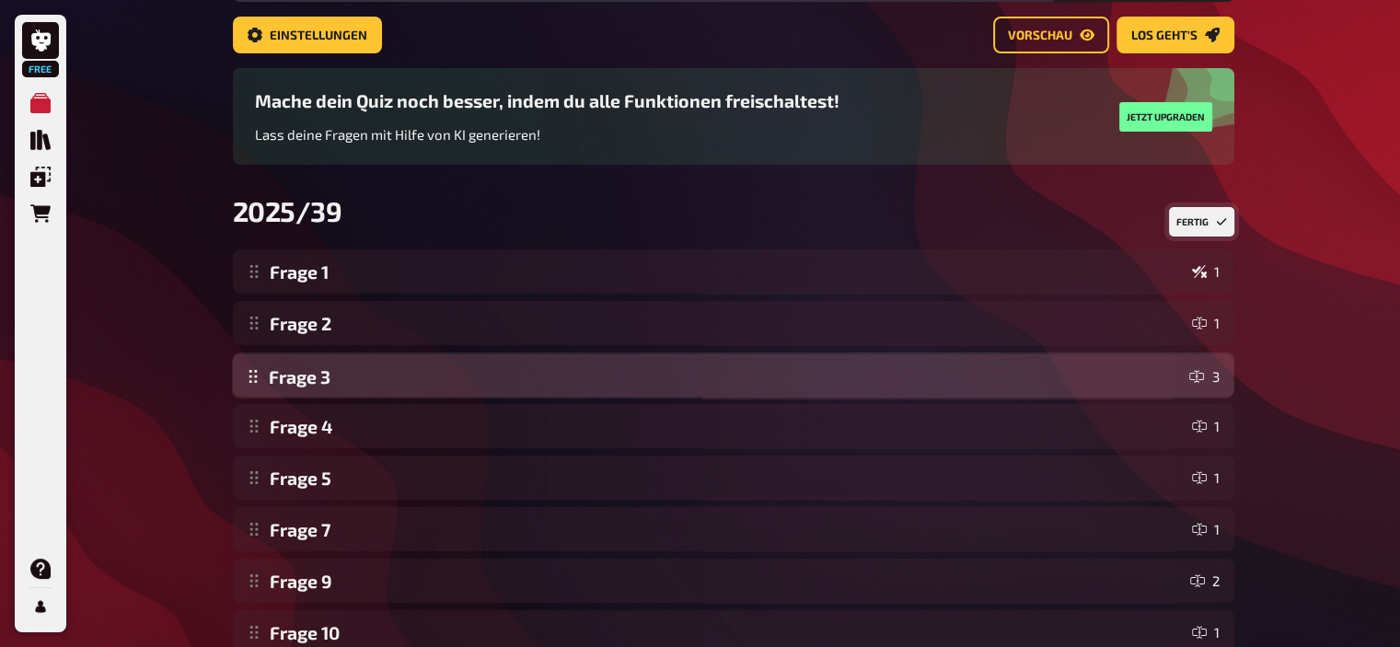
drag, startPoint x: 259, startPoint y: 388, endPoint x: 313, endPoint y: 382, distance: 54.7
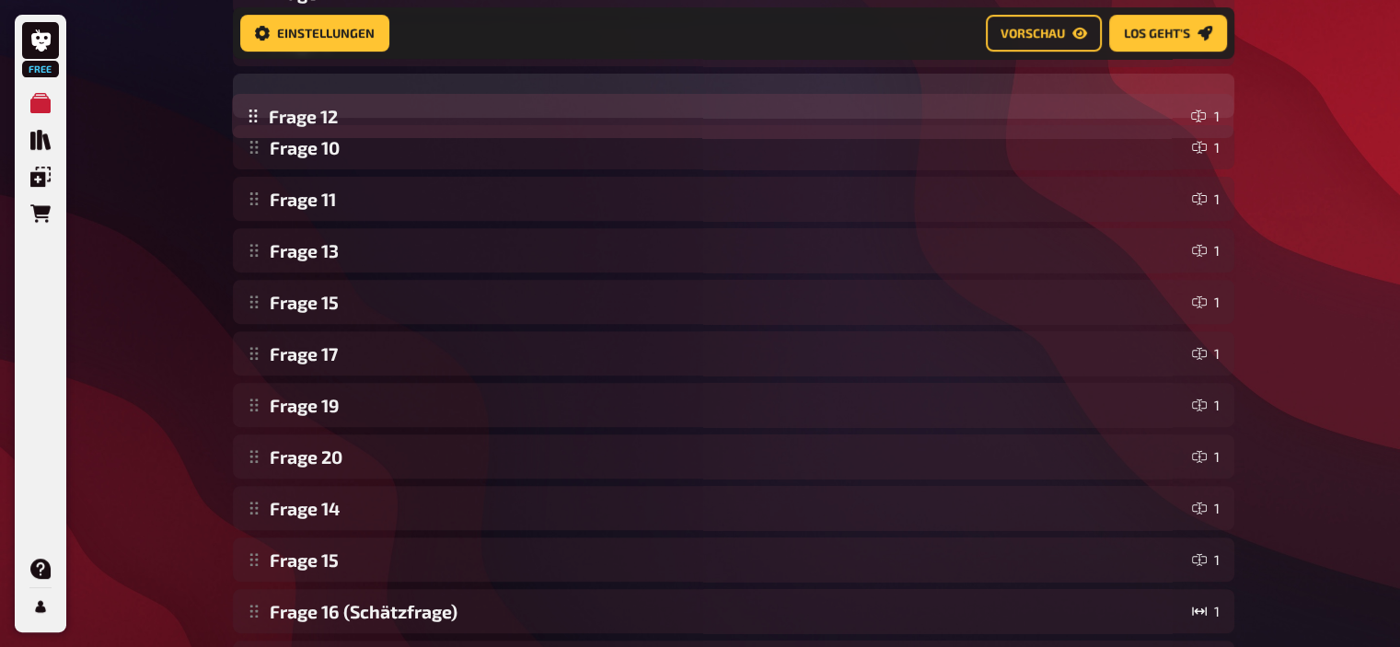
scroll to position [661, 0]
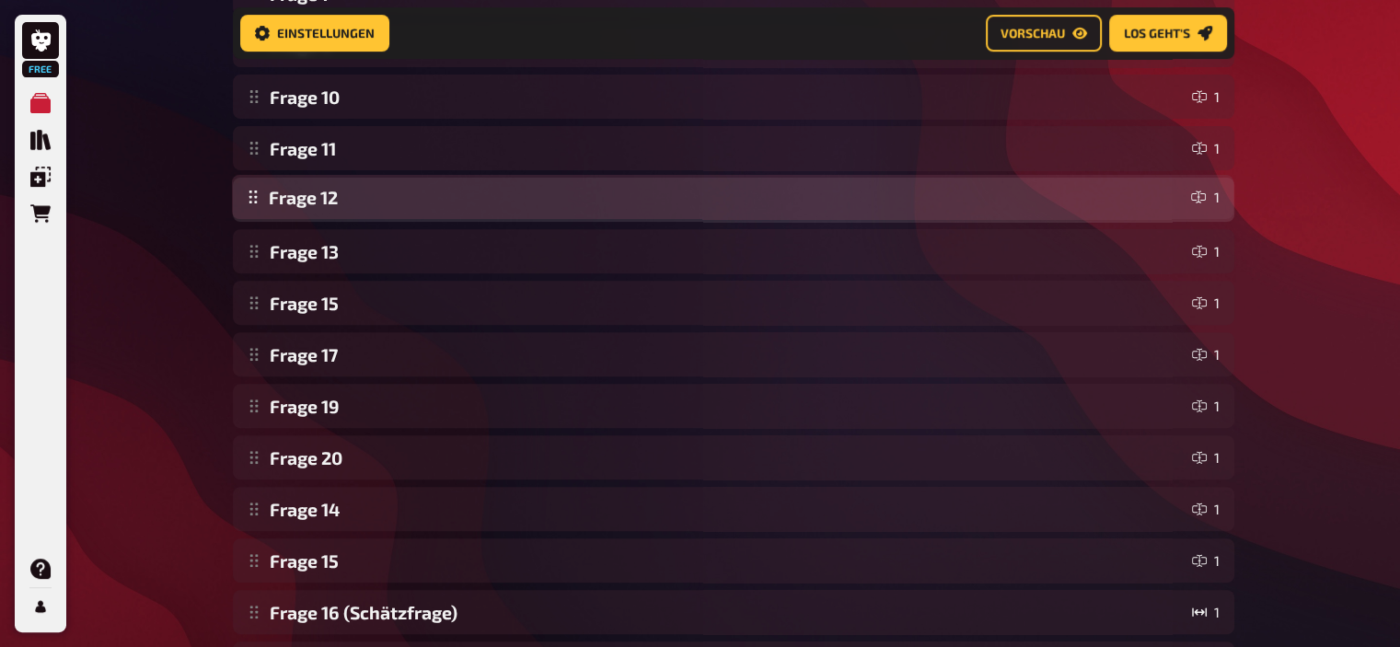
drag, startPoint x: 250, startPoint y: 536, endPoint x: 266, endPoint y: 196, distance: 339.9
click at [266, 196] on div "Frage 1 1 Frage 2 1 Frage 3 3 Frage 4 1 Frage 5 1 Frage 7 1 Frage 9 2 Frage 10 …" at bounding box center [733, 225] width 1001 height 1023
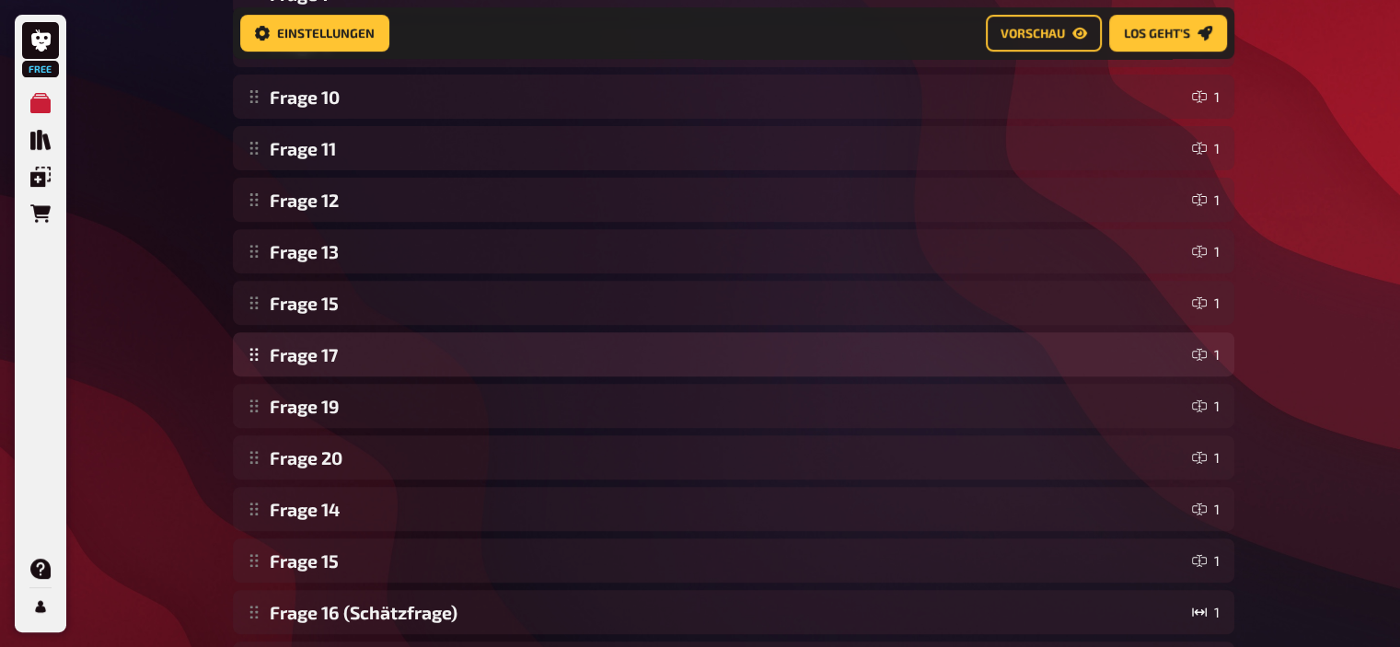
scroll to position [839, 0]
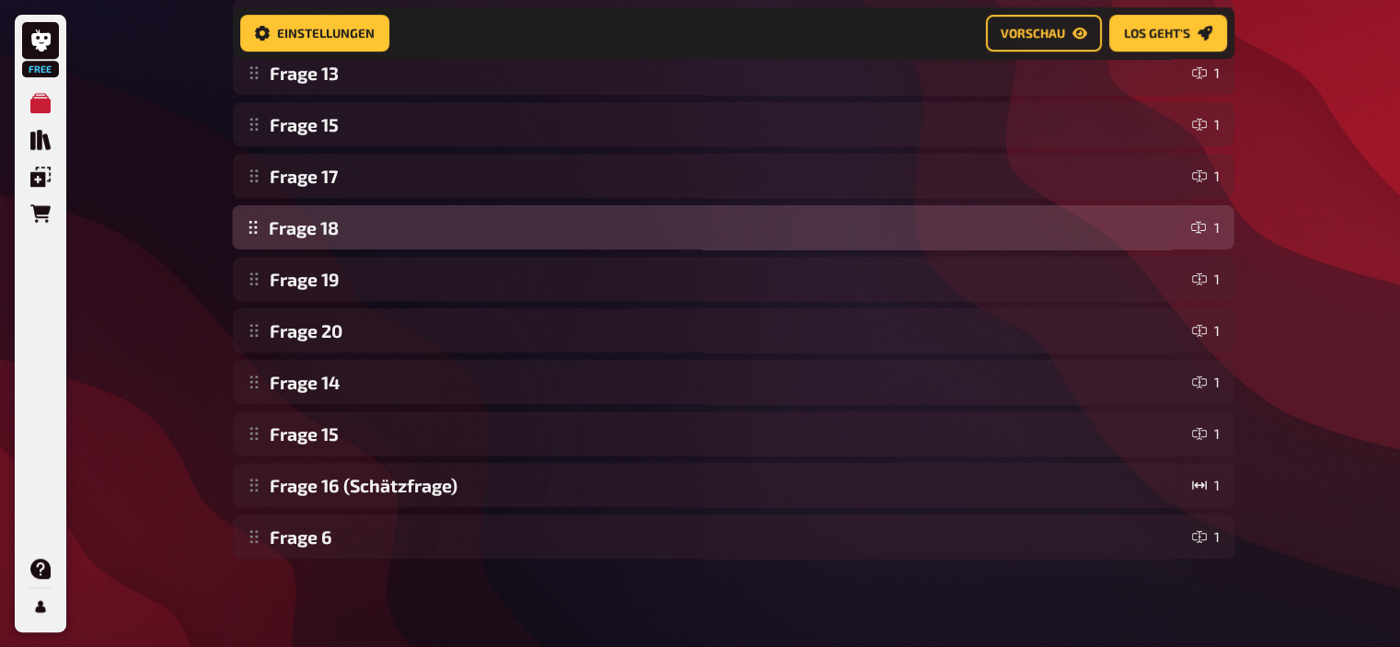
drag, startPoint x: 253, startPoint y: 544, endPoint x: 271, endPoint y: 232, distance: 312.5
click at [271, 232] on div "Frage 1 1 Frage 2 1 Frage 3 3 Frage 4 1 Frage 5 1 Frage 7 1 Frage 9 2 Frage 10 …" at bounding box center [733, 46] width 1001 height 1023
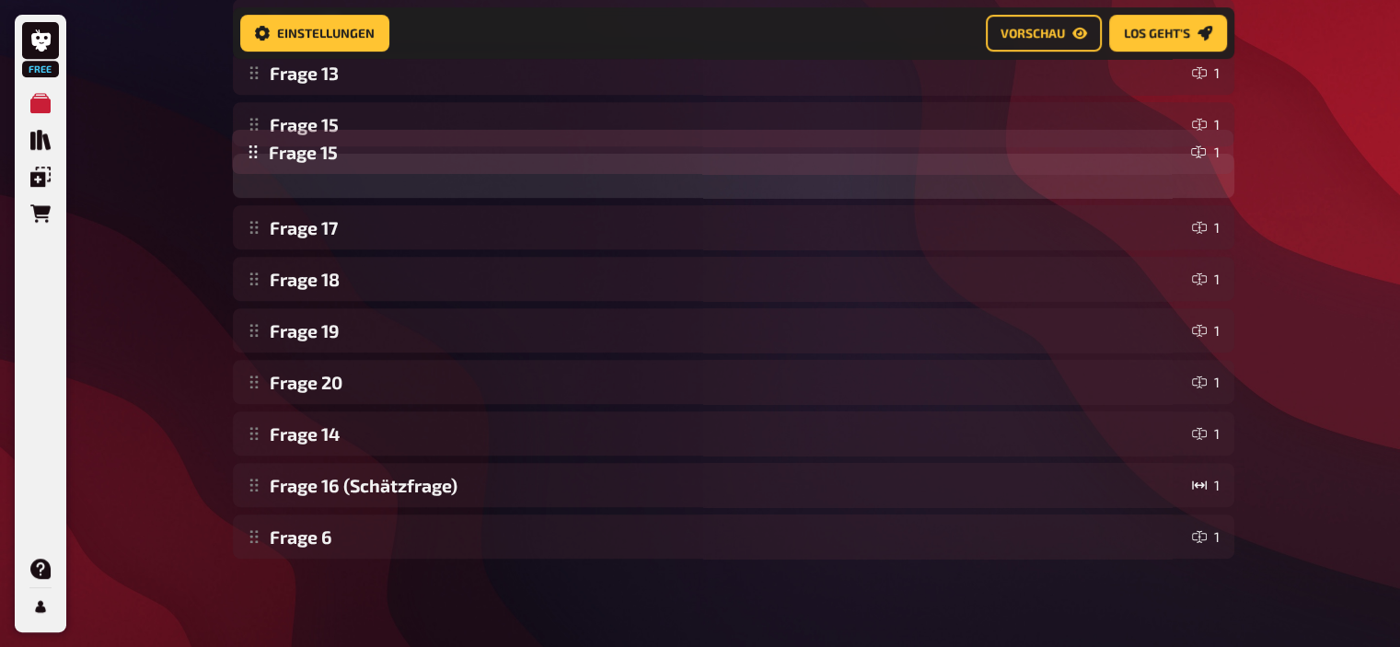
drag, startPoint x: 239, startPoint y: 441, endPoint x: 278, endPoint y: 158, distance: 285.1
click at [278, 158] on div "Frage 1 1 Frage 2 1 Frage 3 3 Frage 4 1 Frage 5 1 Frage 7 1 Frage 9 2 Frage 10 …" at bounding box center [733, 46] width 1001 height 1023
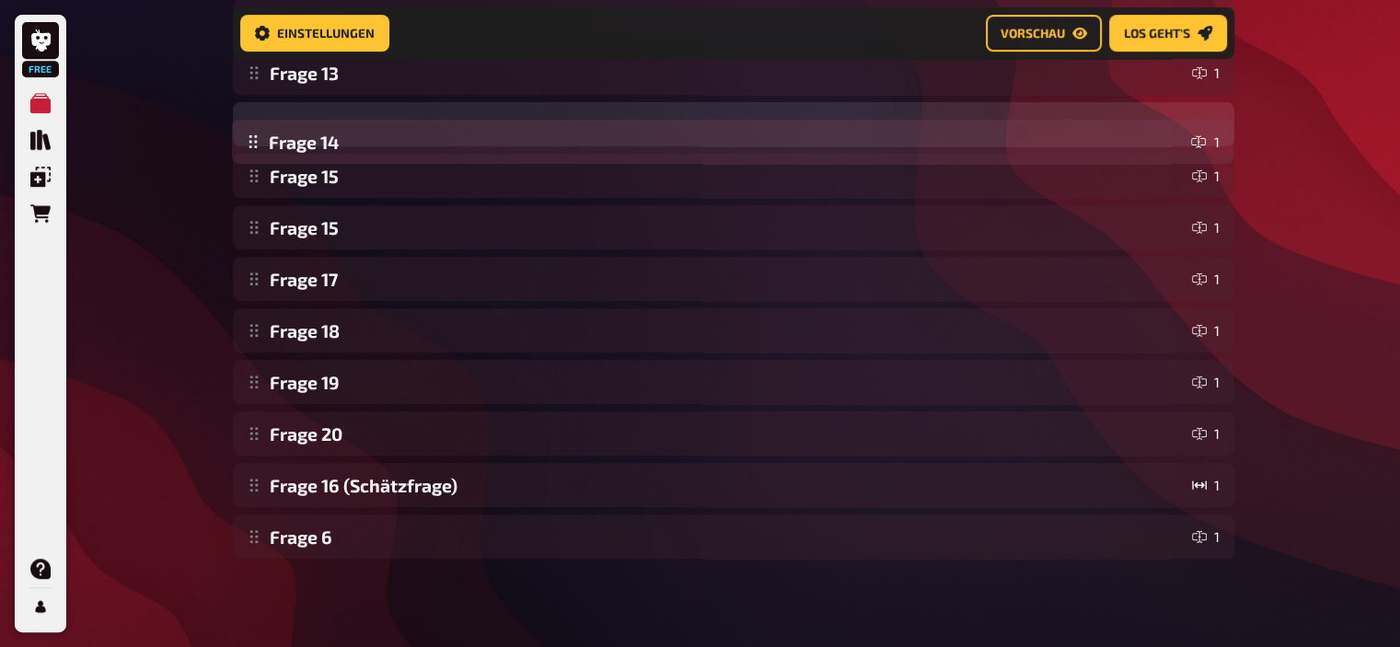
drag, startPoint x: 256, startPoint y: 440, endPoint x: 278, endPoint y: 148, distance: 292.5
click at [278, 148] on div "Frage 1 1 Frage 2 1 Frage 3 3 Frage 4 1 Frage 5 1 Frage 7 1 Frage 9 2 Frage 10 …" at bounding box center [733, 46] width 1001 height 1023
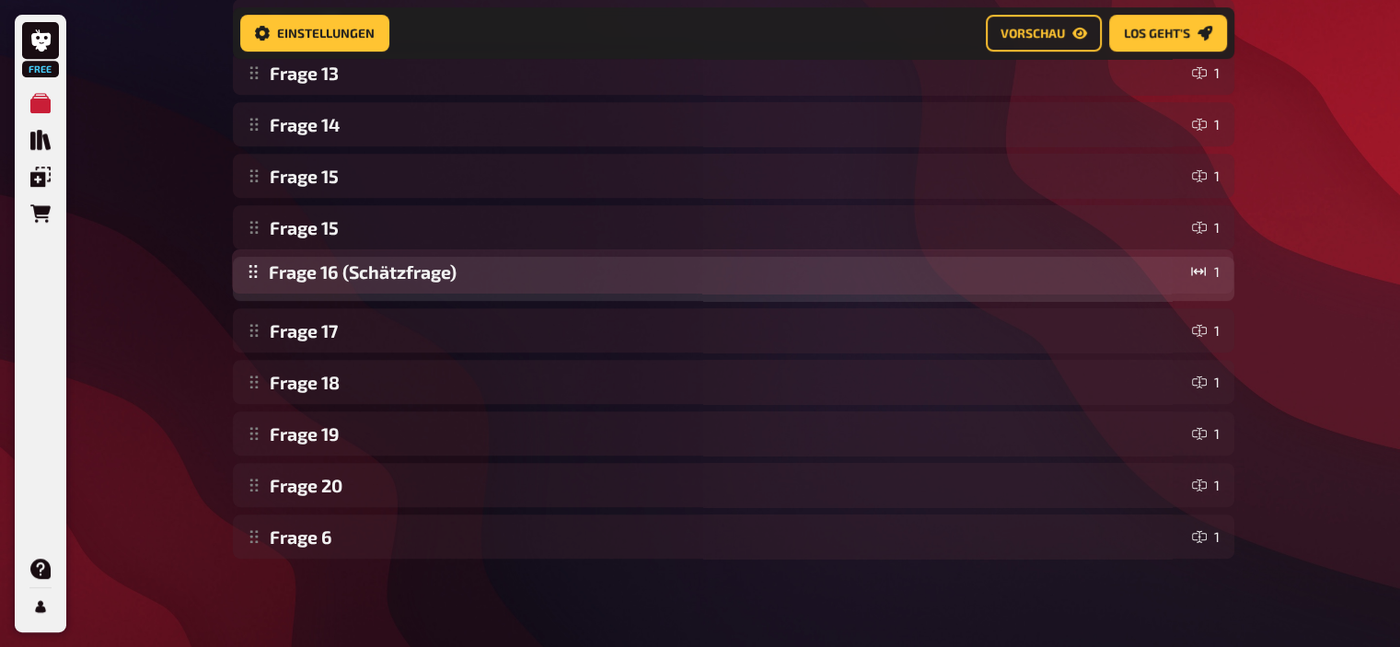
drag, startPoint x: 258, startPoint y: 484, endPoint x: 281, endPoint y: 271, distance: 213.8
click at [281, 271] on div "Frage 1 1 Frage 2 1 Frage 3 3 Frage 4 1 Frage 5 1 Frage 7 1 Frage 9 2 Frage 10 …" at bounding box center [733, 46] width 1001 height 1023
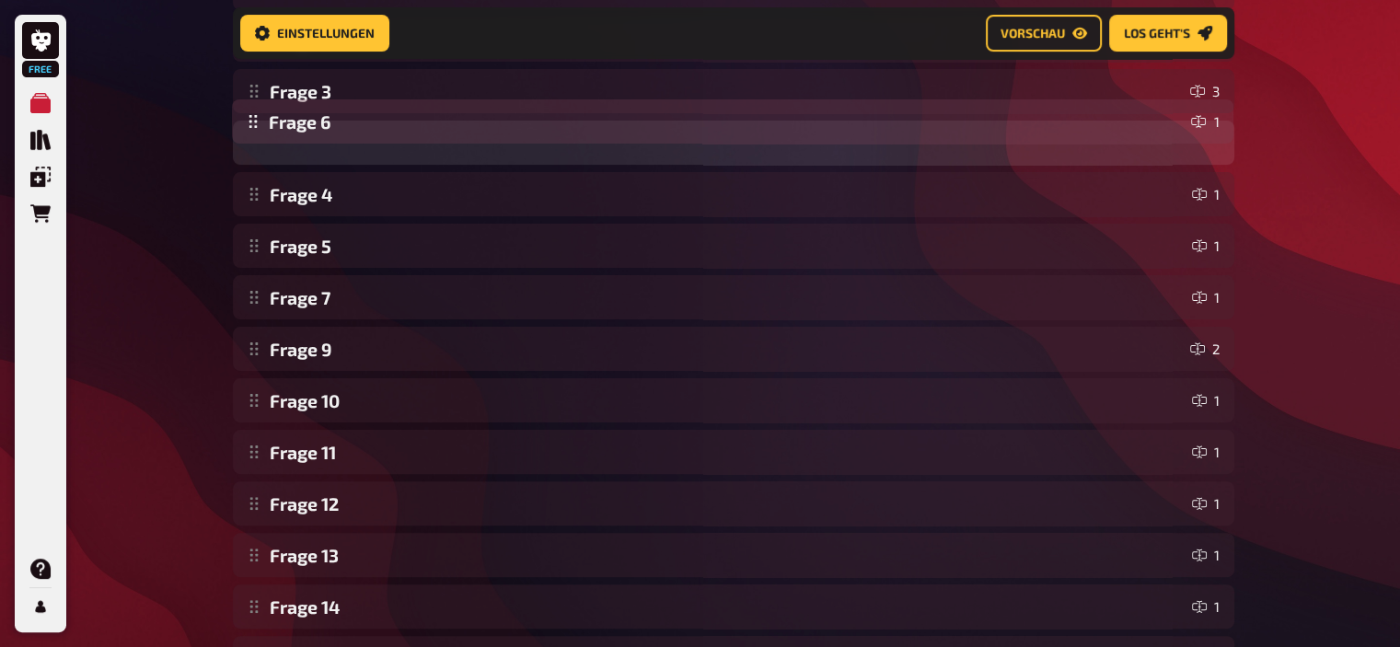
scroll to position [402, 0]
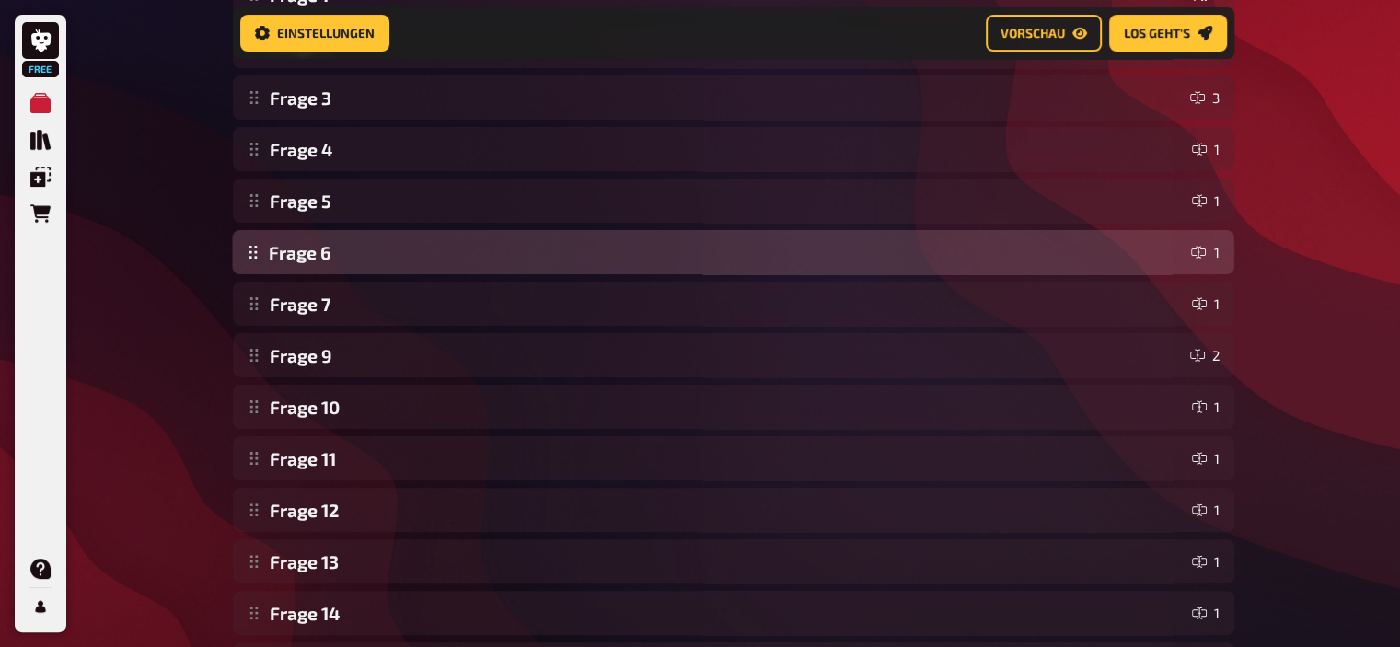
drag, startPoint x: 251, startPoint y: 536, endPoint x: 259, endPoint y: 246, distance: 290.0
click at [259, 246] on div "Frage 1 1 Frage 2 1 Frage 3 3 Frage 4 1 Frage 5 1 Frage 7 1 Frage 9 2 Frage 10 …" at bounding box center [733, 483] width 1001 height 1023
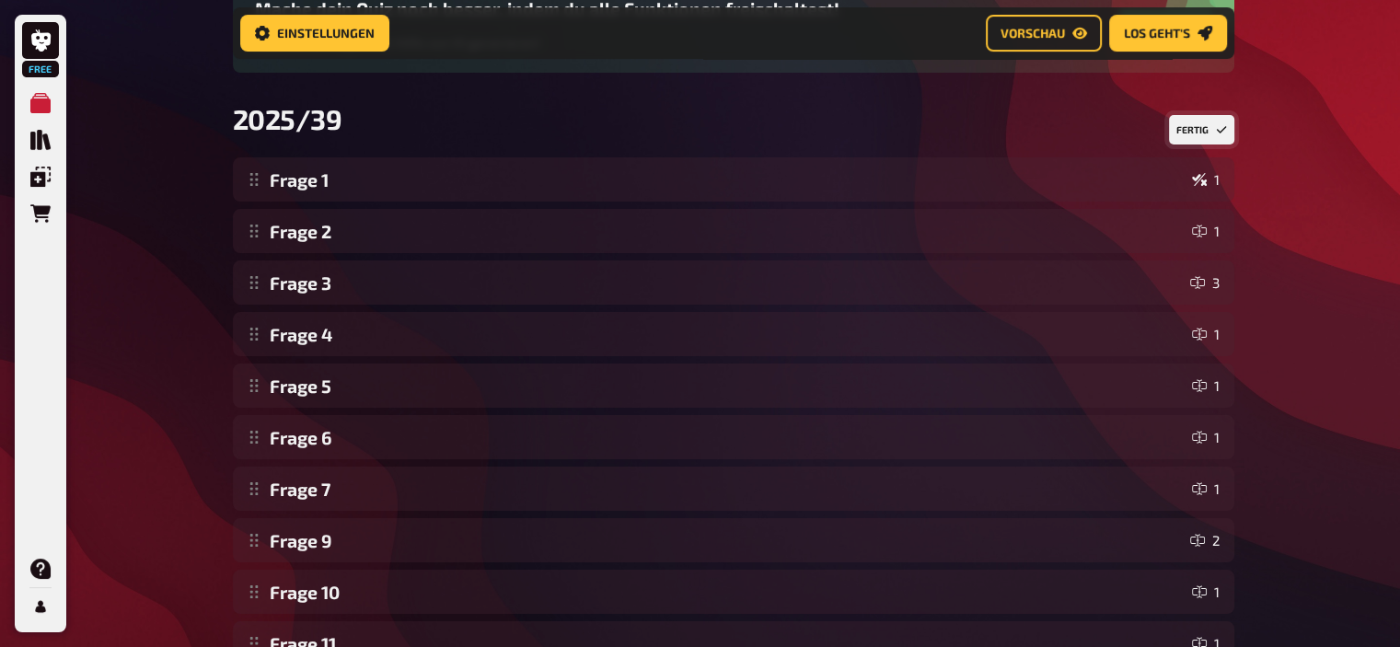
scroll to position [171, 0]
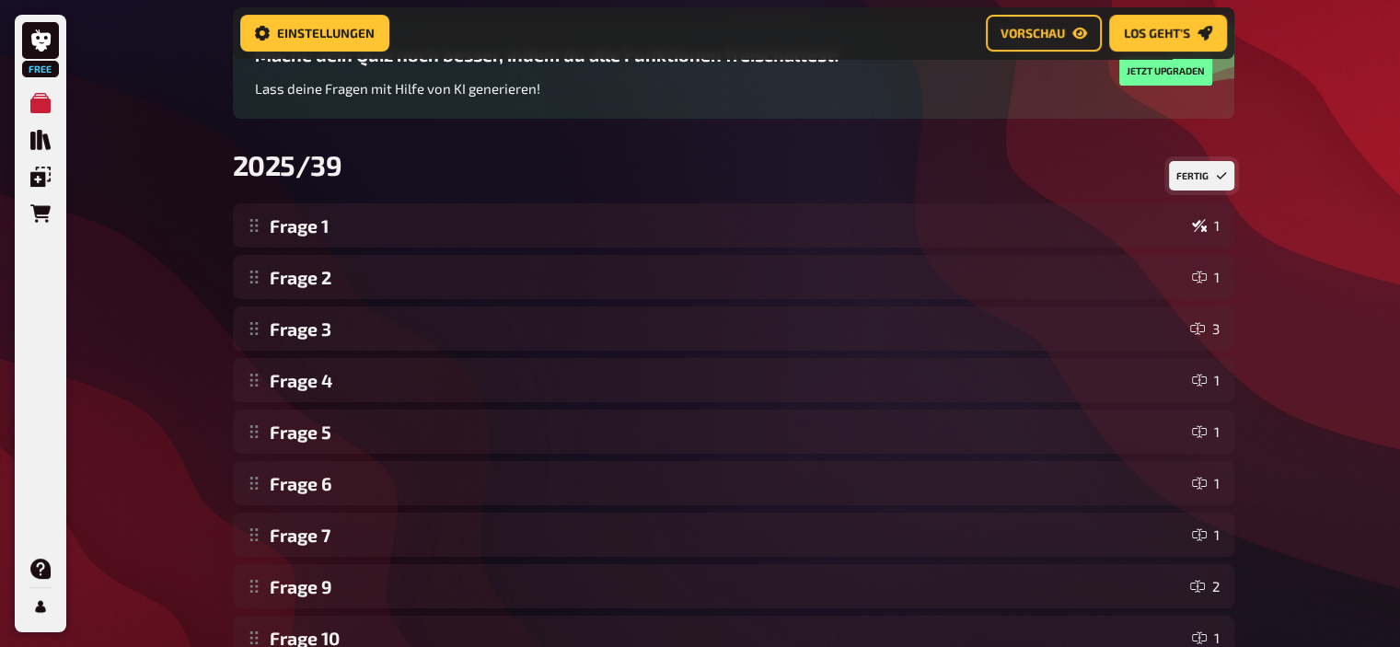
click at [1201, 171] on button "Fertig" at bounding box center [1201, 175] width 65 height 29
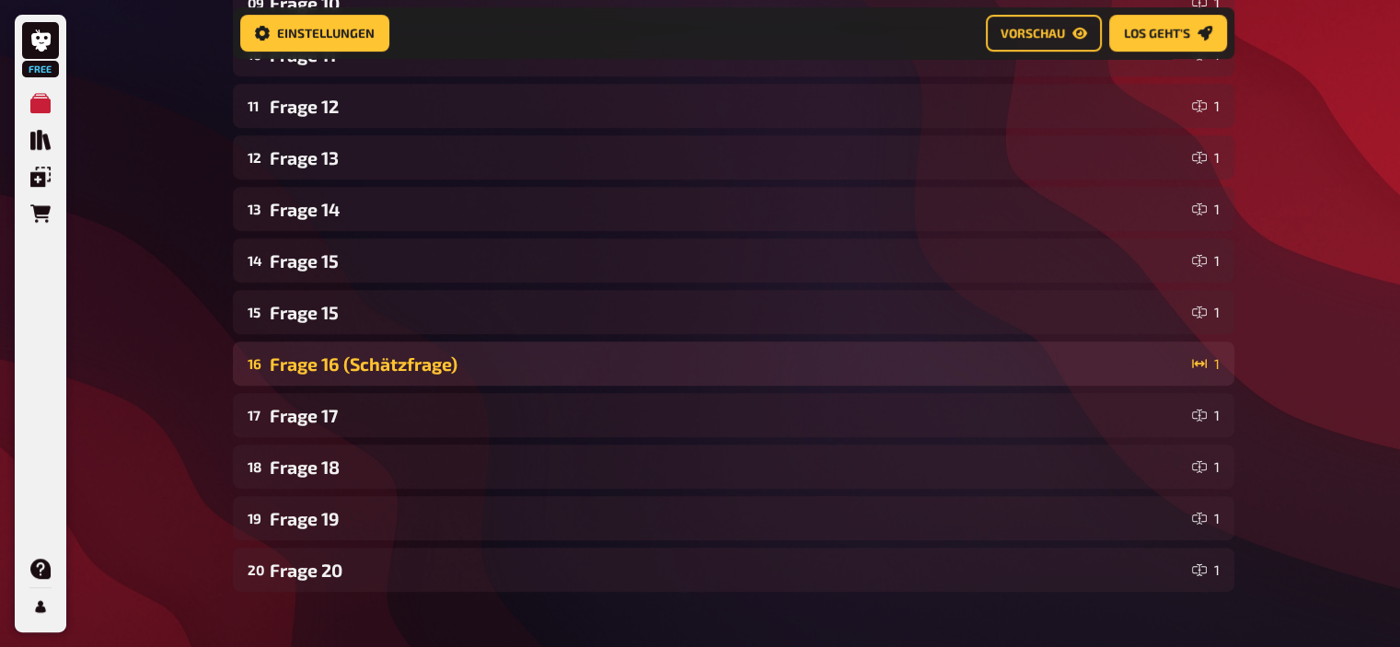
scroll to position [813, 0]
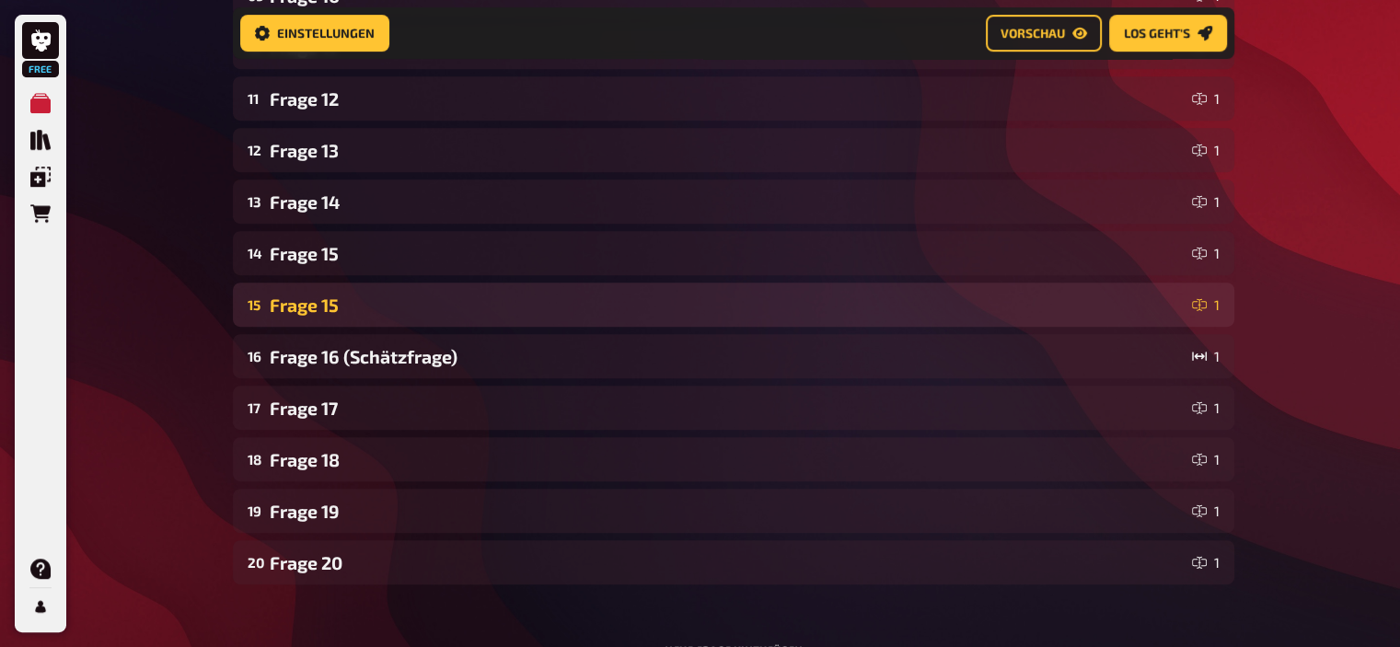
click at [361, 291] on div "15 Frage 15 1" at bounding box center [733, 304] width 1001 height 44
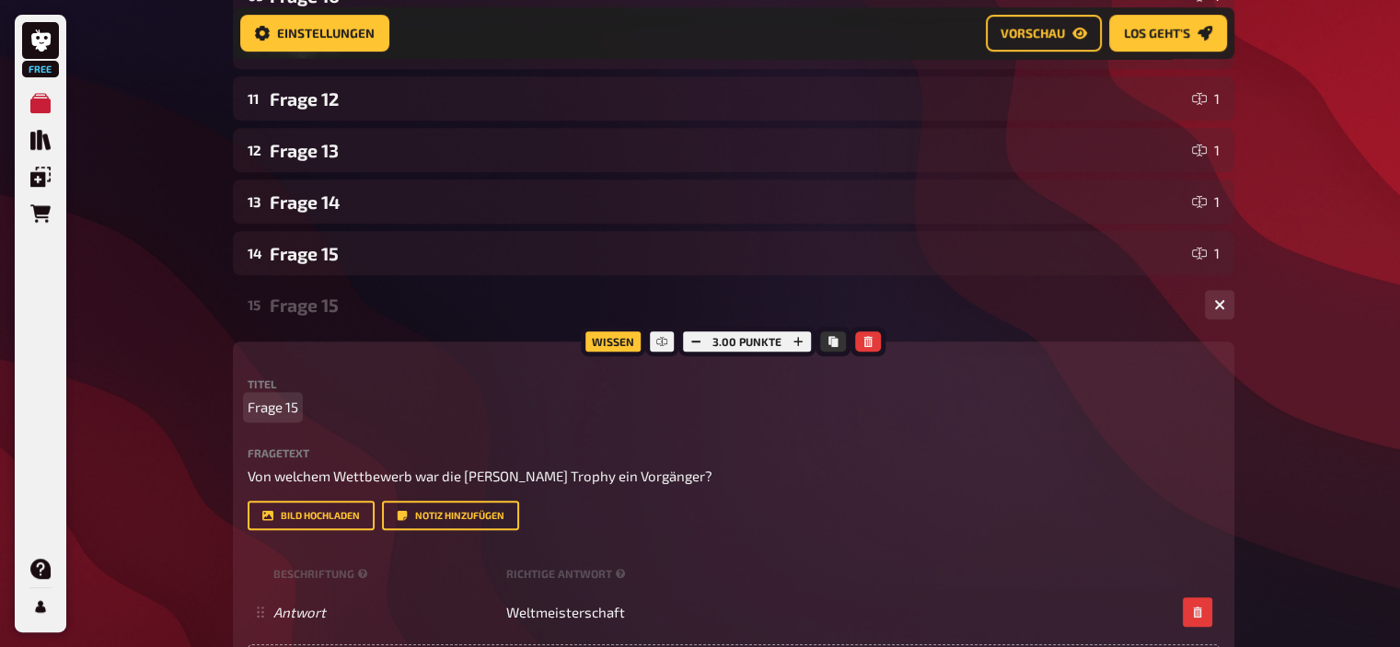
click at [292, 406] on span "Frage 15" at bounding box center [273, 407] width 51 height 21
click at [313, 295] on div "Frage 16" at bounding box center [730, 304] width 920 height 21
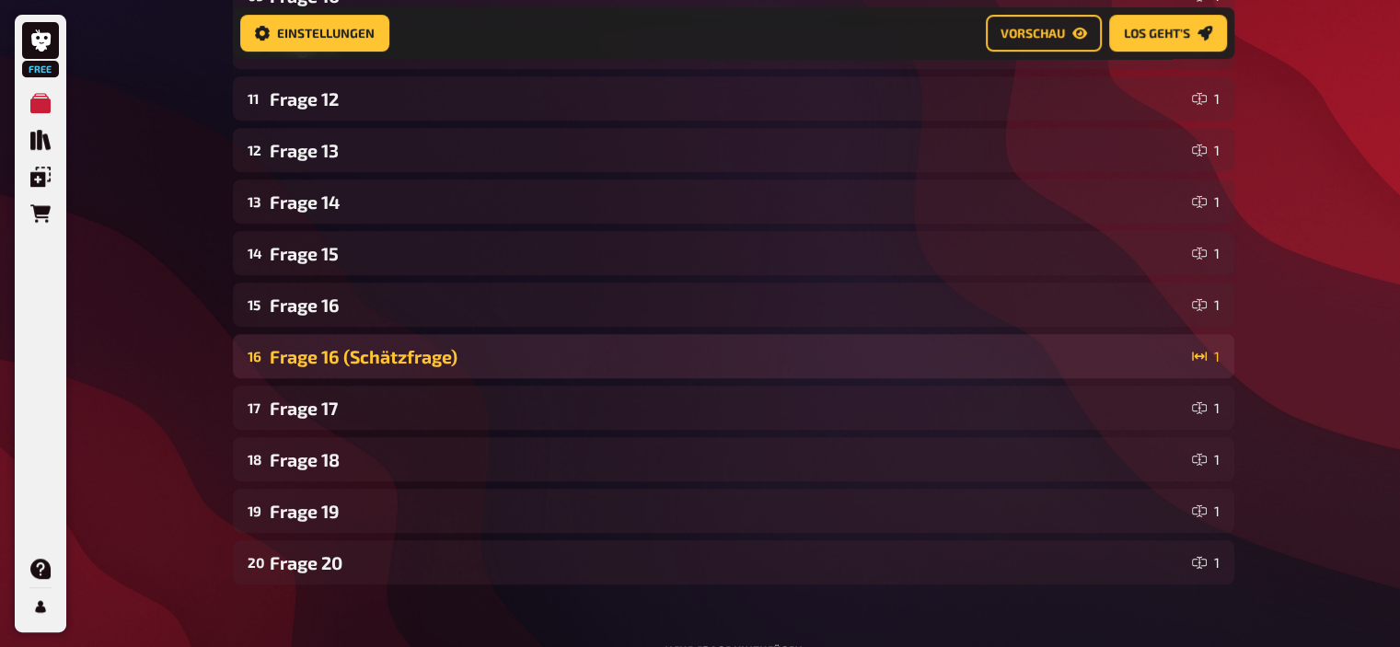
click at [338, 358] on div "Frage 16 (Schätzfrage)" at bounding box center [727, 356] width 915 height 21
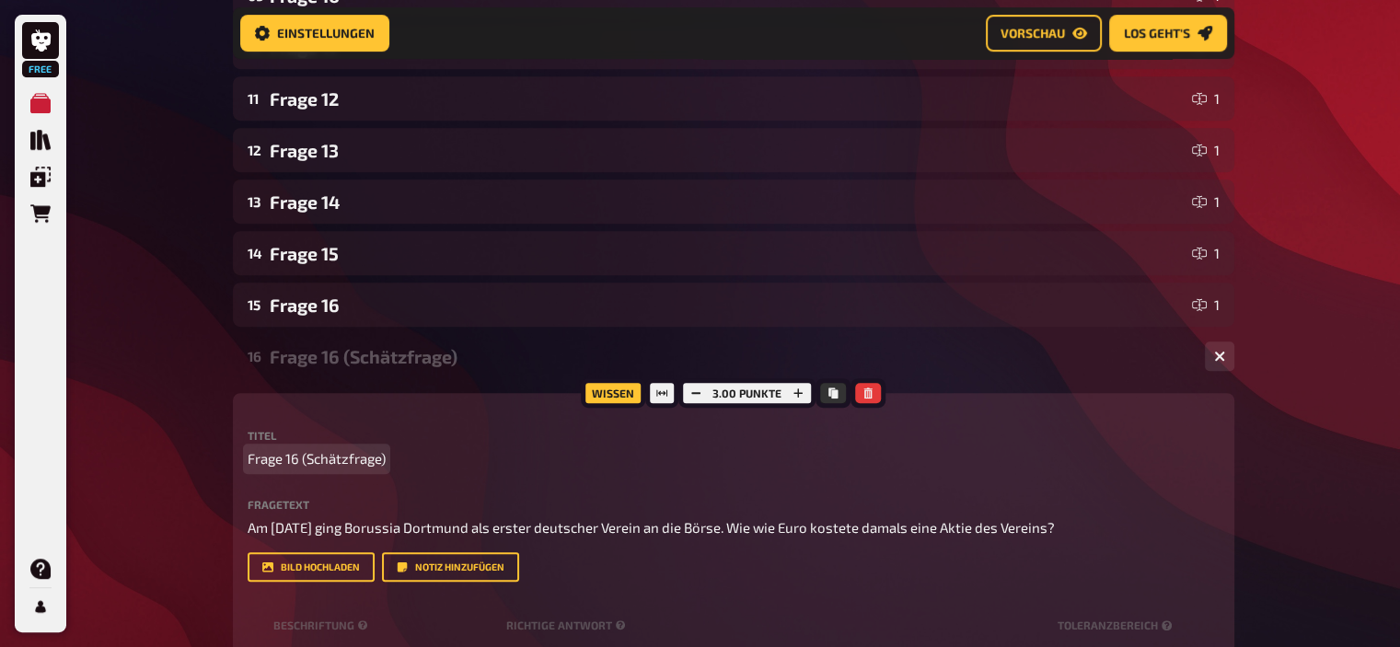
click at [292, 465] on span "Frage 16 (Schätzfrage)" at bounding box center [317, 458] width 138 height 21
click at [364, 349] on div "Frage 8 (Schätzfrage)" at bounding box center [730, 356] width 920 height 21
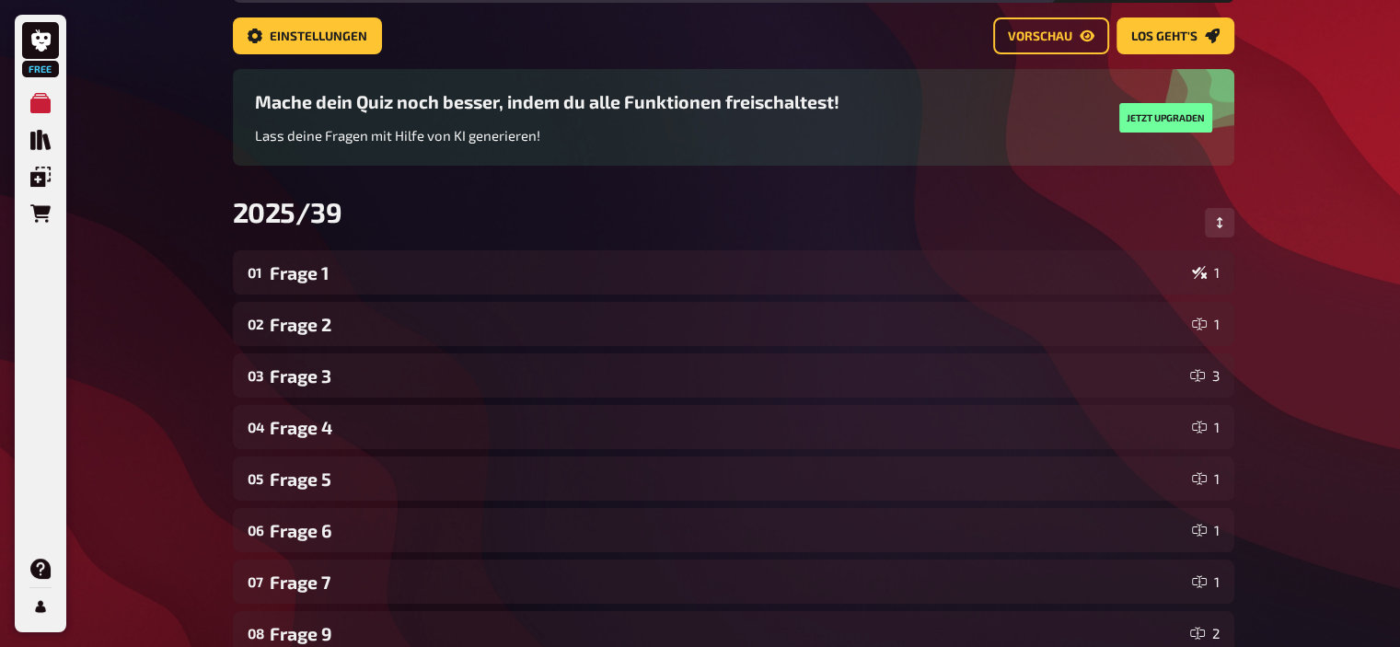
scroll to position [110, 0]
click at [1227, 216] on button "Reihenfolge anpassen" at bounding box center [1218, 221] width 29 height 29
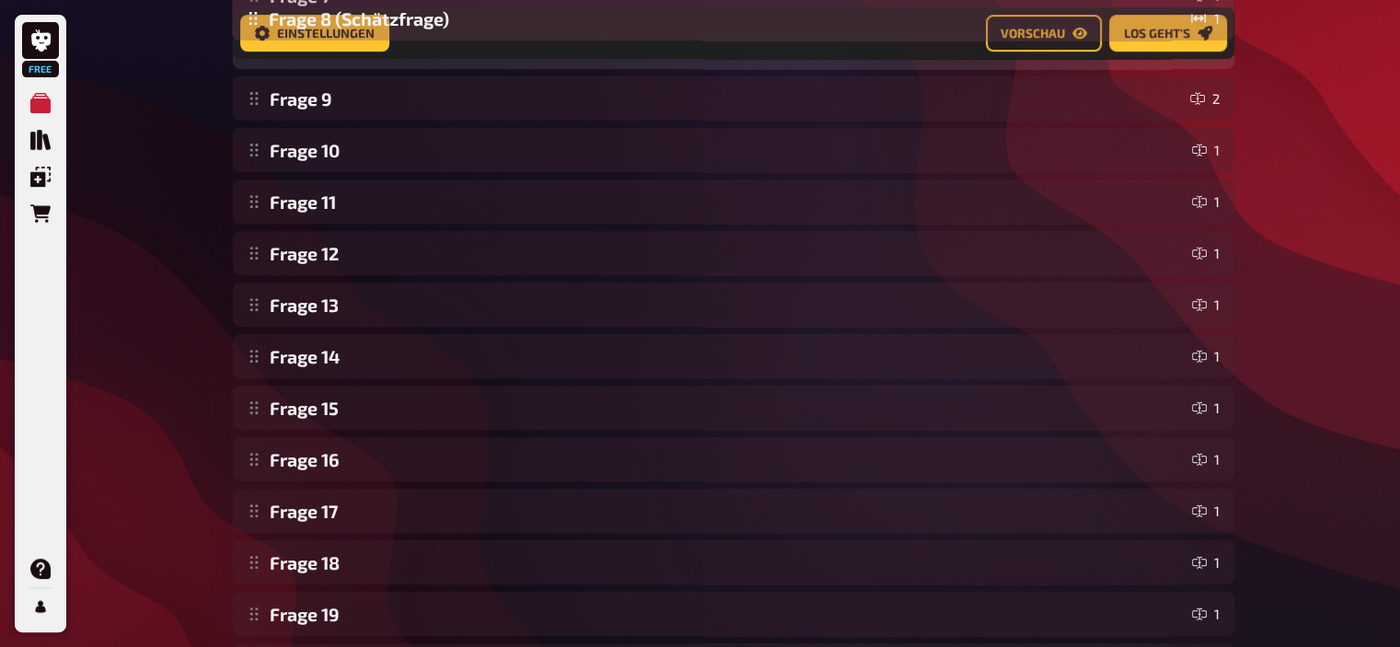
scroll to position [630, 0]
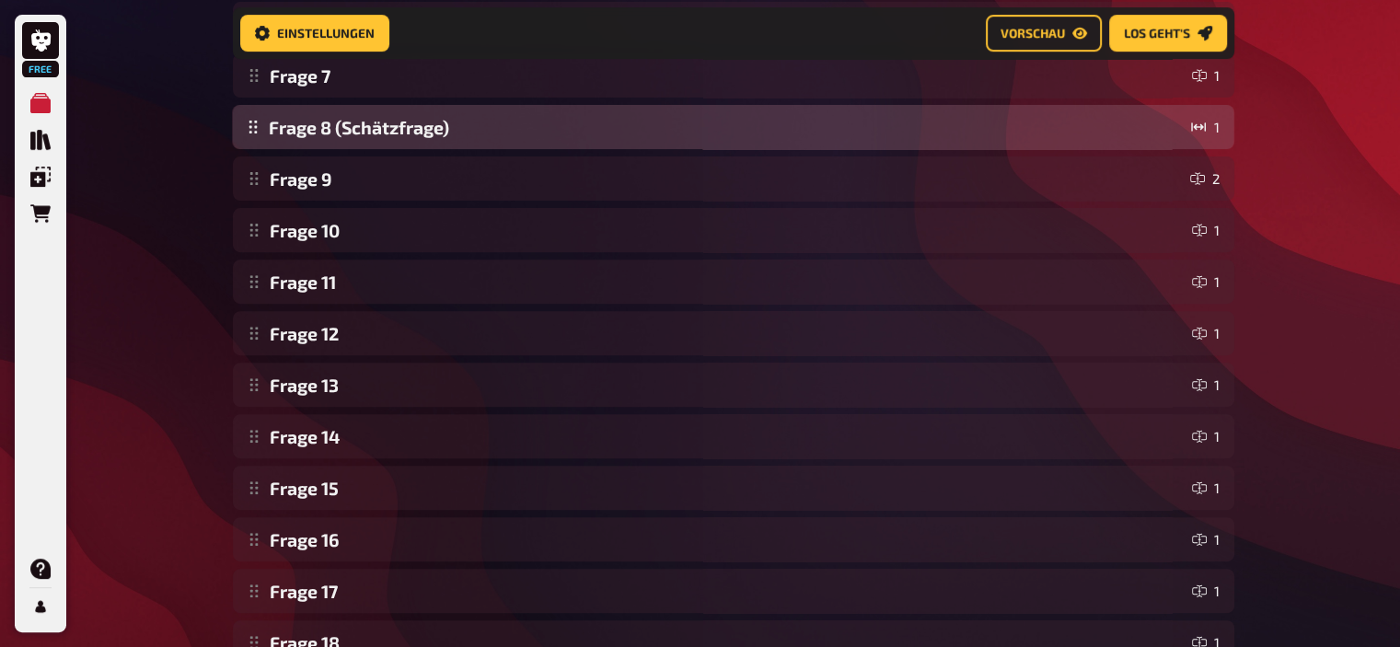
drag, startPoint x: 254, startPoint y: 345, endPoint x: 317, endPoint y: 142, distance: 213.0
click at [317, 142] on div "Frage 1 1 Frage 2 1 Frage 3 3 Frage 4 1 Frage 5 1 Frage 6 1 Frage 7 1 Frage 9 2…" at bounding box center [733, 255] width 1001 height 1023
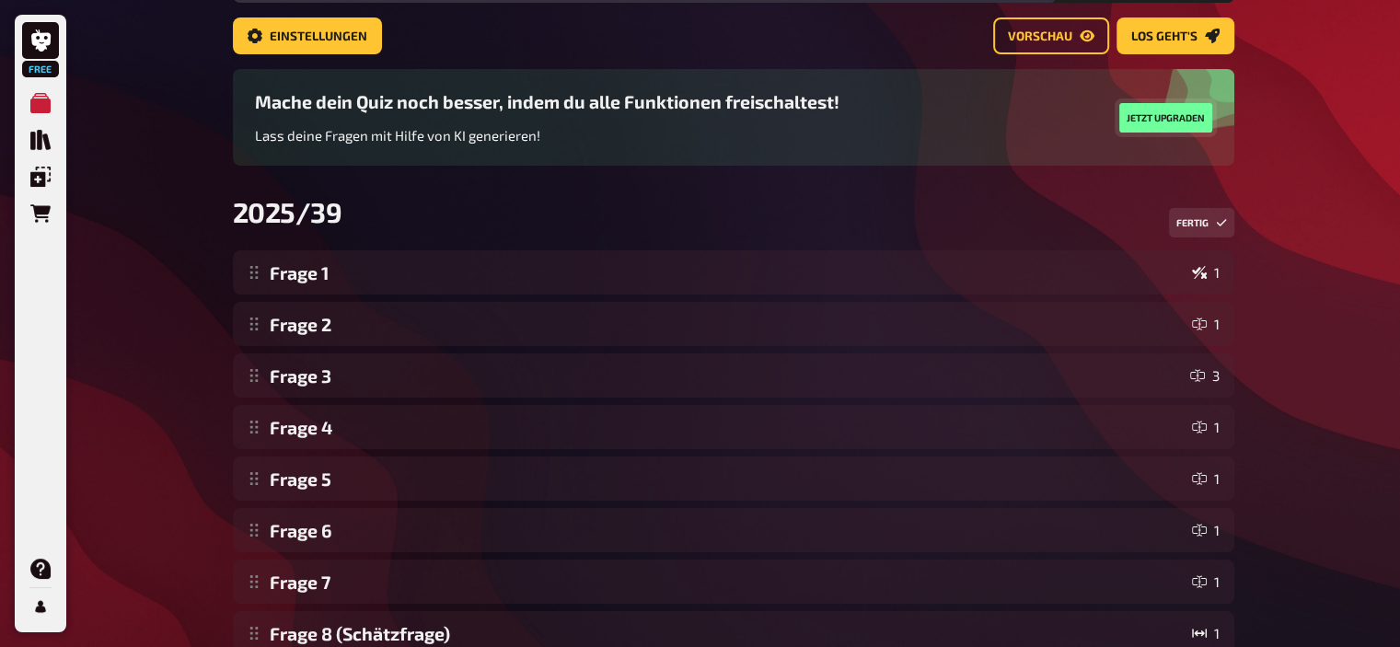
scroll to position [114, 0]
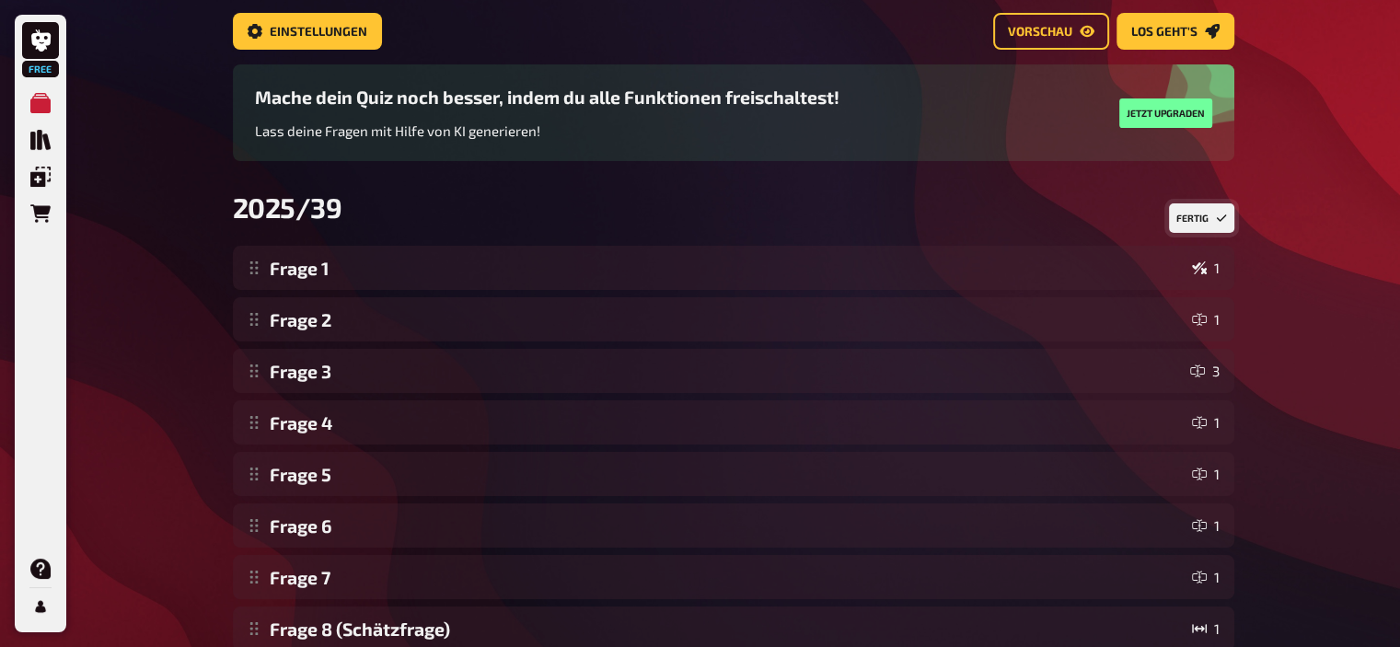
click at [1210, 228] on button "Fertig" at bounding box center [1201, 217] width 65 height 29
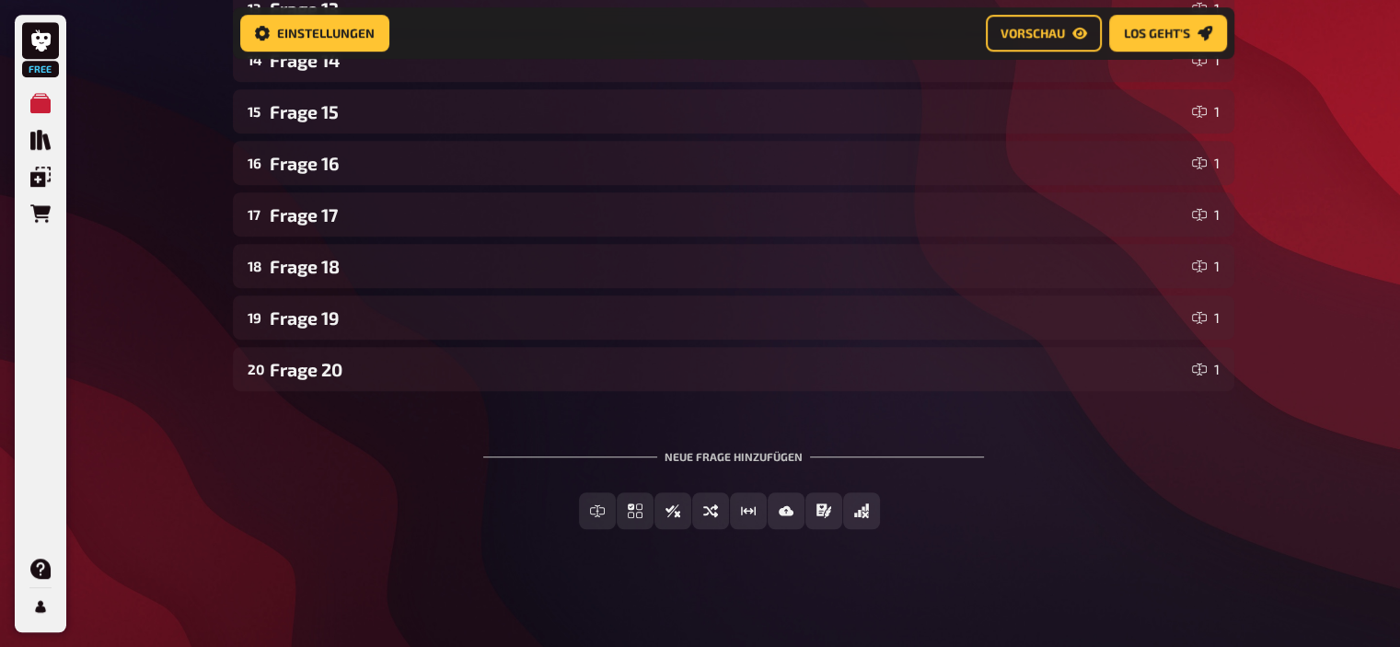
scroll to position [1008, 0]
